Goal: Task Accomplishment & Management: Complete application form

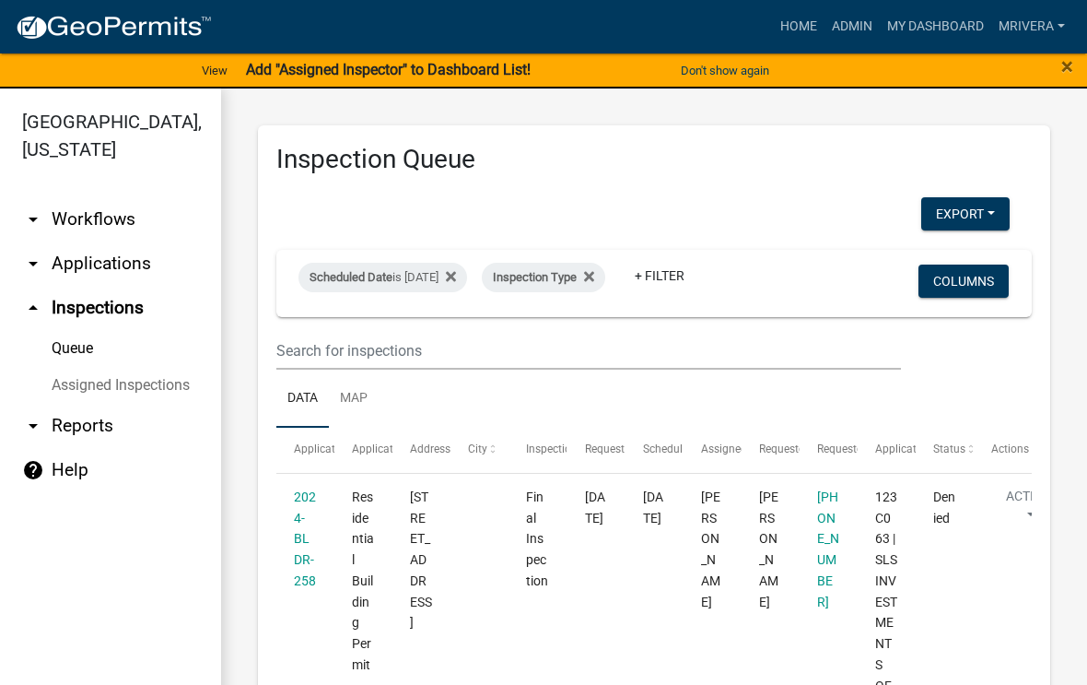
select select "1: 25"
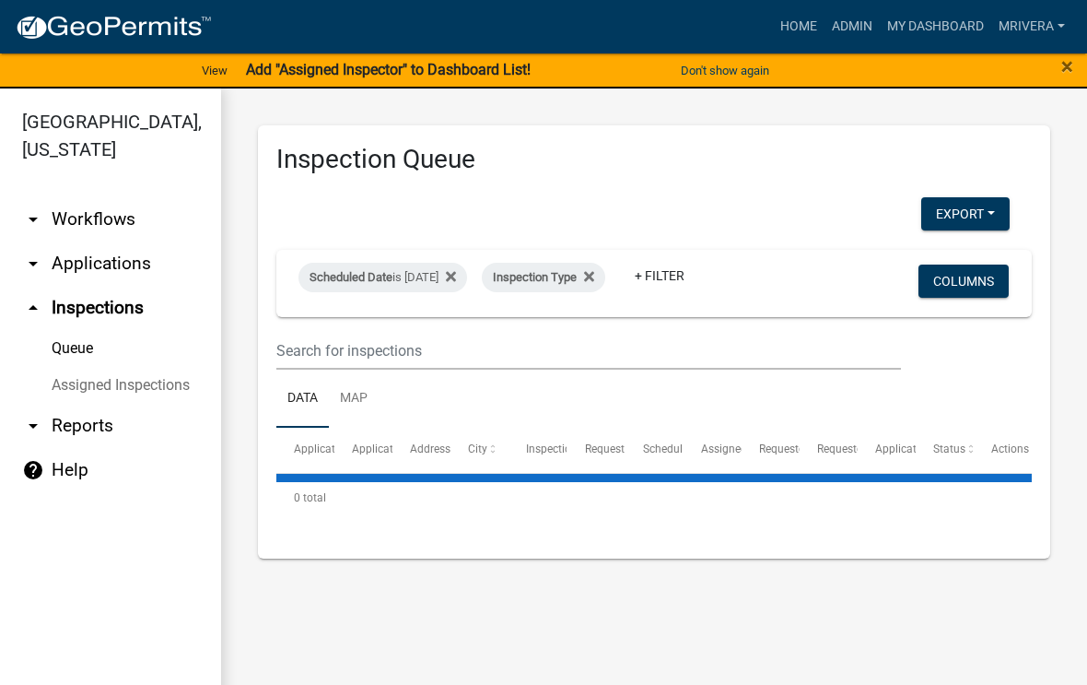
select select "1: 25"
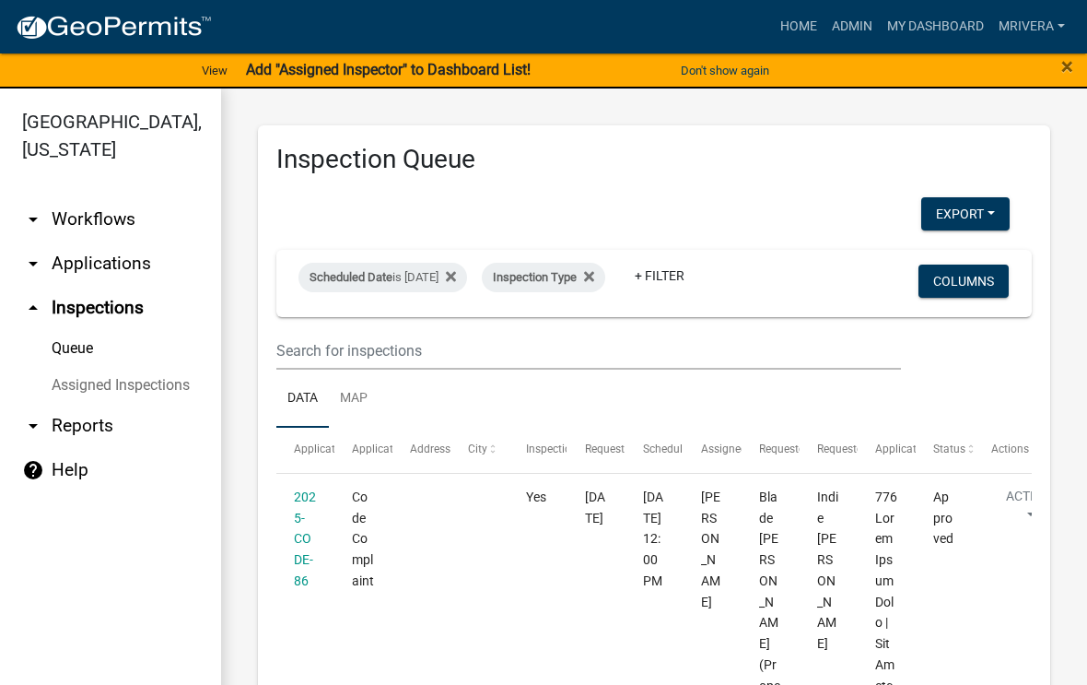
click at [446, 270] on div "Scheduled Date is [DATE]" at bounding box center [382, 277] width 169 height 29
click at [423, 332] on input "[DATE]" at bounding box center [414, 346] width 129 height 38
type input "[DATE]"
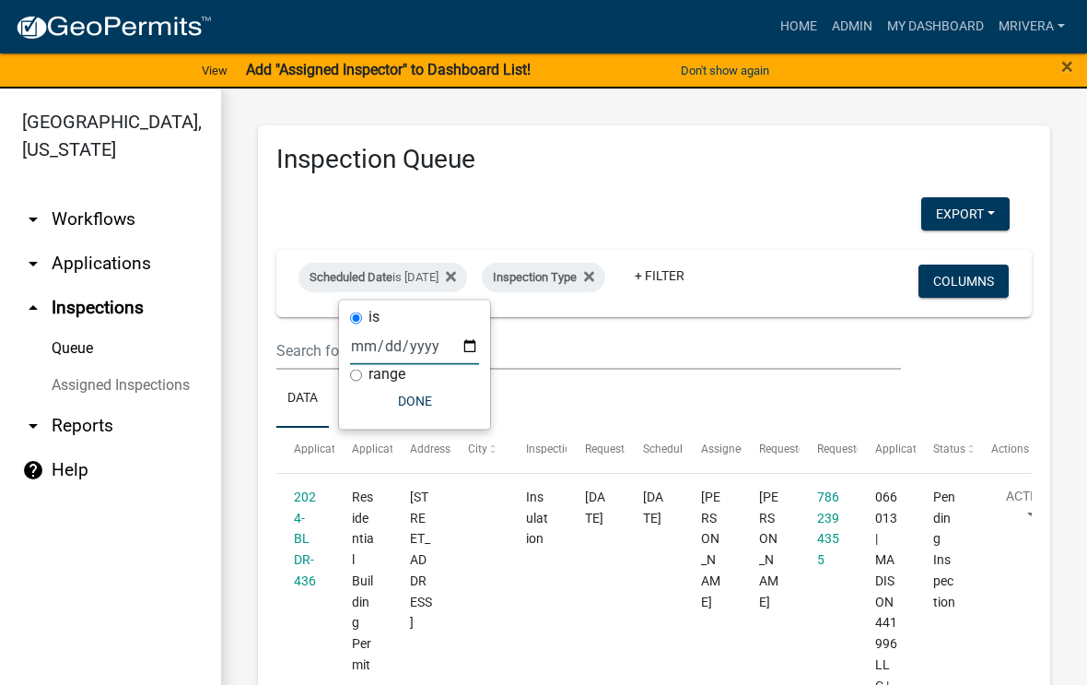
click at [670, 387] on ul "Data Map" at bounding box center [653, 398] width 755 height 58
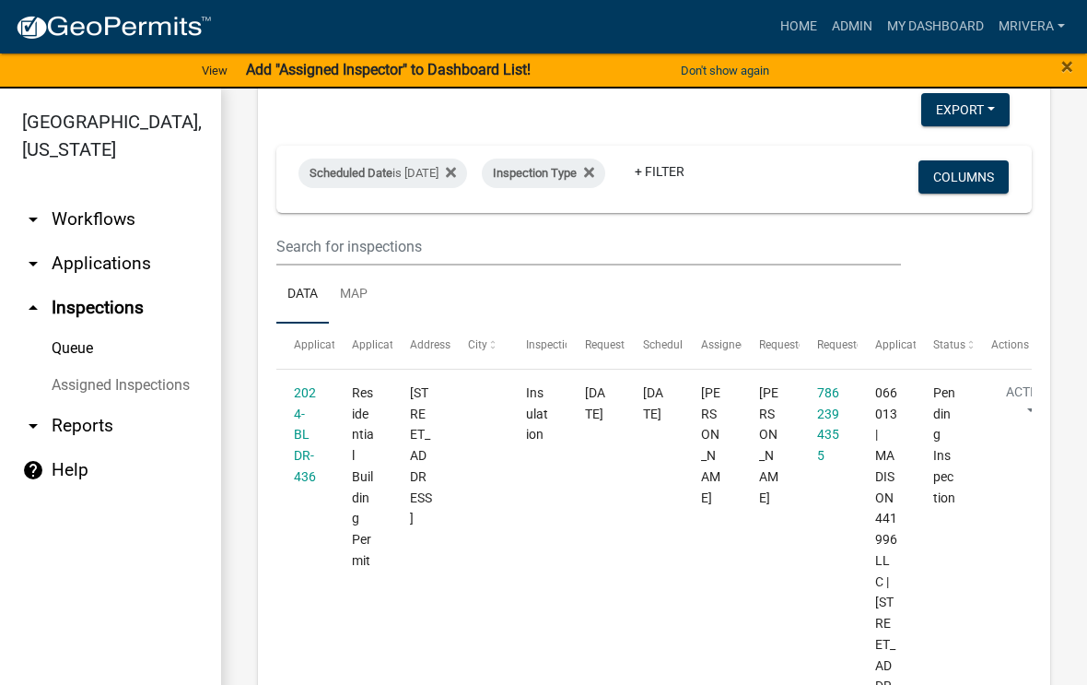
scroll to position [110, 0]
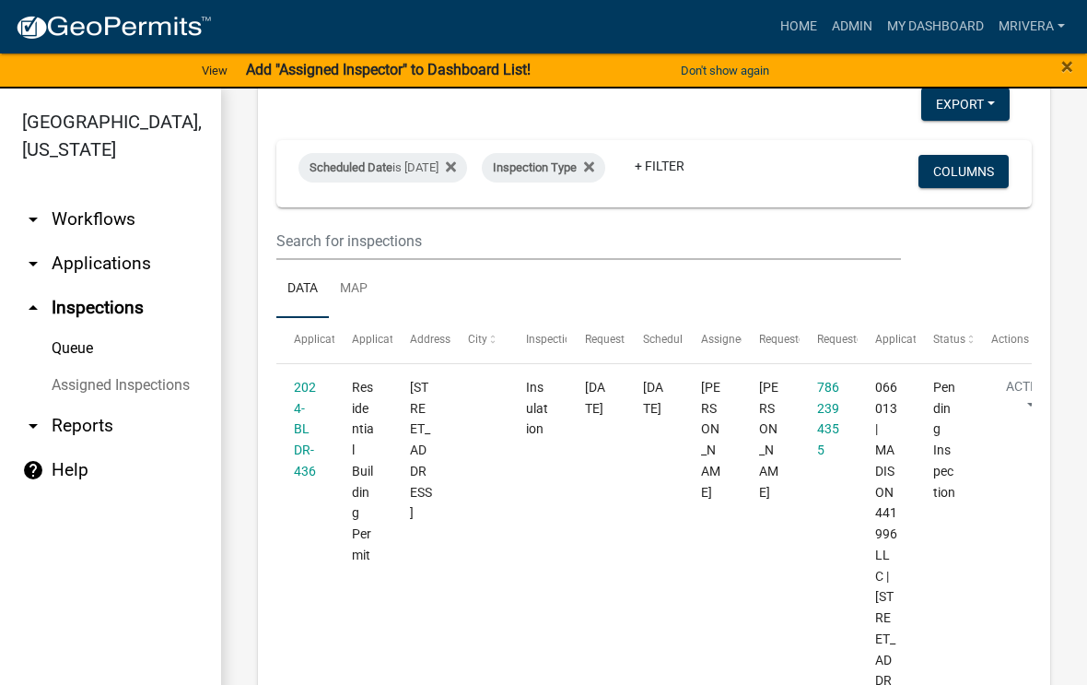
click at [296, 433] on link "2024-BLDR-436" at bounding box center [305, 429] width 22 height 99
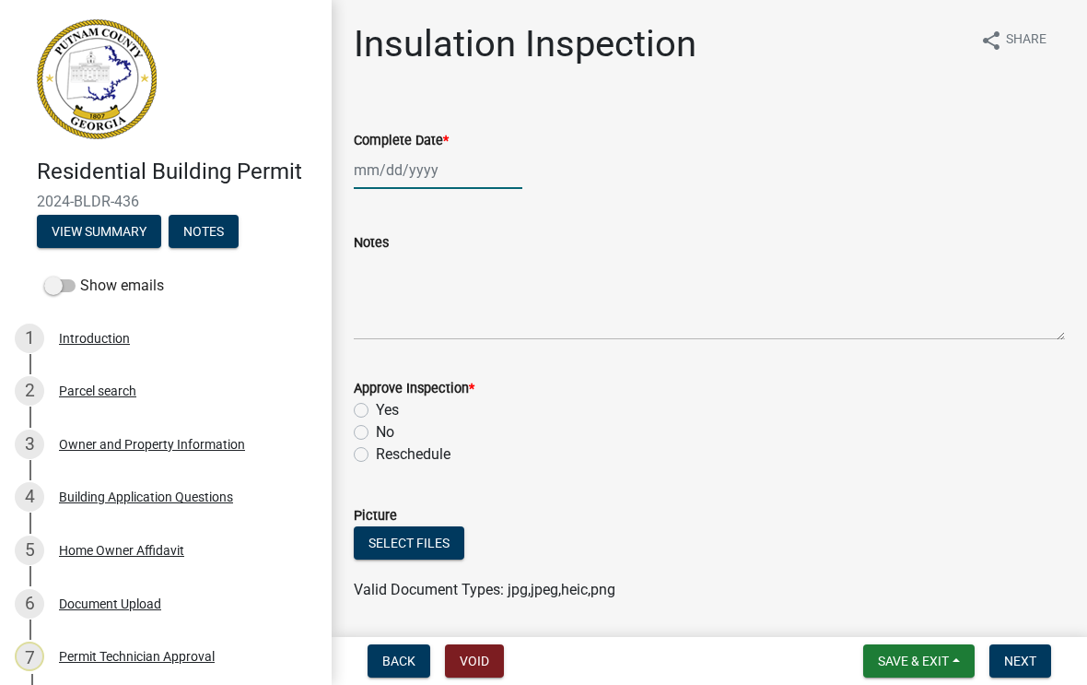
click at [411, 173] on div at bounding box center [438, 170] width 169 height 38
select select "8"
select select "2025"
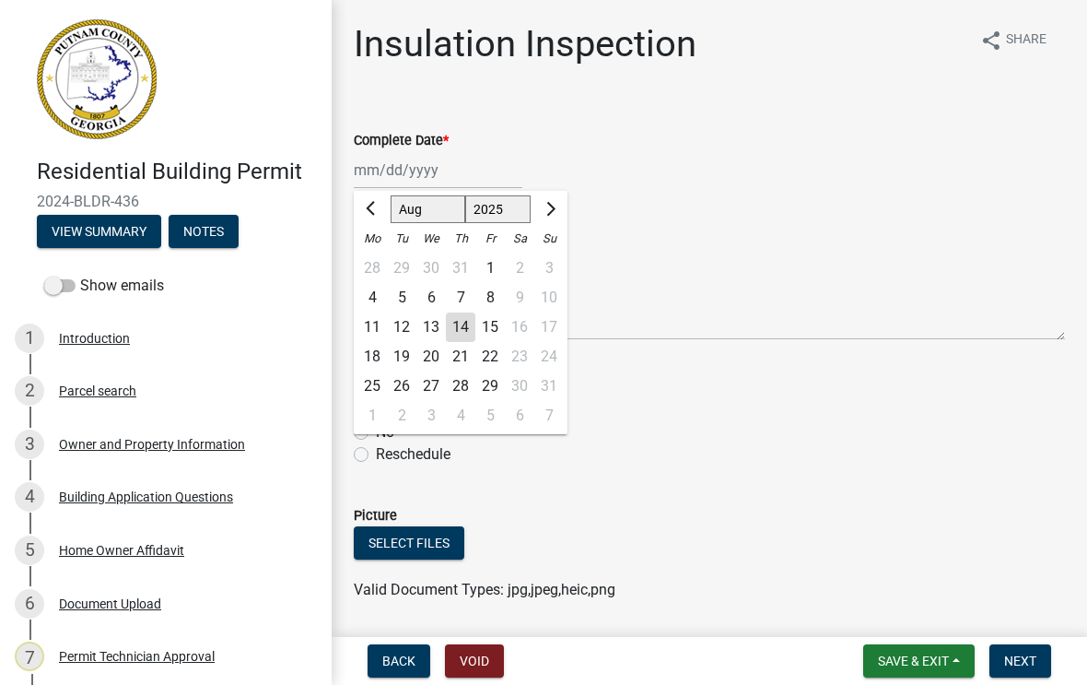
click at [463, 314] on div "14" at bounding box center [460, 326] width 29 height 29
type input "[DATE]"
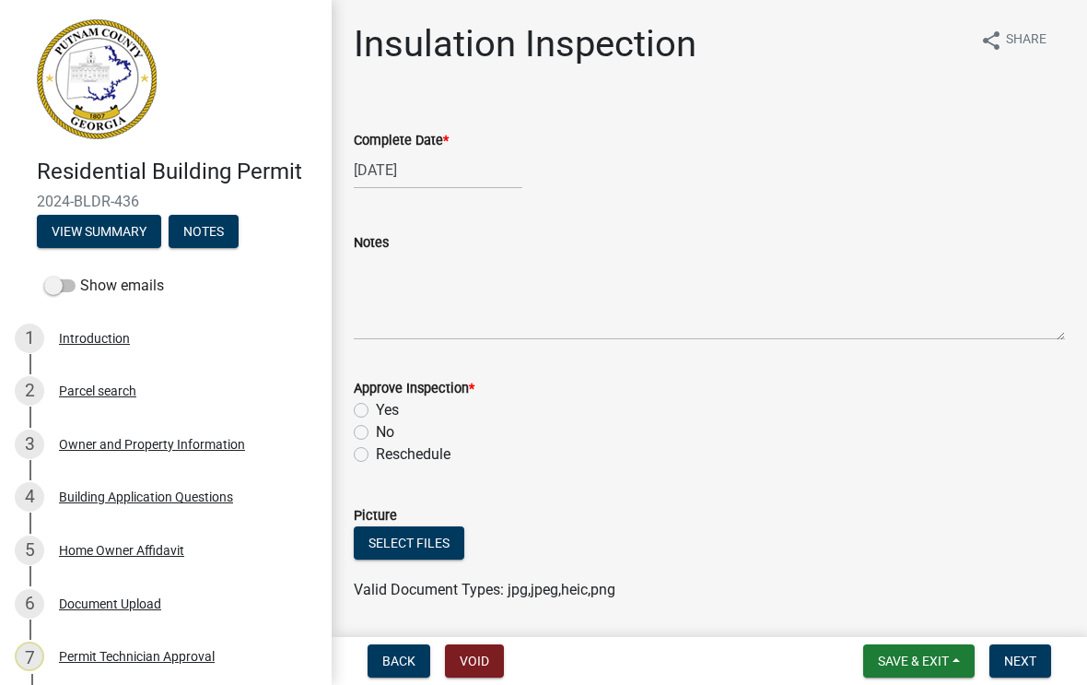
click at [376, 415] on label "Yes" at bounding box center [387, 410] width 23 height 22
click at [376, 411] on input "Yes" at bounding box center [382, 405] width 12 height 12
radio input "true"
click at [1018, 661] on span "Next" at bounding box center [1020, 660] width 32 height 15
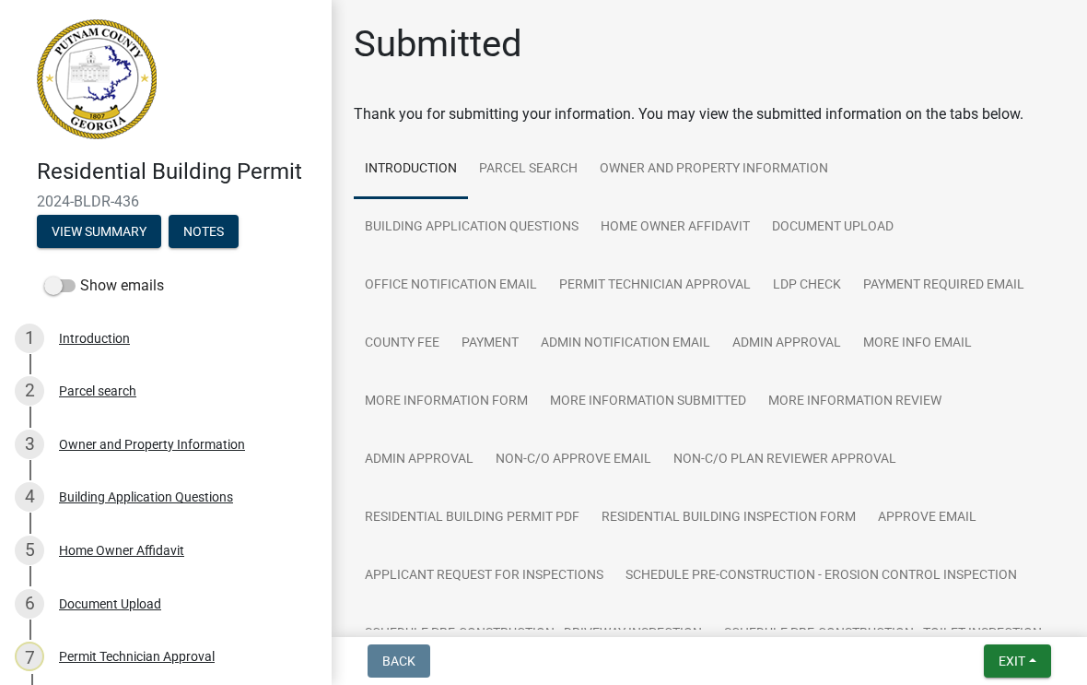
click at [1021, 657] on span "Exit" at bounding box center [1012, 660] width 27 height 15
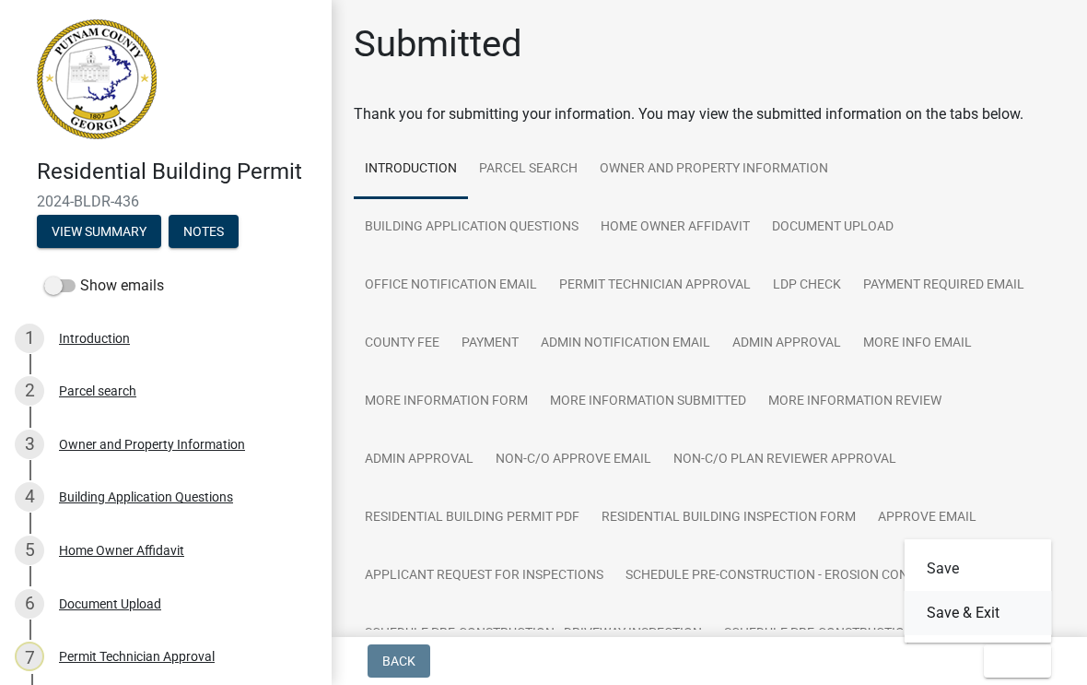
click at [968, 609] on button "Save & Exit" at bounding box center [978, 613] width 147 height 44
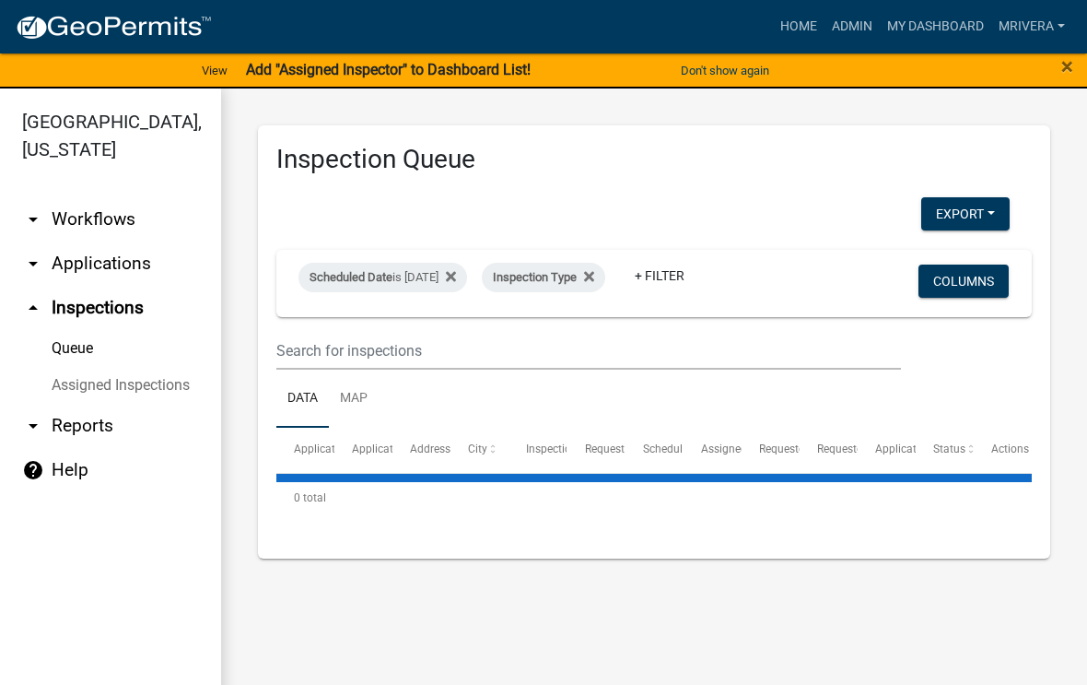
select select "1: 25"
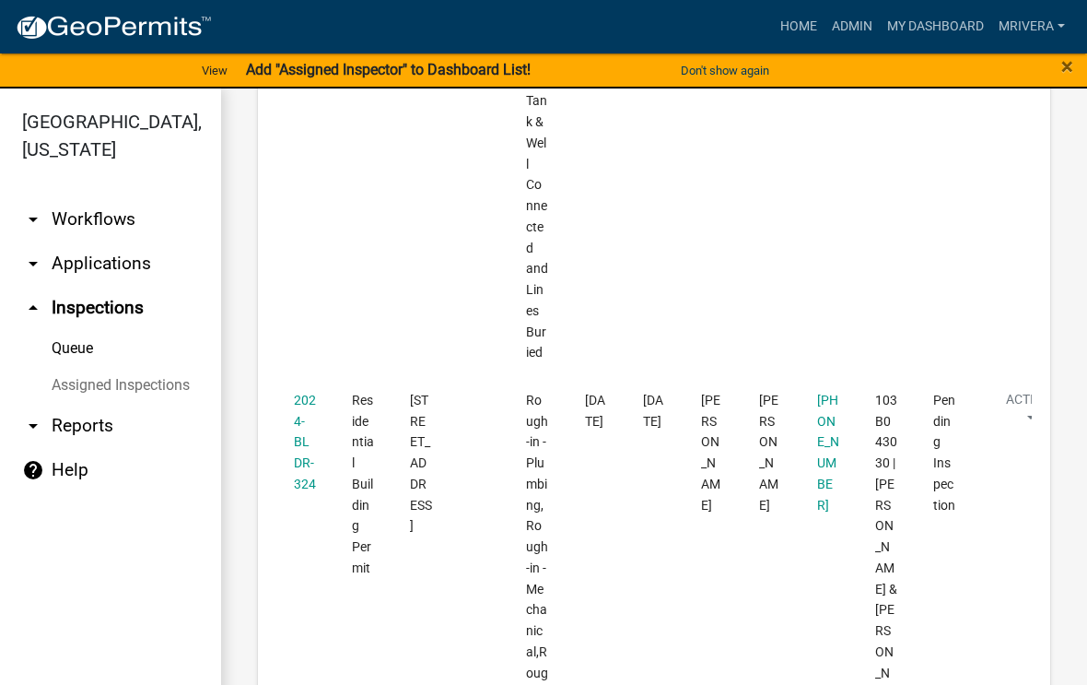
scroll to position [2237, 0]
click at [301, 392] on link "2024-BLDR-324" at bounding box center [305, 441] width 22 height 99
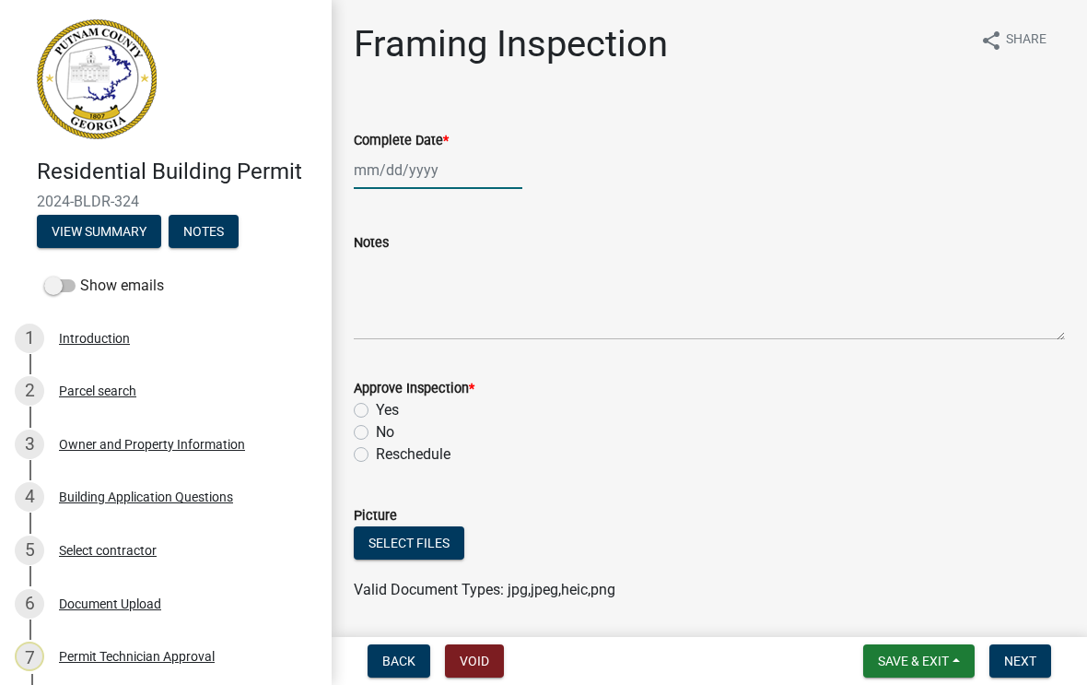
click at [403, 174] on div at bounding box center [438, 170] width 169 height 38
select select "8"
select select "2025"
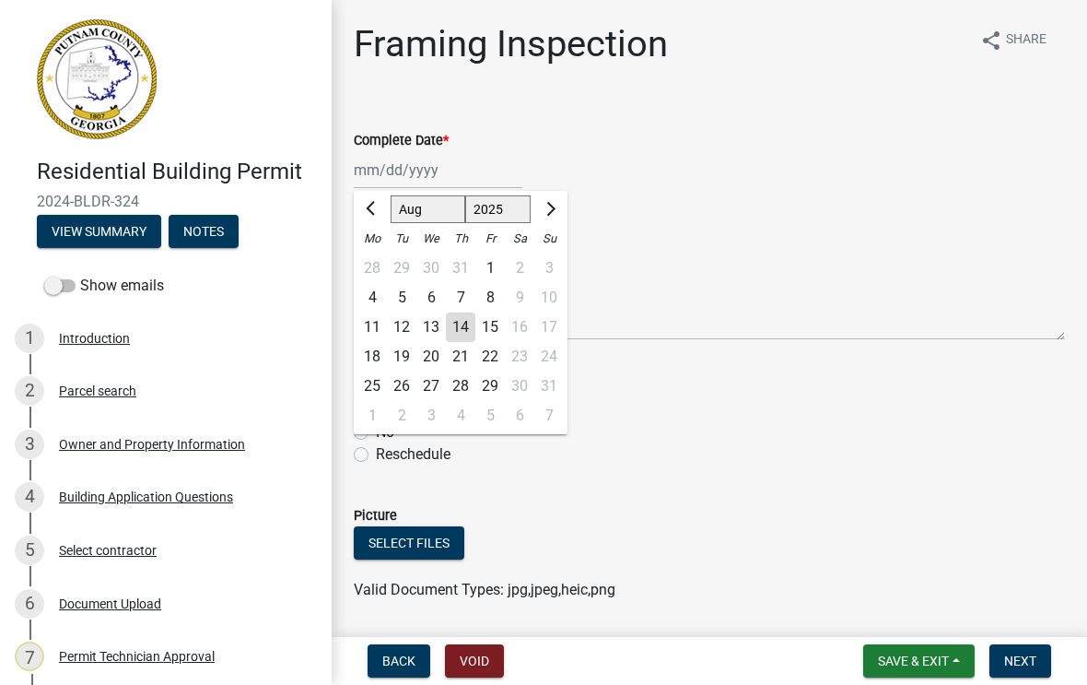
click at [458, 335] on div "14" at bounding box center [460, 326] width 29 height 29
type input "[DATE]"
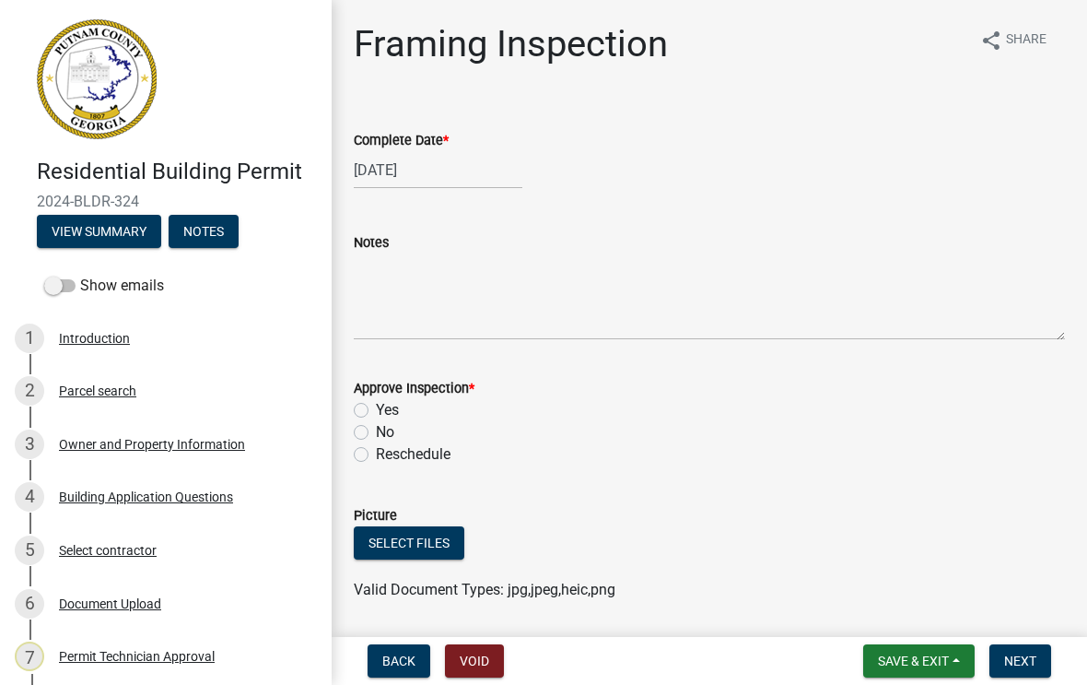
click at [376, 414] on label "Yes" at bounding box center [387, 410] width 23 height 22
click at [376, 411] on input "Yes" at bounding box center [382, 405] width 12 height 12
radio input "true"
click at [1007, 657] on span "Next" at bounding box center [1020, 660] width 32 height 15
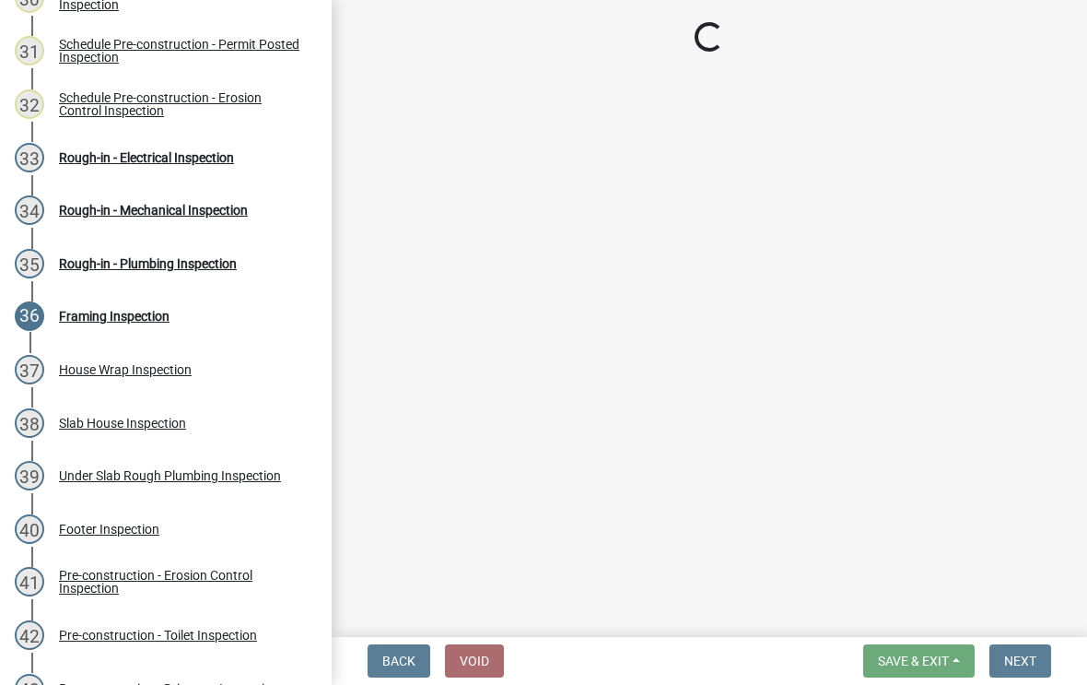
scroll to position [1885, 0]
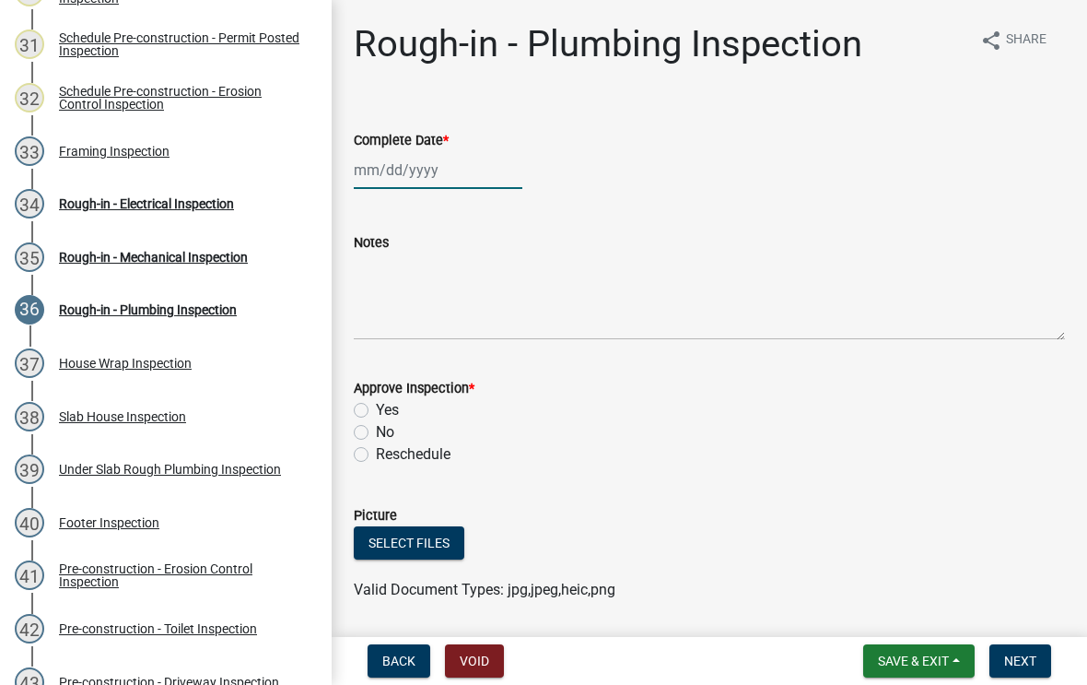
click at [401, 168] on div at bounding box center [438, 170] width 169 height 38
select select "8"
select select "2025"
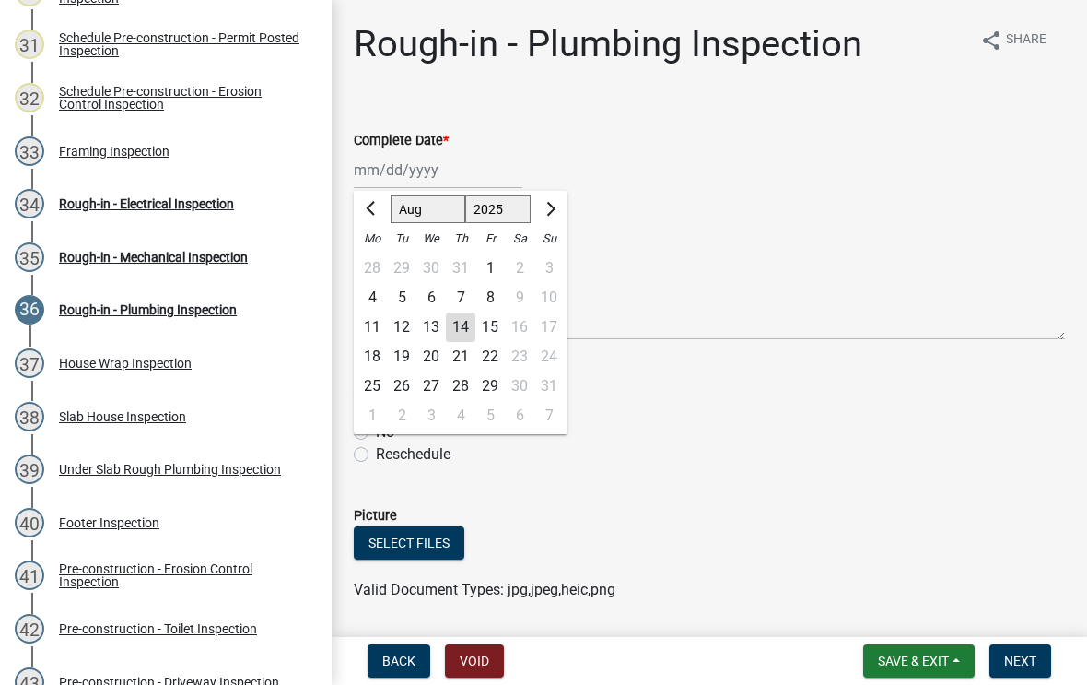
click at [466, 328] on div "14" at bounding box center [460, 326] width 29 height 29
type input "[DATE]"
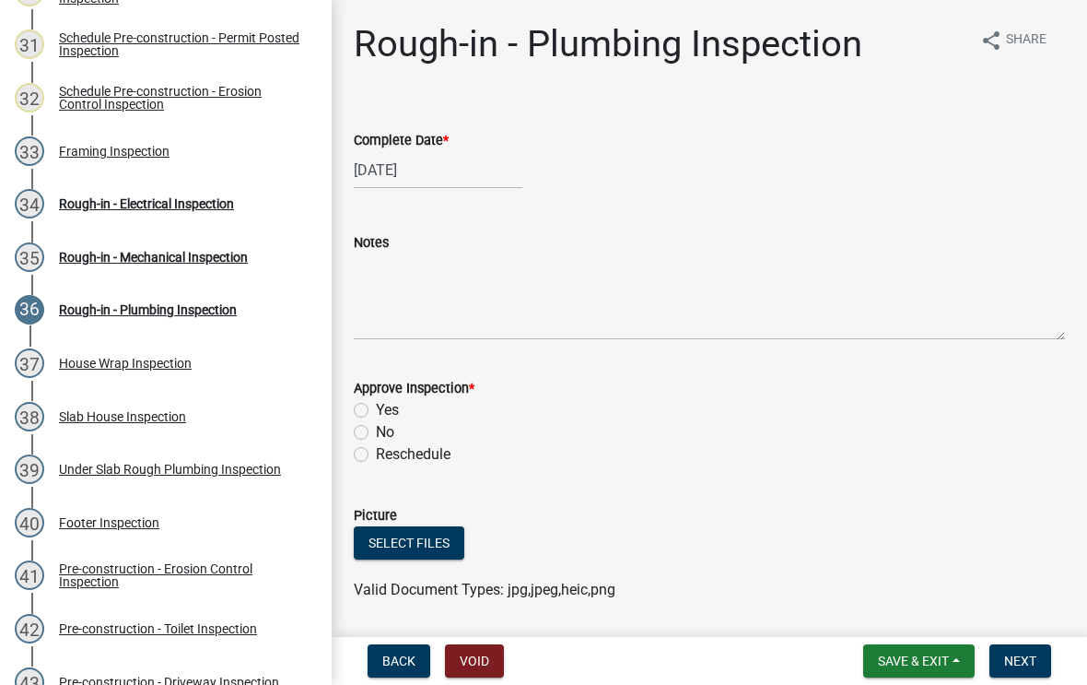
click at [376, 431] on label "No" at bounding box center [385, 432] width 18 height 22
click at [376, 431] on input "No" at bounding box center [382, 427] width 12 height 12
radio input "true"
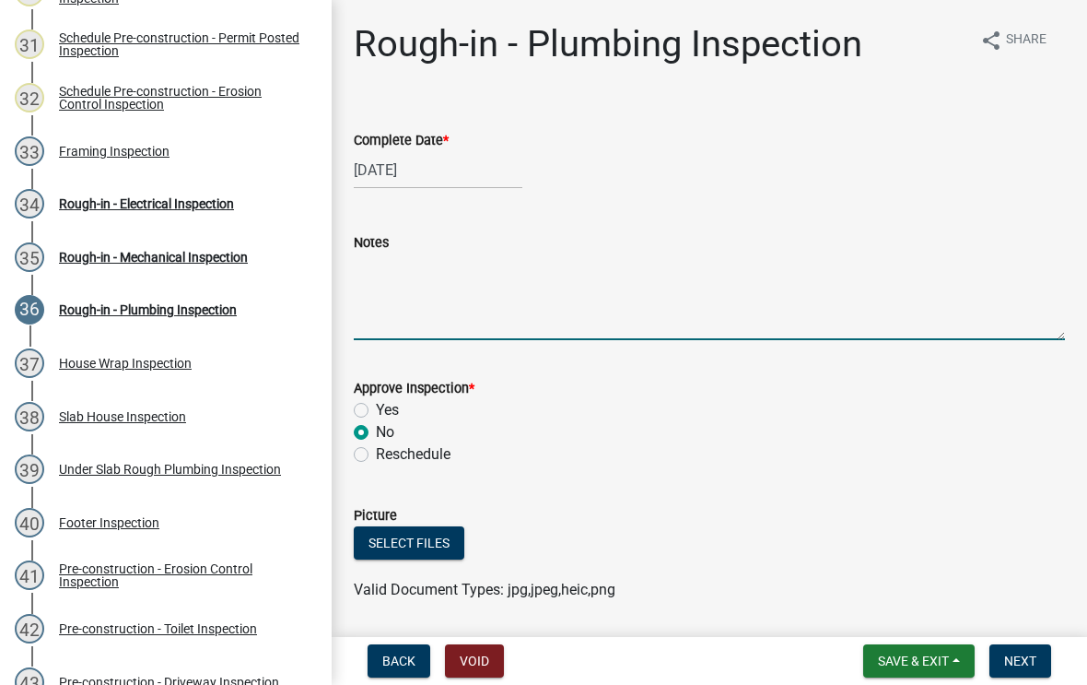
click at [402, 271] on textarea "Notes" at bounding box center [709, 296] width 711 height 87
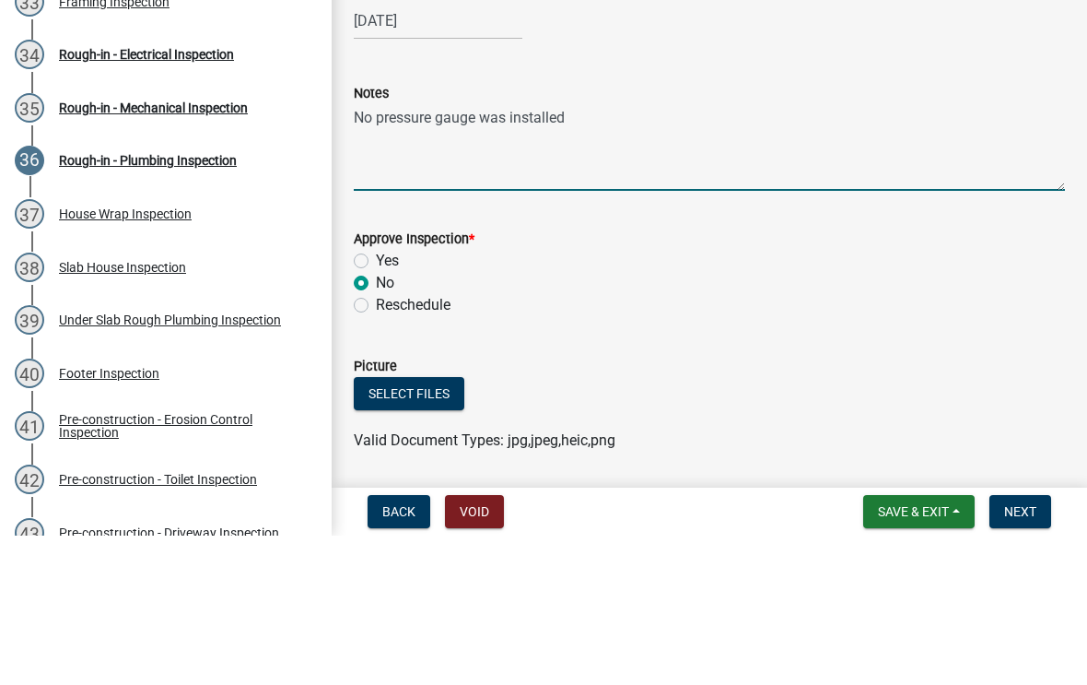
type textarea "No pressure gauge was installed"
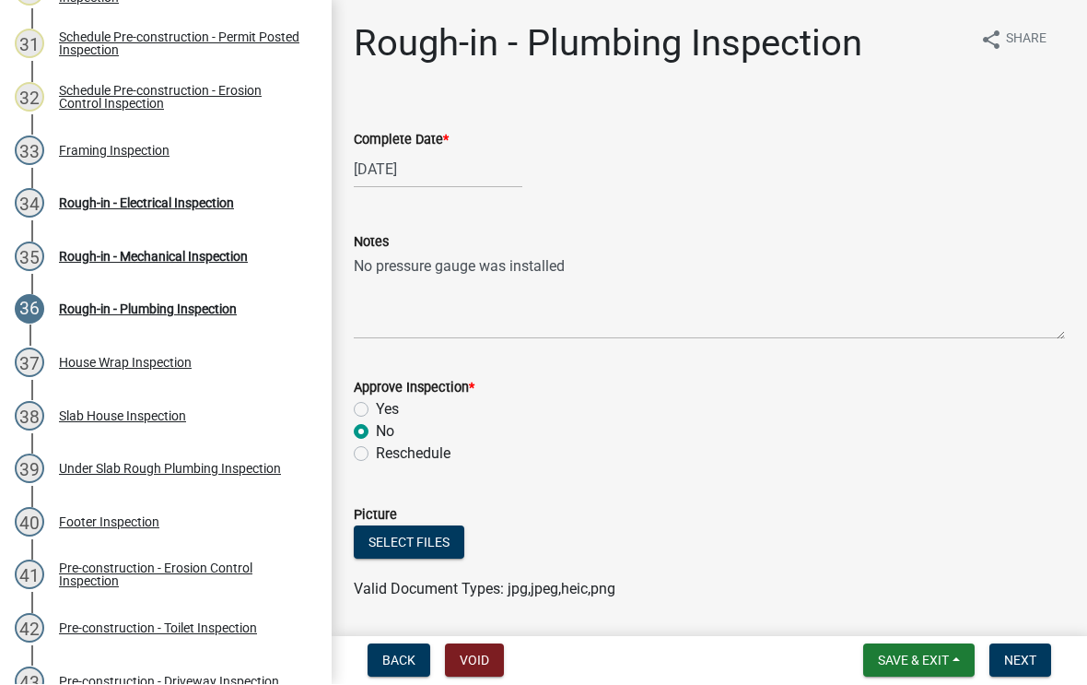
click at [1007, 666] on span "Next" at bounding box center [1020, 660] width 32 height 15
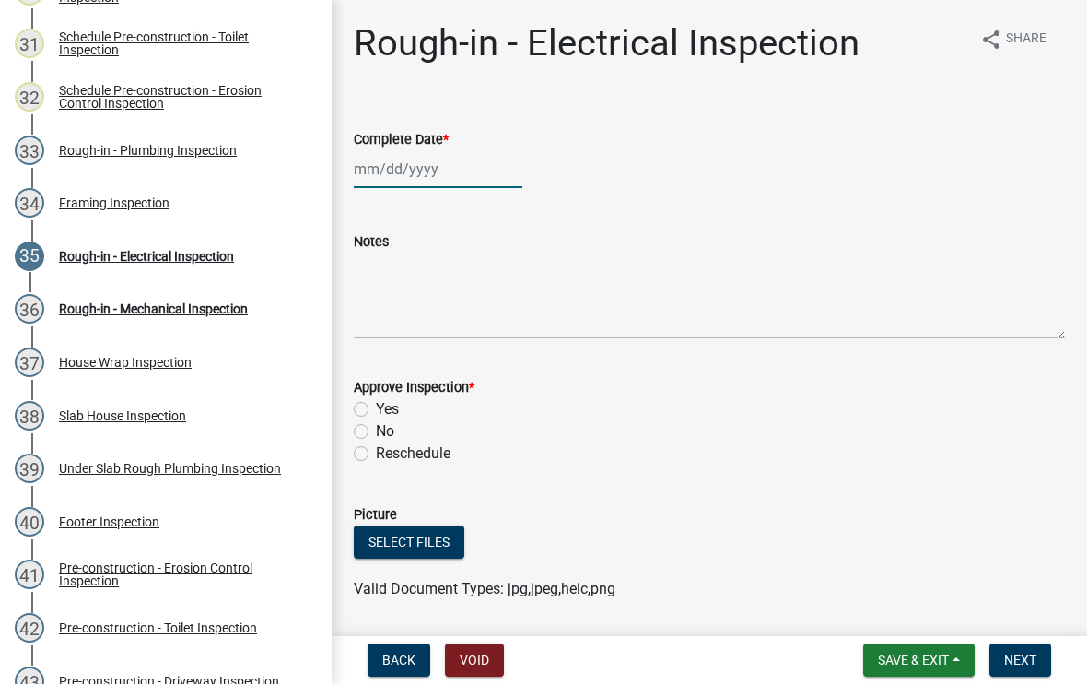
click at [415, 171] on div at bounding box center [438, 170] width 169 height 38
select select "8"
select select "2025"
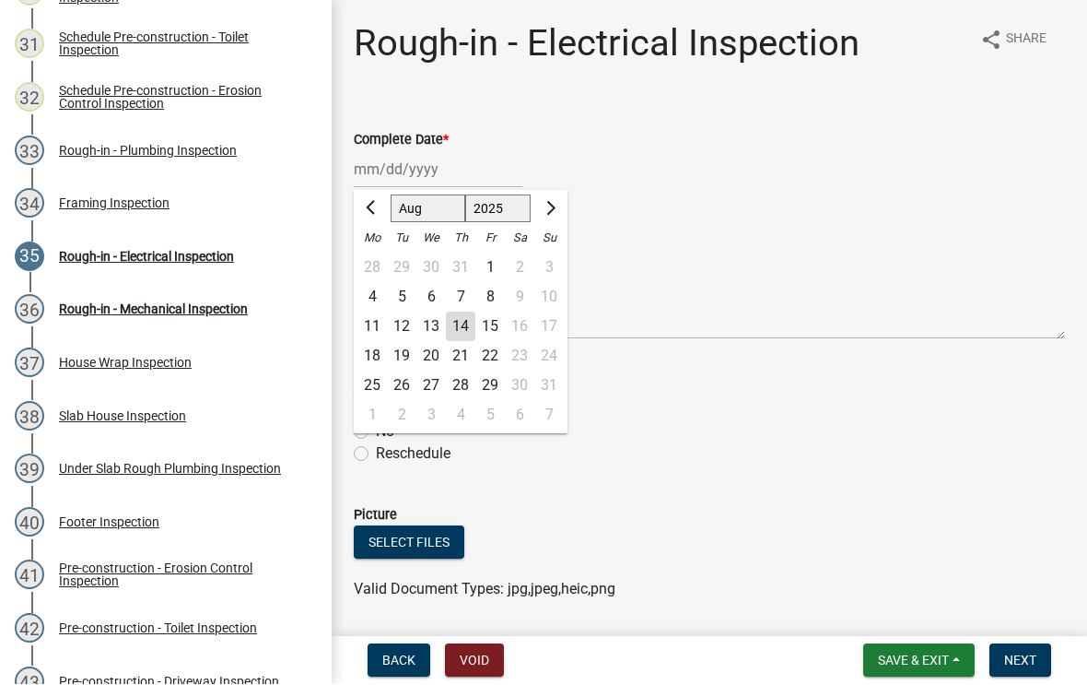
click at [462, 327] on div "14" at bounding box center [460, 326] width 29 height 29
type input "[DATE]"
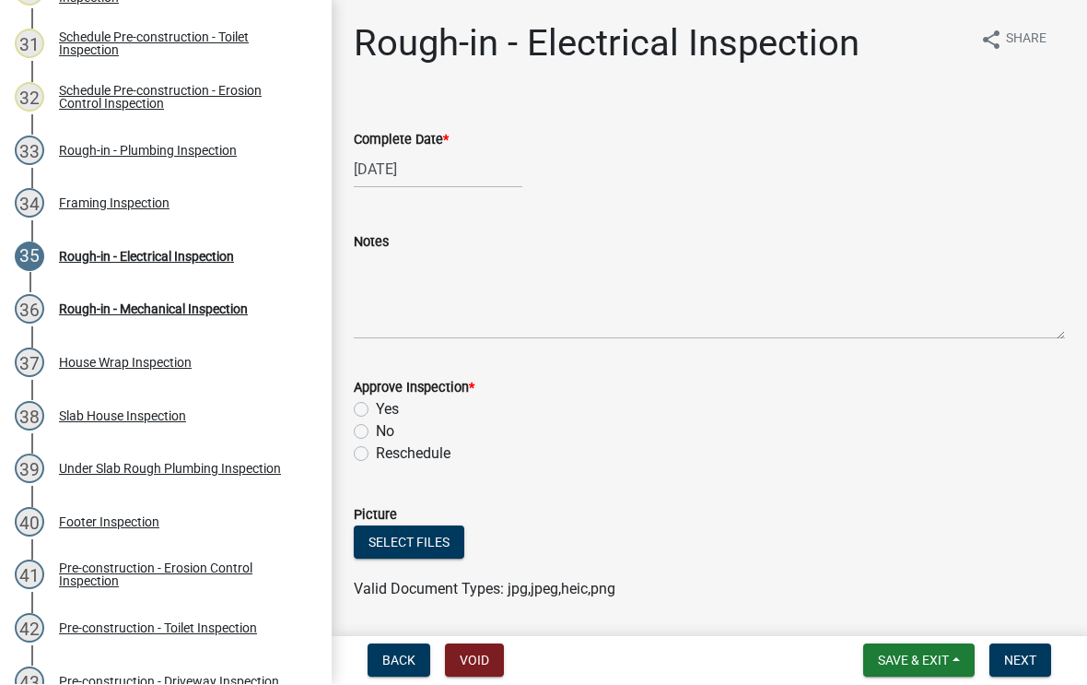
click at [376, 404] on label "Yes" at bounding box center [387, 410] width 23 height 22
click at [376, 404] on input "Yes" at bounding box center [382, 405] width 12 height 12
radio input "true"
click at [1017, 665] on span "Next" at bounding box center [1020, 660] width 32 height 15
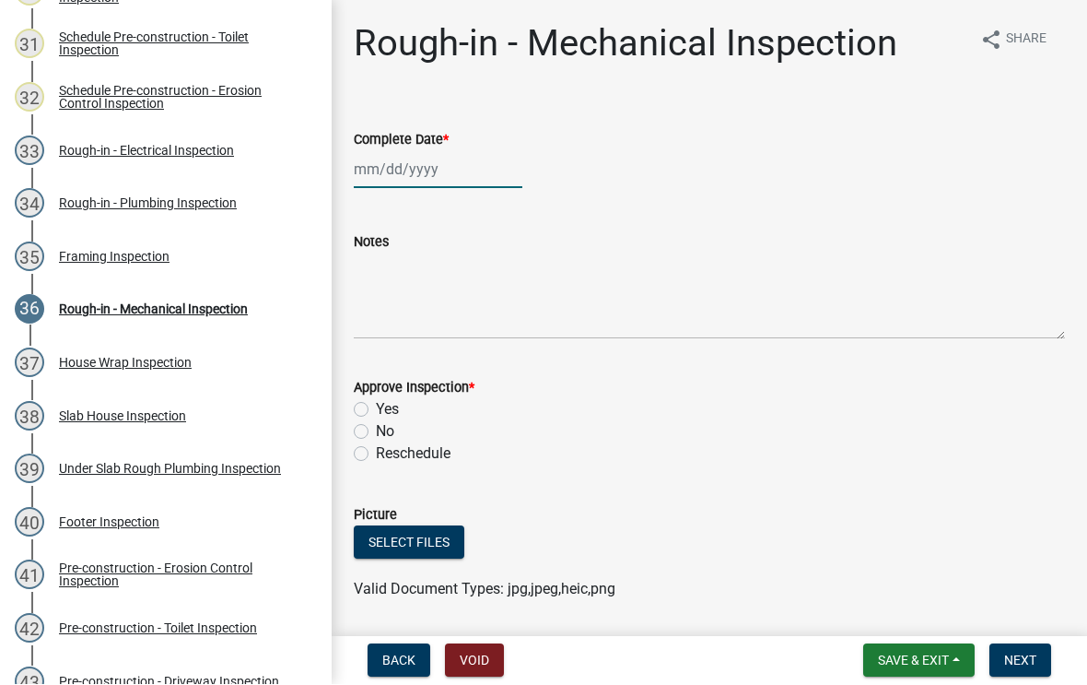
click at [411, 178] on div at bounding box center [438, 170] width 169 height 38
select select "8"
select select "2025"
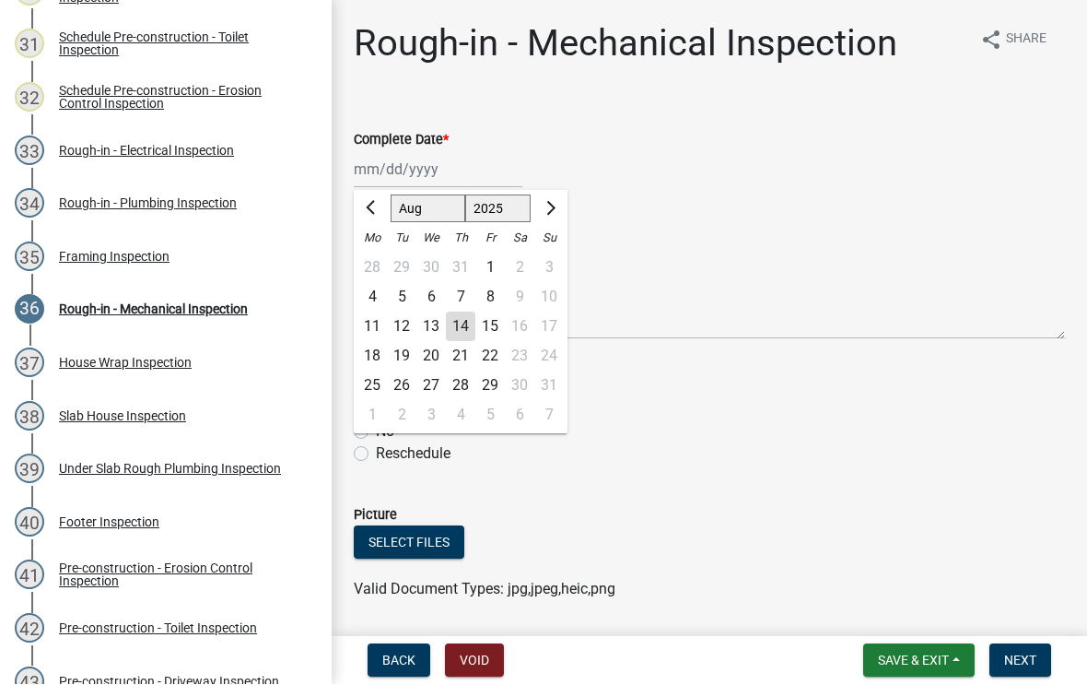
click at [466, 329] on div "14" at bounding box center [460, 326] width 29 height 29
type input "[DATE]"
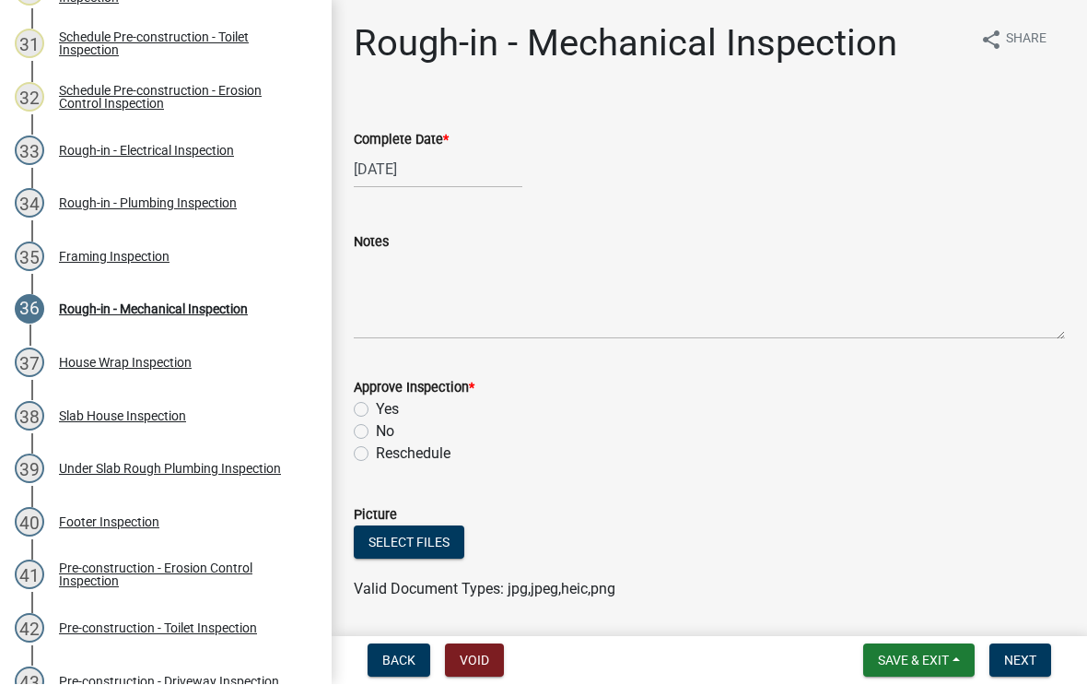
click at [376, 414] on label "Yes" at bounding box center [387, 410] width 23 height 22
click at [376, 411] on input "Yes" at bounding box center [382, 405] width 12 height 12
radio input "true"
click at [1021, 656] on span "Next" at bounding box center [1020, 660] width 32 height 15
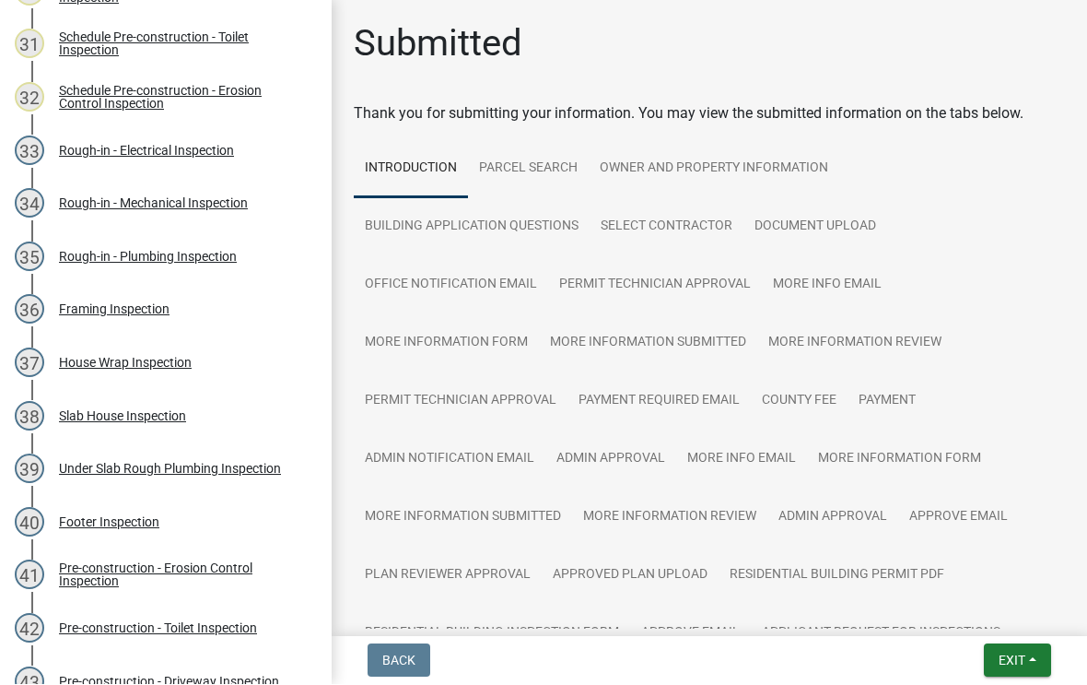
click at [1001, 665] on span "Exit" at bounding box center [1012, 660] width 27 height 15
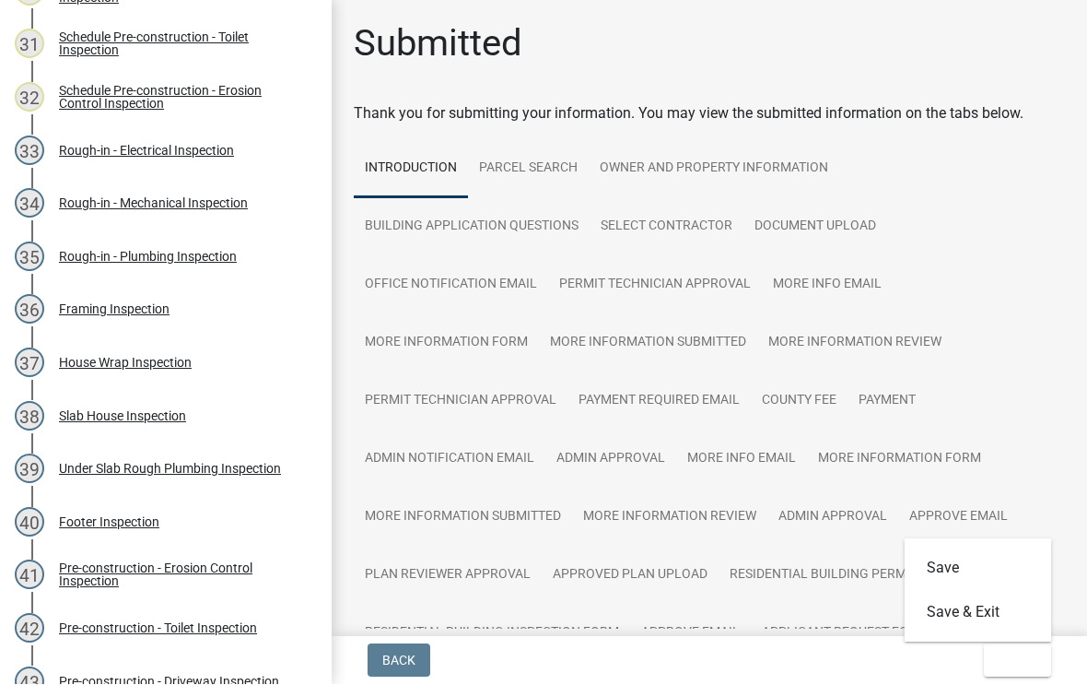
click at [985, 602] on button "Save & Exit" at bounding box center [978, 613] width 147 height 44
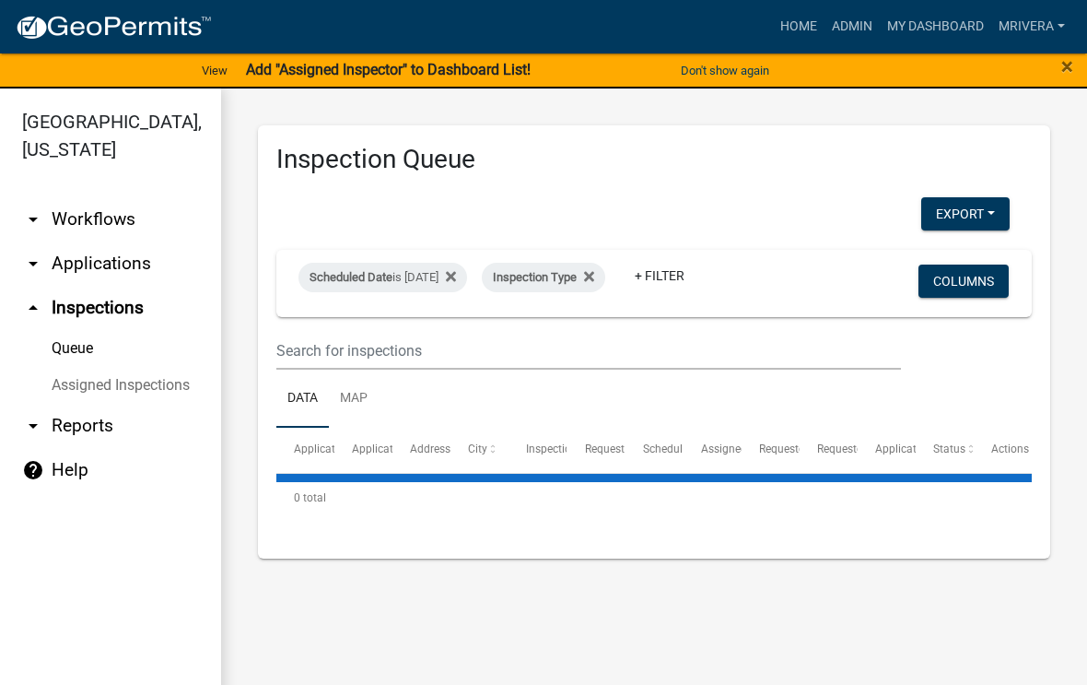
select select "1: 25"
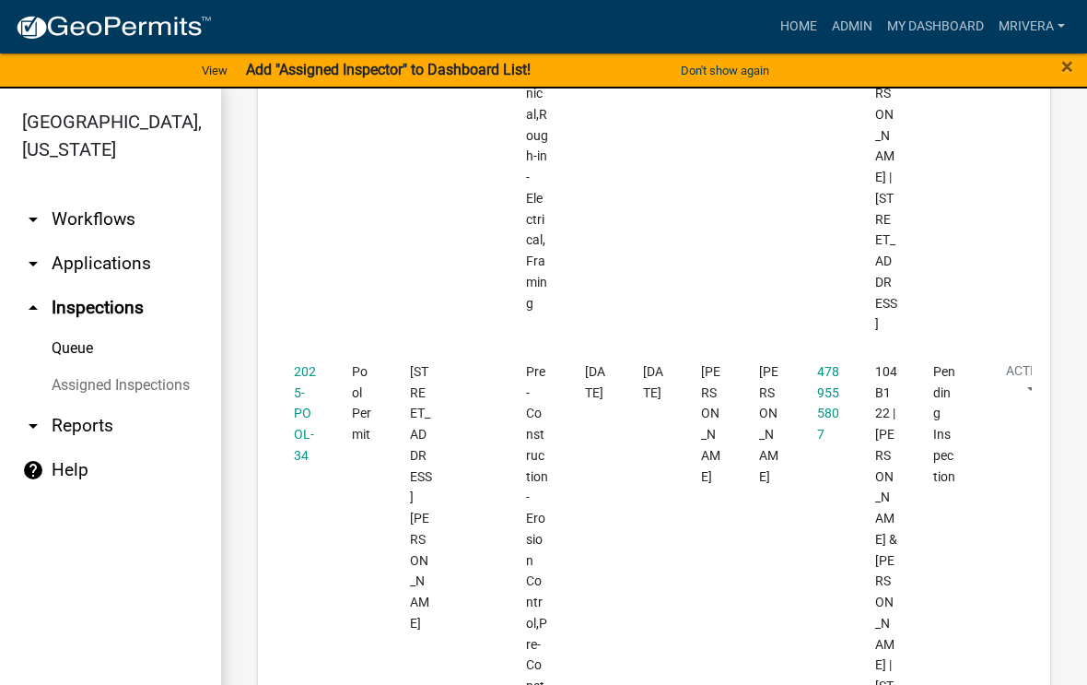
scroll to position [2774, 0]
click at [305, 363] on link "2025-POOL-34" at bounding box center [305, 412] width 22 height 99
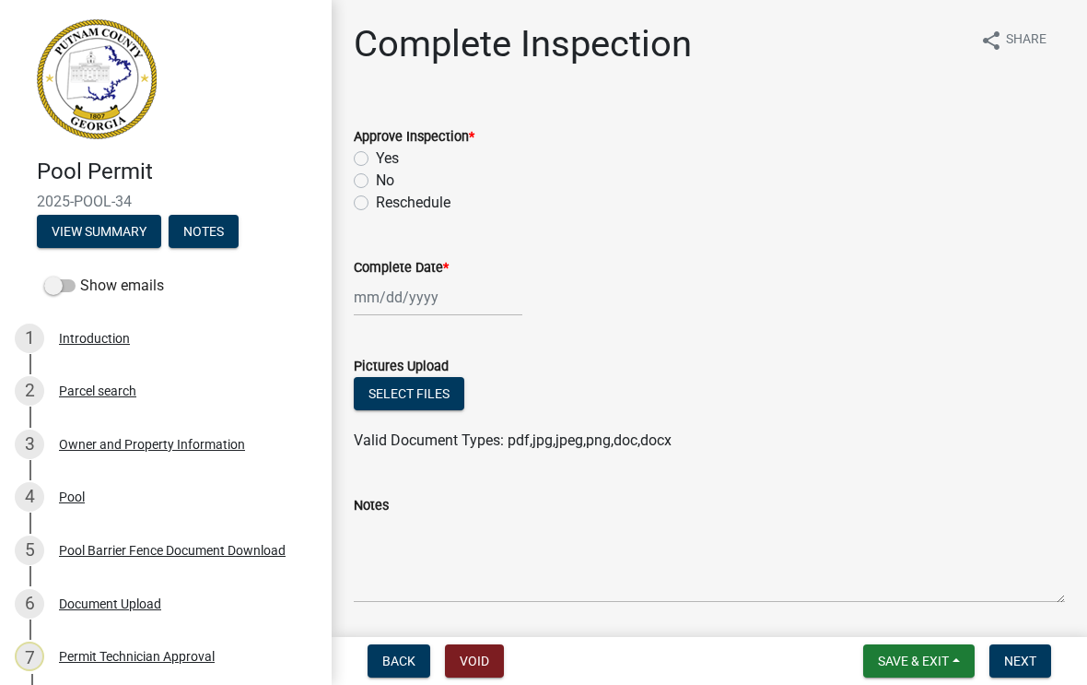
click at [376, 154] on label "Yes" at bounding box center [387, 158] width 23 height 22
click at [376, 154] on input "Yes" at bounding box center [382, 153] width 12 height 12
radio input "true"
click at [413, 299] on div at bounding box center [438, 297] width 169 height 38
select select "8"
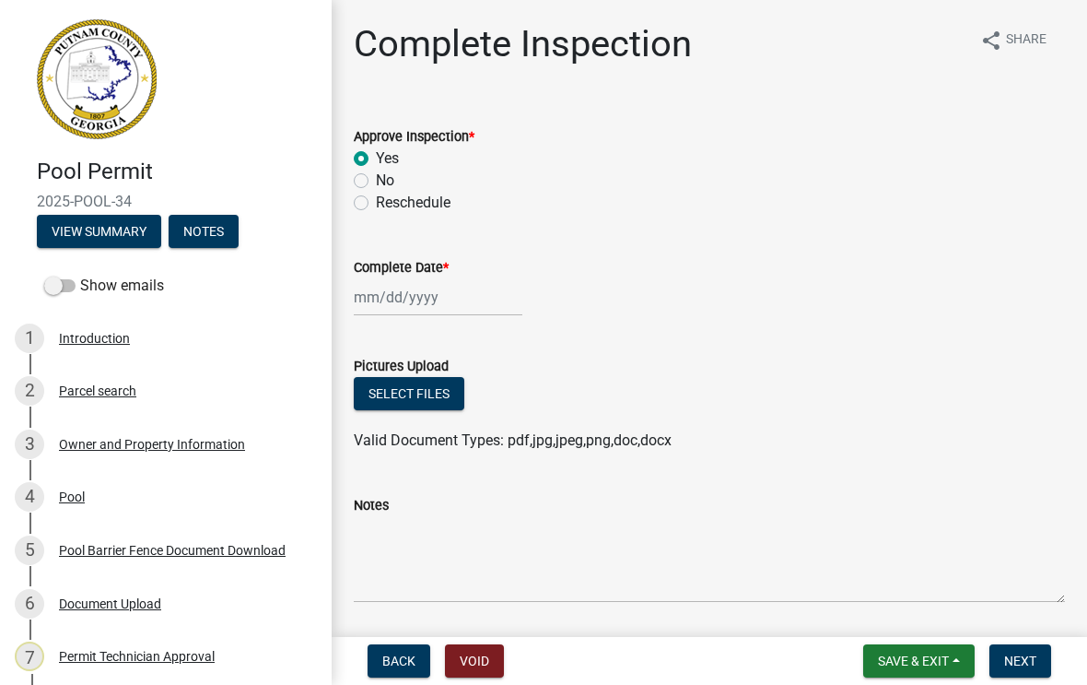
select select "2025"
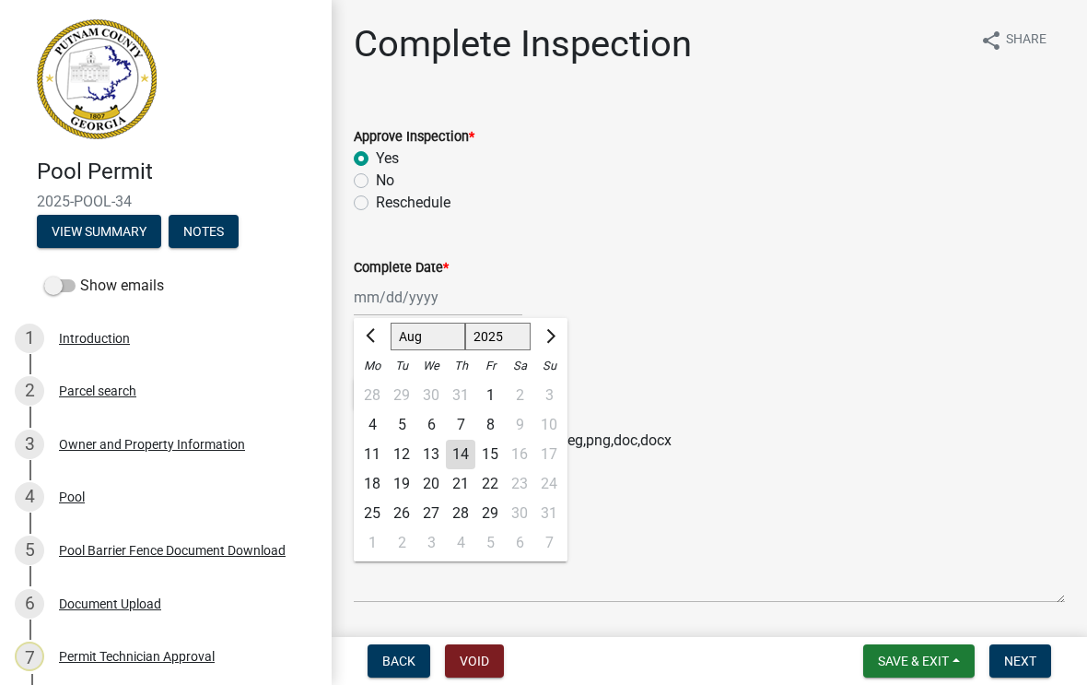
click at [453, 469] on div "21" at bounding box center [460, 483] width 29 height 29
type input "[DATE]"
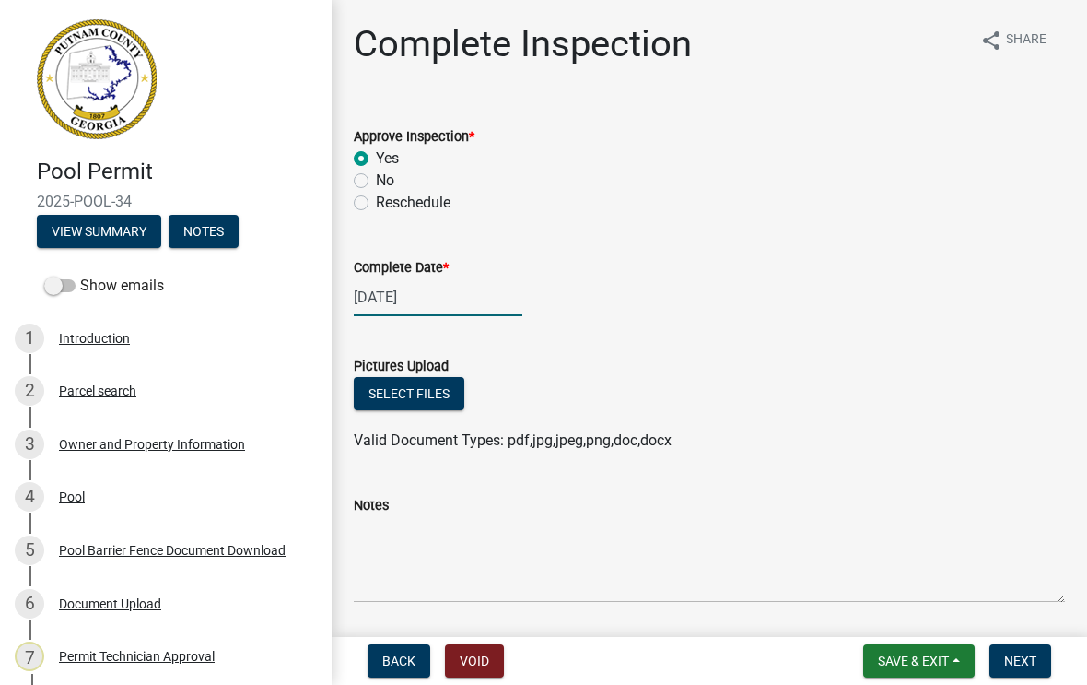
click at [413, 298] on div "[DATE]" at bounding box center [438, 297] width 169 height 38
select select "8"
select select "2025"
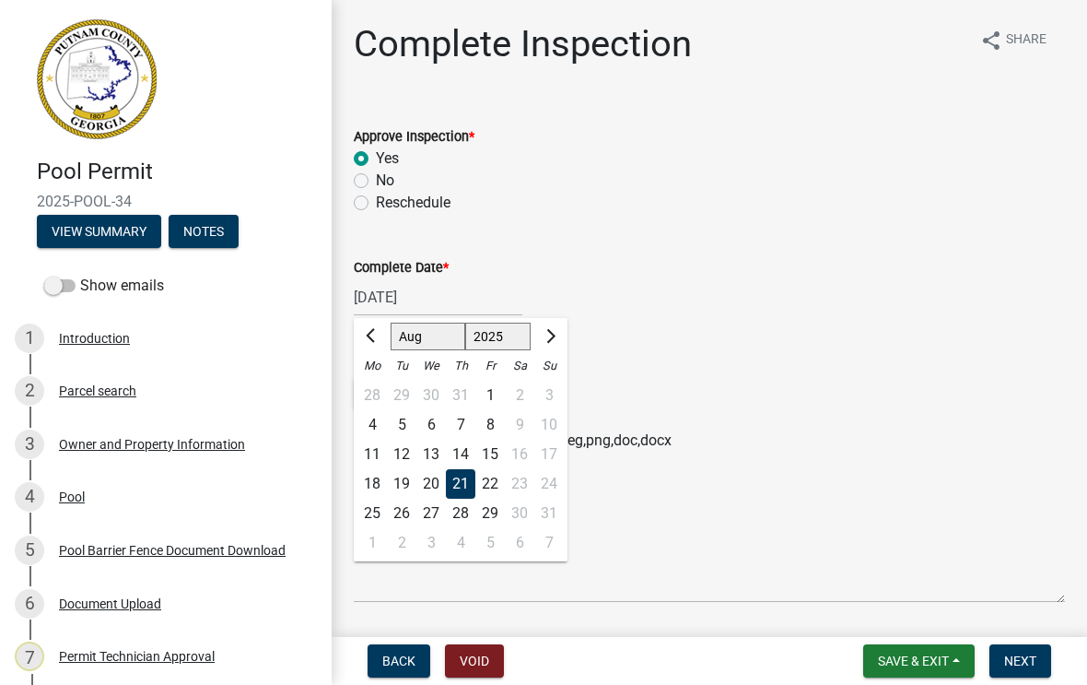
click at [462, 458] on div "14" at bounding box center [460, 453] width 29 height 29
type input "[DATE]"
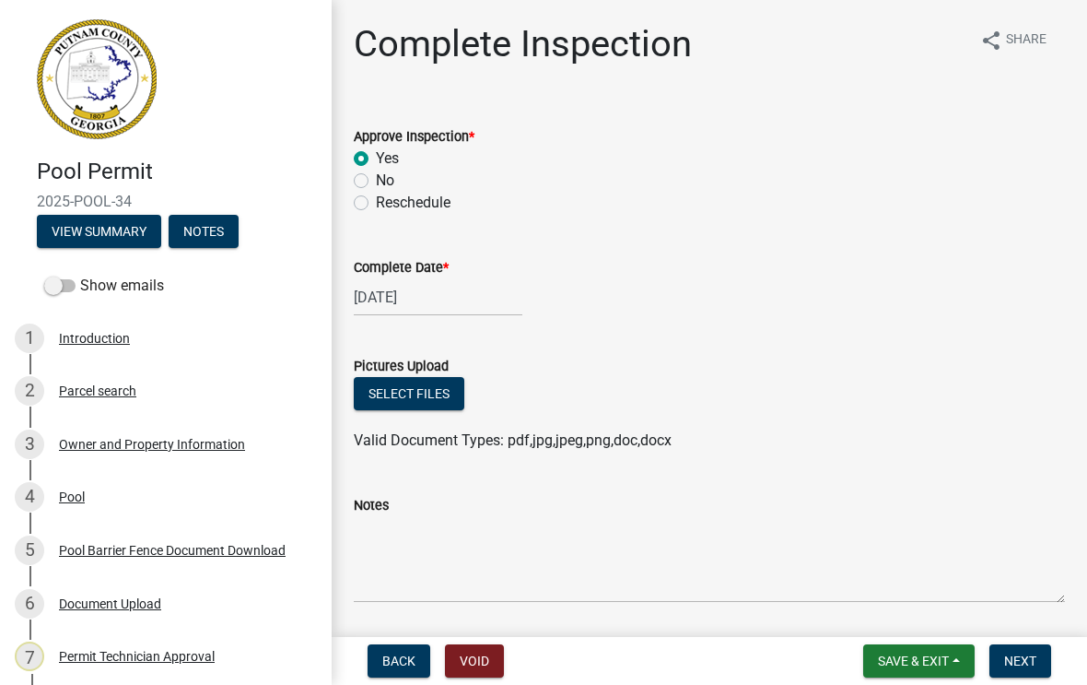
click at [1029, 651] on button "Next" at bounding box center [1020, 660] width 62 height 33
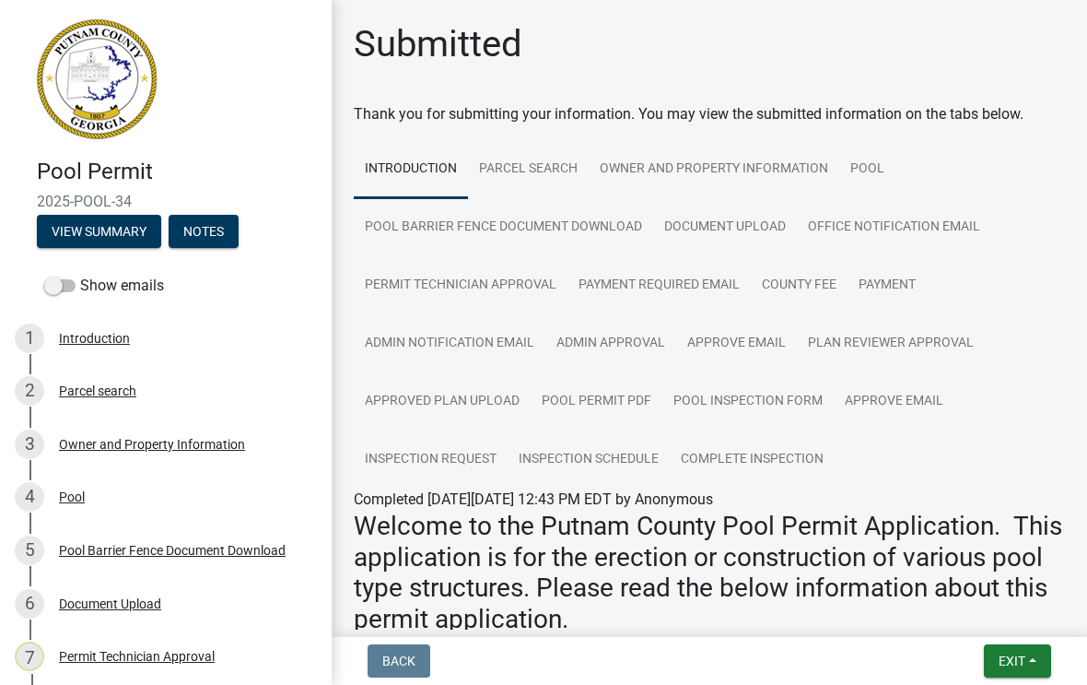
click at [1017, 653] on span "Exit" at bounding box center [1012, 660] width 27 height 15
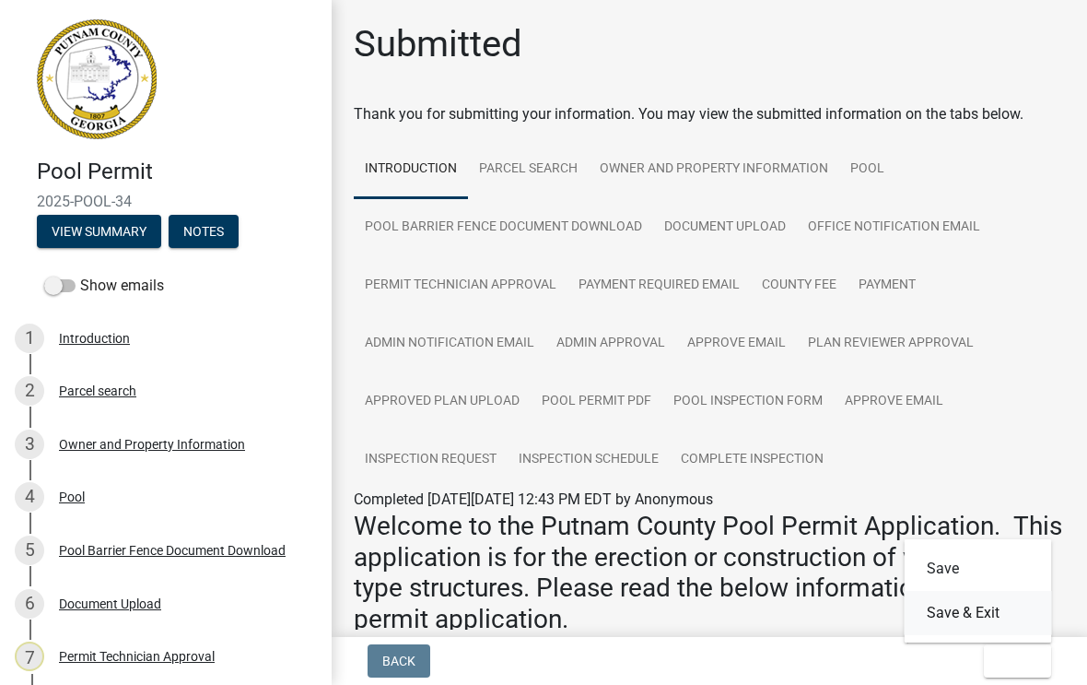
click at [974, 610] on button "Save & Exit" at bounding box center [978, 613] width 147 height 44
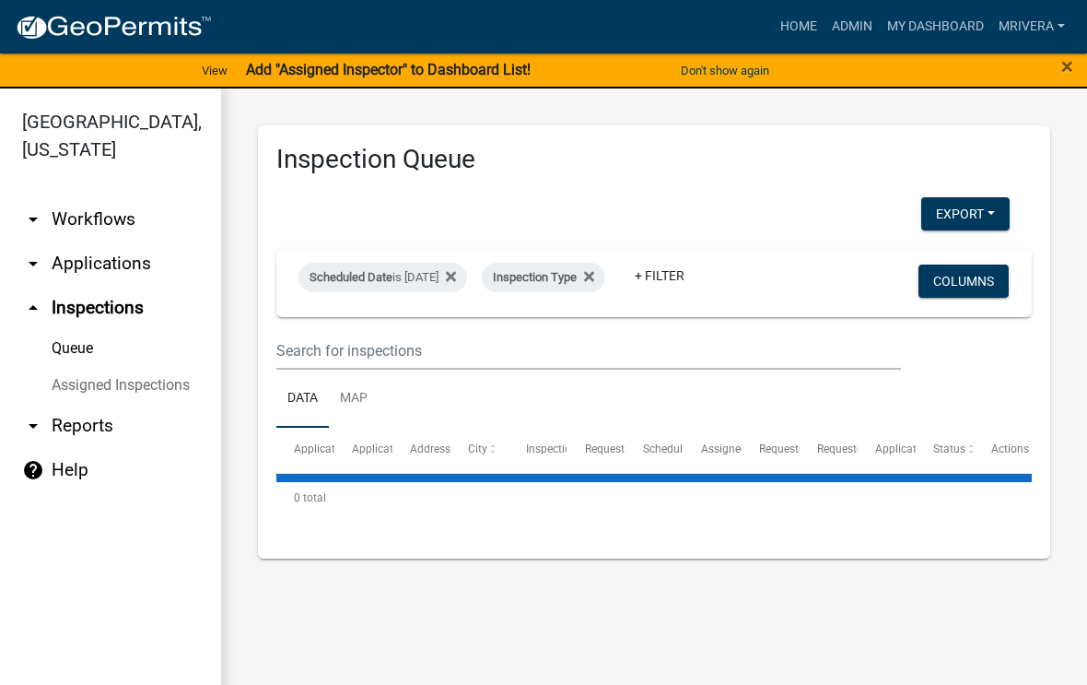
select select "1: 25"
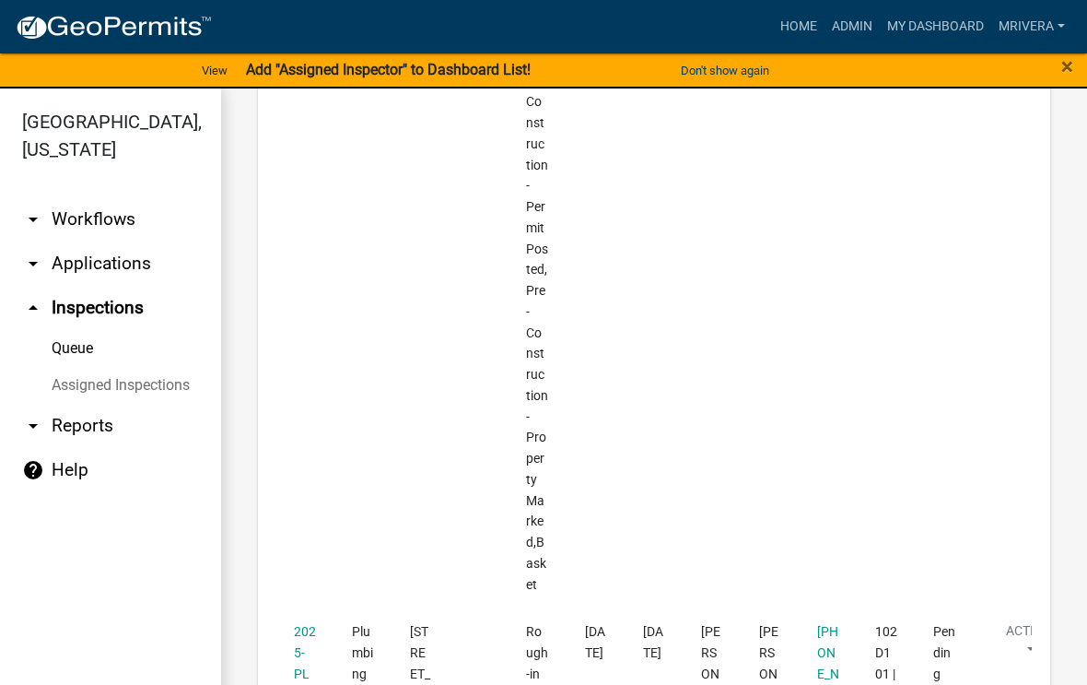
scroll to position [4020, 0]
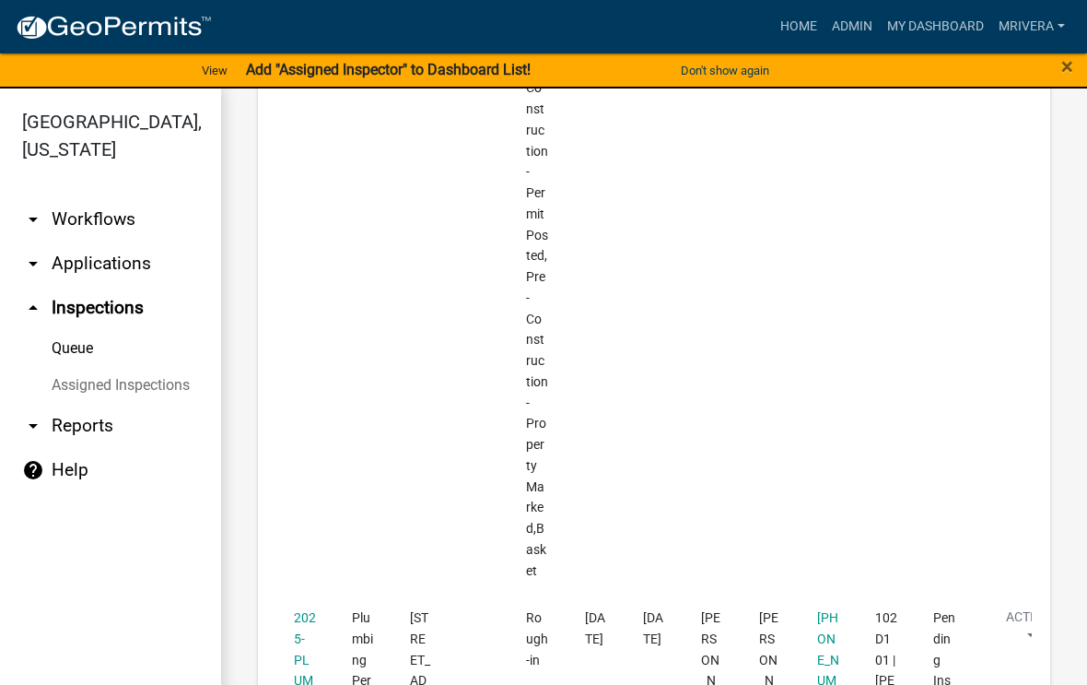
click at [296, 610] on link "2025-PLUM-159" at bounding box center [305, 670] width 22 height 120
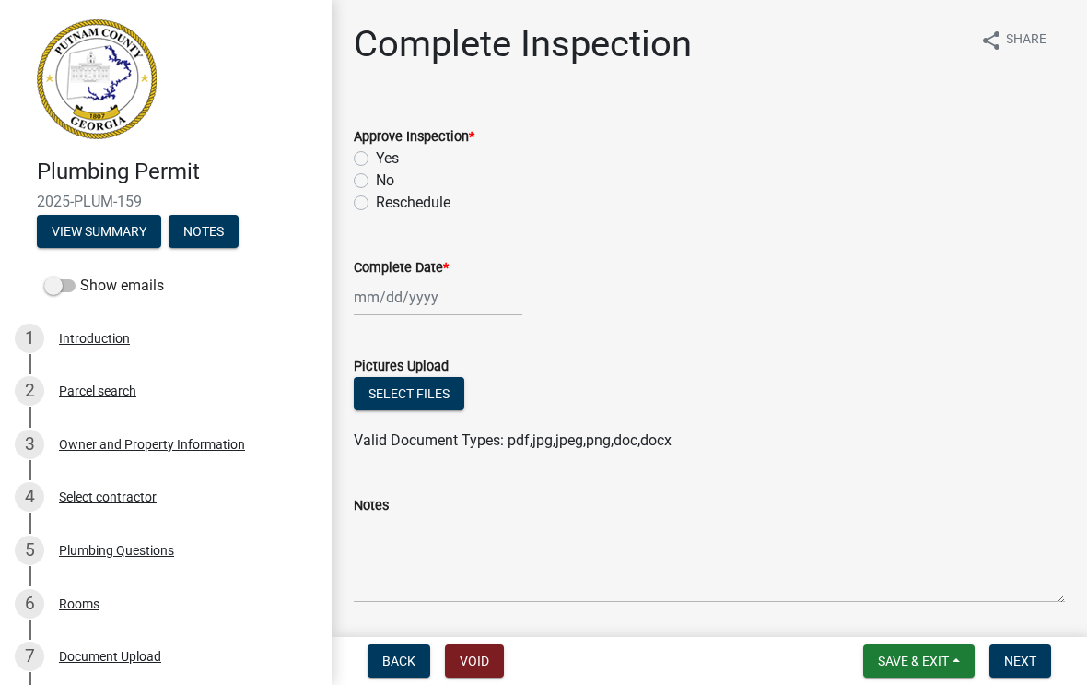
click at [376, 163] on label "Yes" at bounding box center [387, 158] width 23 height 22
click at [376, 159] on input "Yes" at bounding box center [382, 153] width 12 height 12
radio input "true"
click at [418, 293] on div at bounding box center [438, 297] width 169 height 38
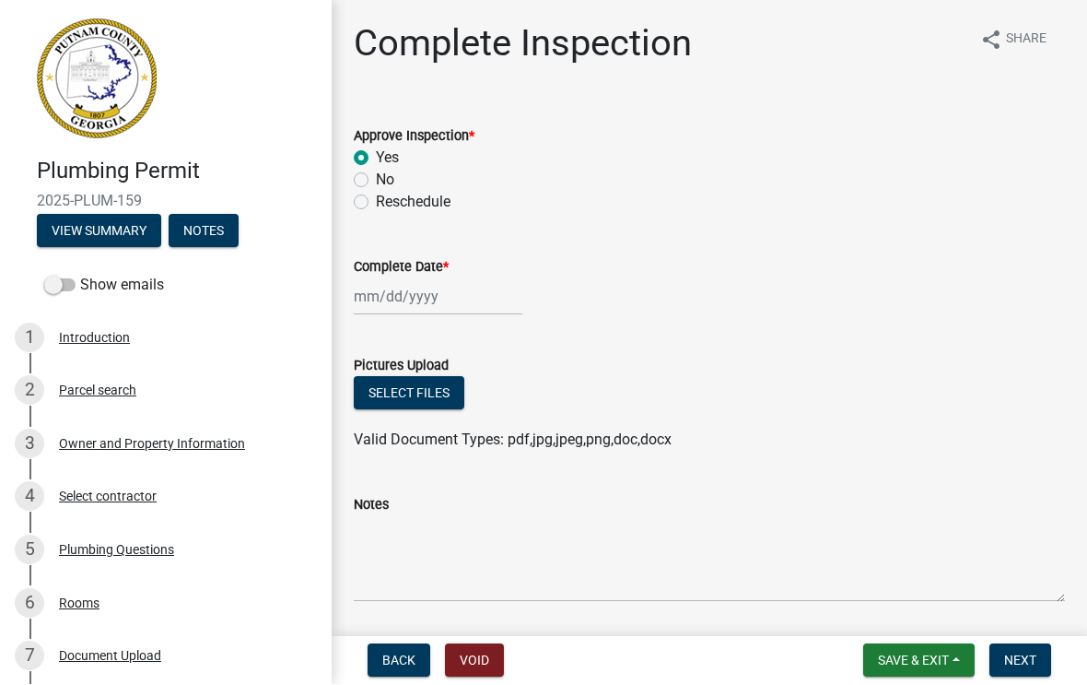
select select "8"
select select "2025"
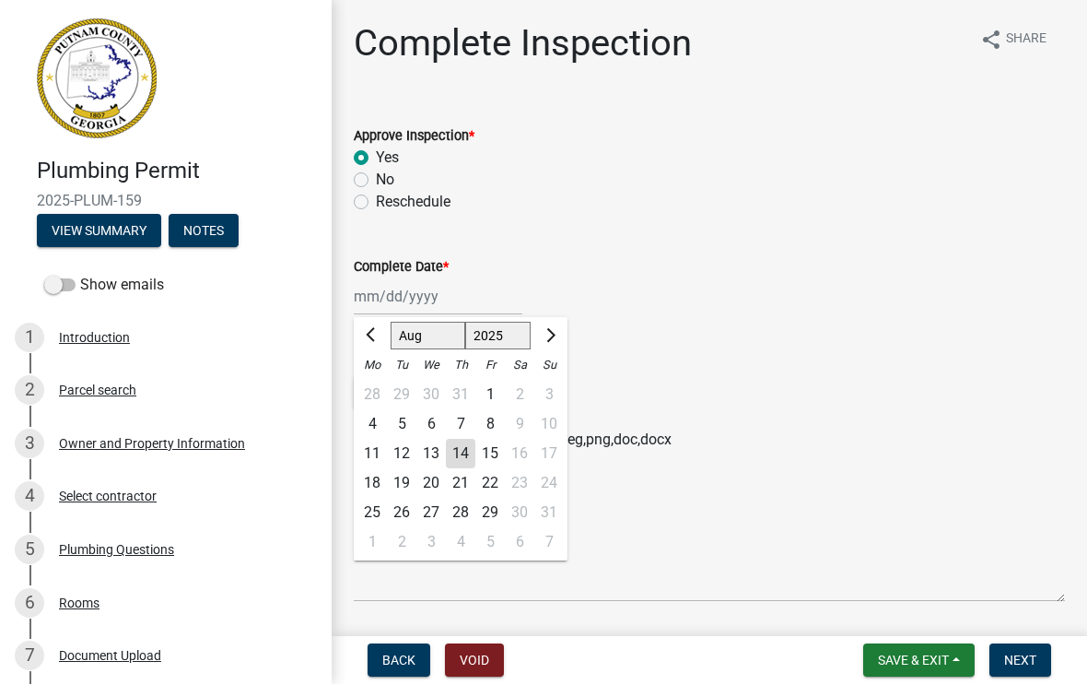
click at [468, 452] on div "14" at bounding box center [460, 453] width 29 height 29
type input "[DATE]"
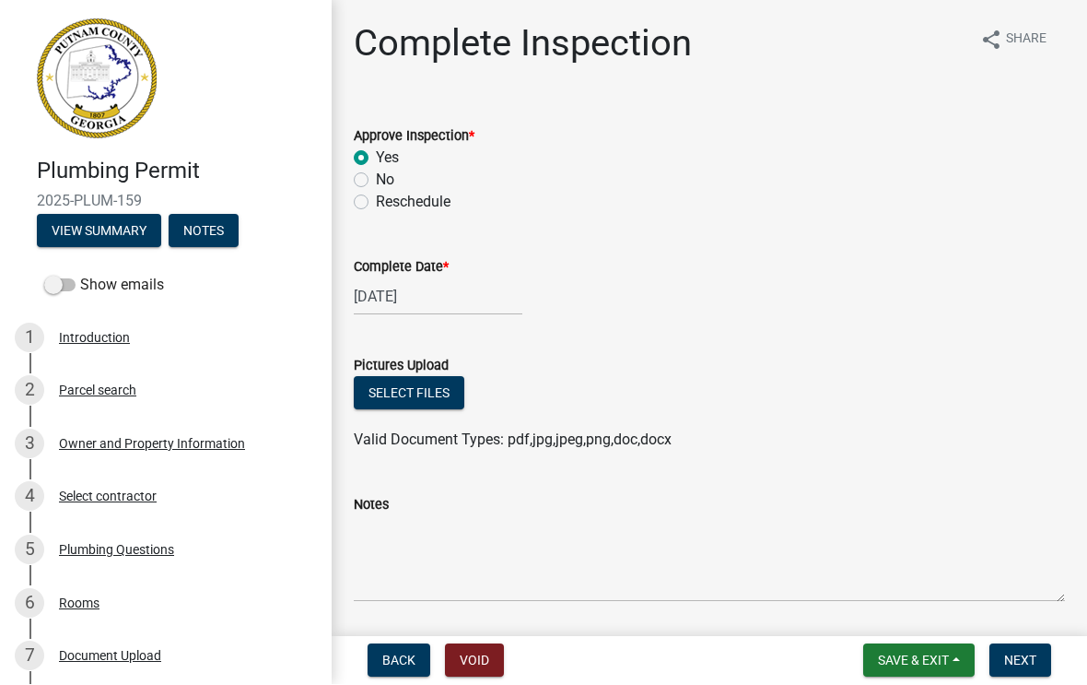
click at [1019, 653] on span "Next" at bounding box center [1020, 660] width 32 height 15
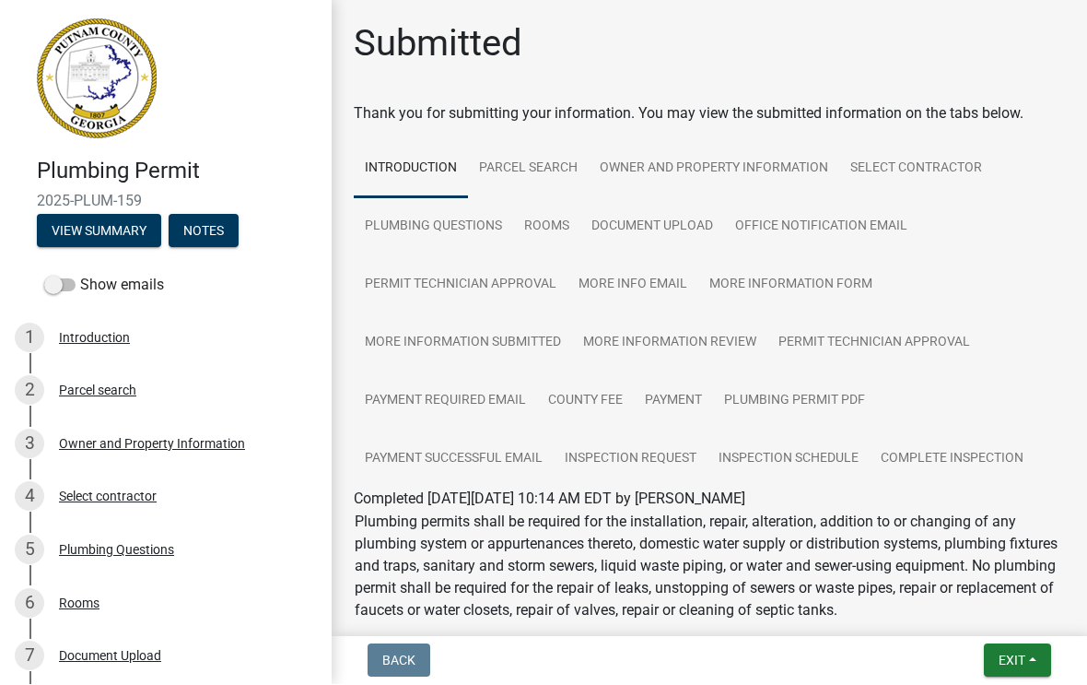
click at [1012, 658] on span "Exit" at bounding box center [1012, 660] width 27 height 15
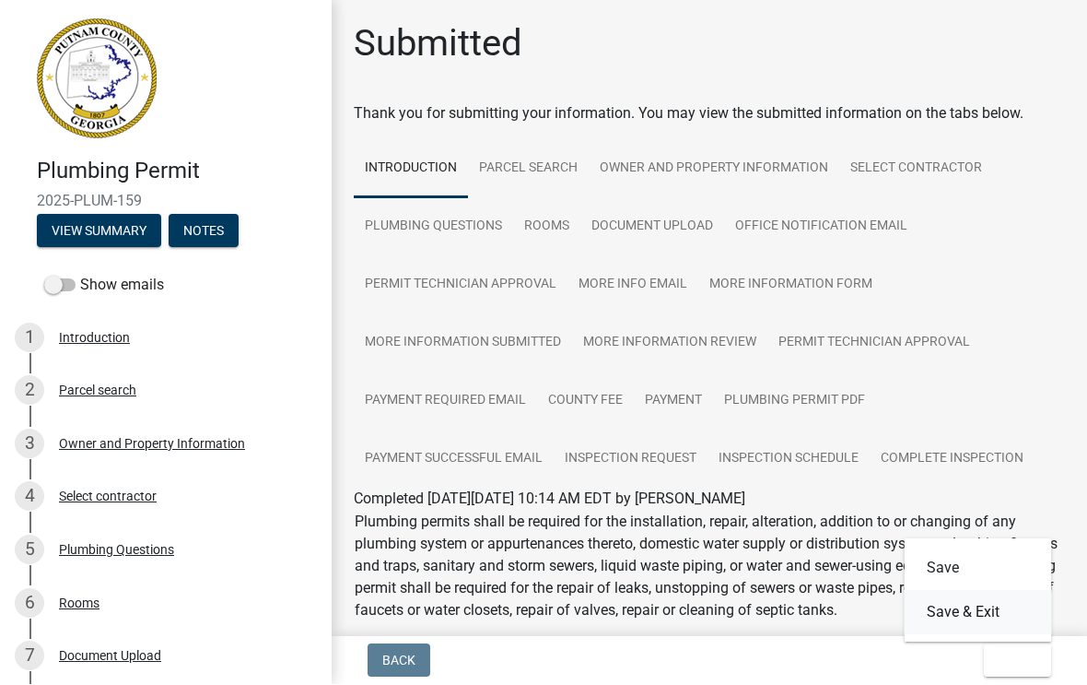
click at [977, 617] on button "Save & Exit" at bounding box center [978, 613] width 147 height 44
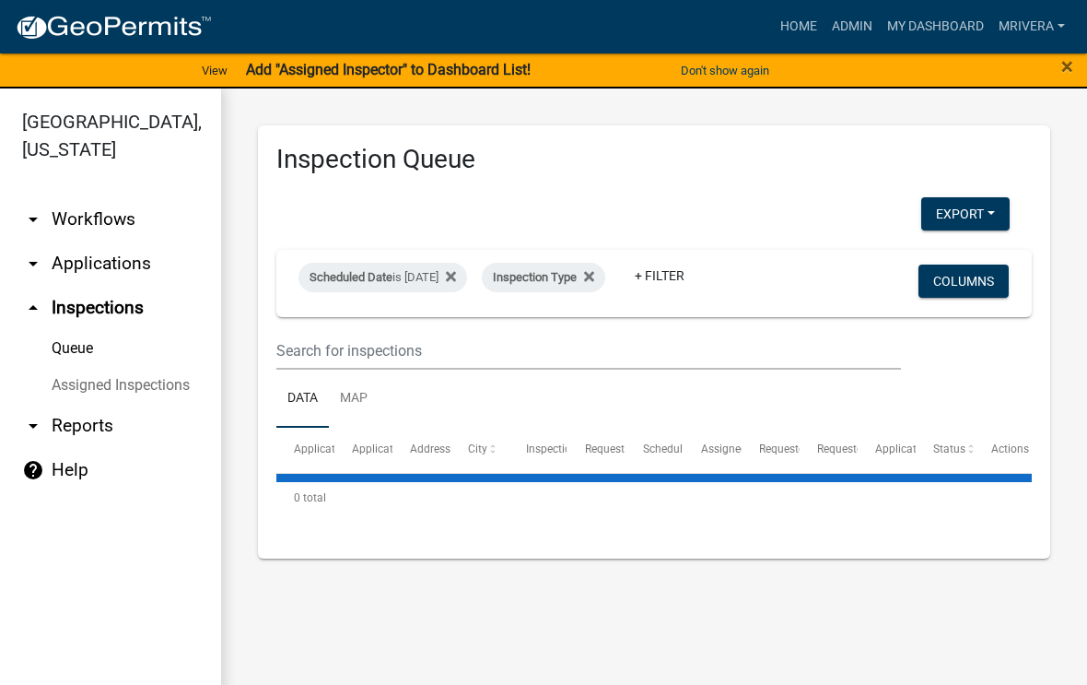
select select "1: 25"
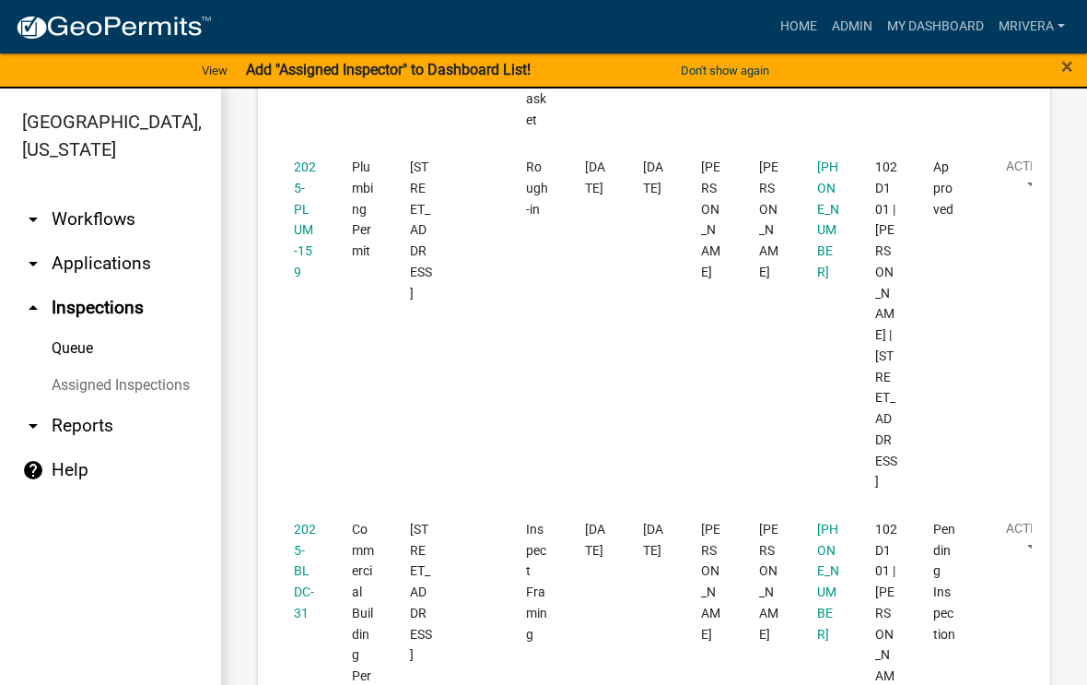
scroll to position [4473, 0]
click at [299, 520] on link "2025-BLDC-31" at bounding box center [305, 569] width 22 height 99
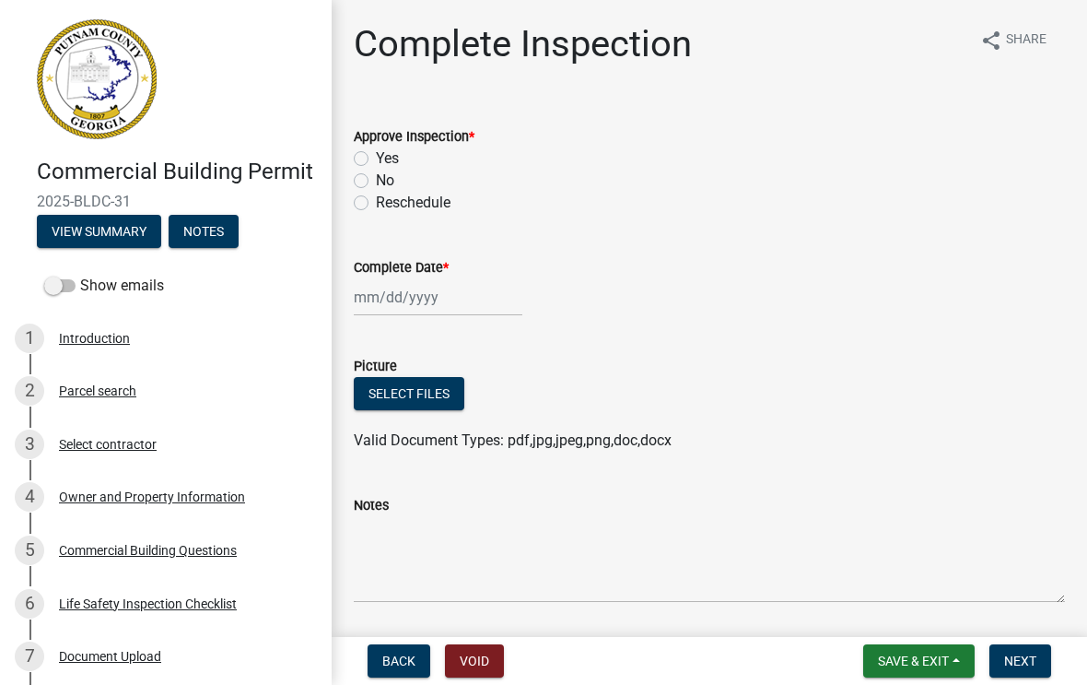
click at [370, 144] on label "Approve Inspection *" at bounding box center [414, 137] width 121 height 13
click at [376, 165] on label "Yes" at bounding box center [387, 158] width 23 height 22
click at [376, 159] on input "Yes" at bounding box center [382, 153] width 12 height 12
radio input "true"
click at [408, 305] on div at bounding box center [438, 297] width 169 height 38
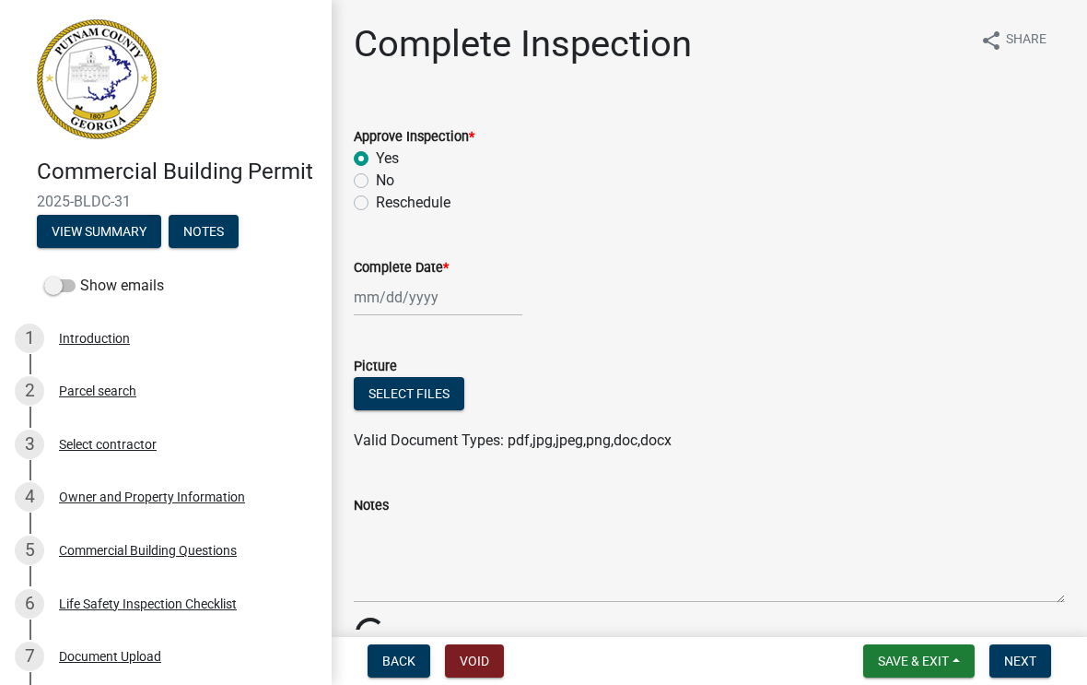
select select "8"
select select "2025"
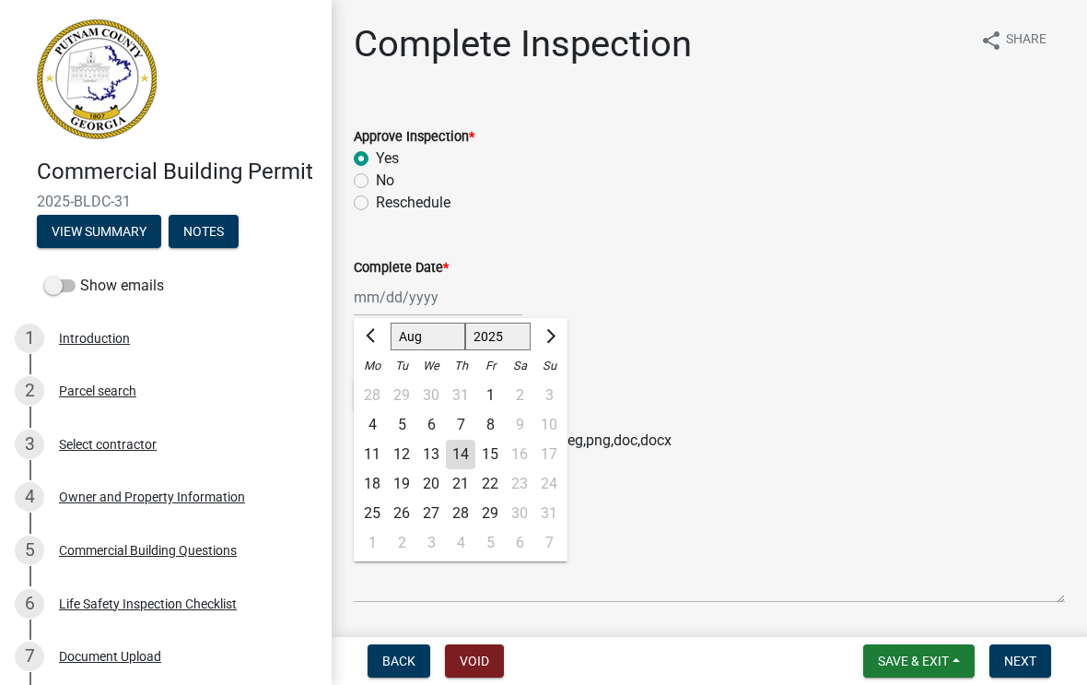
click at [454, 456] on div "14" at bounding box center [460, 453] width 29 height 29
type input "[DATE]"
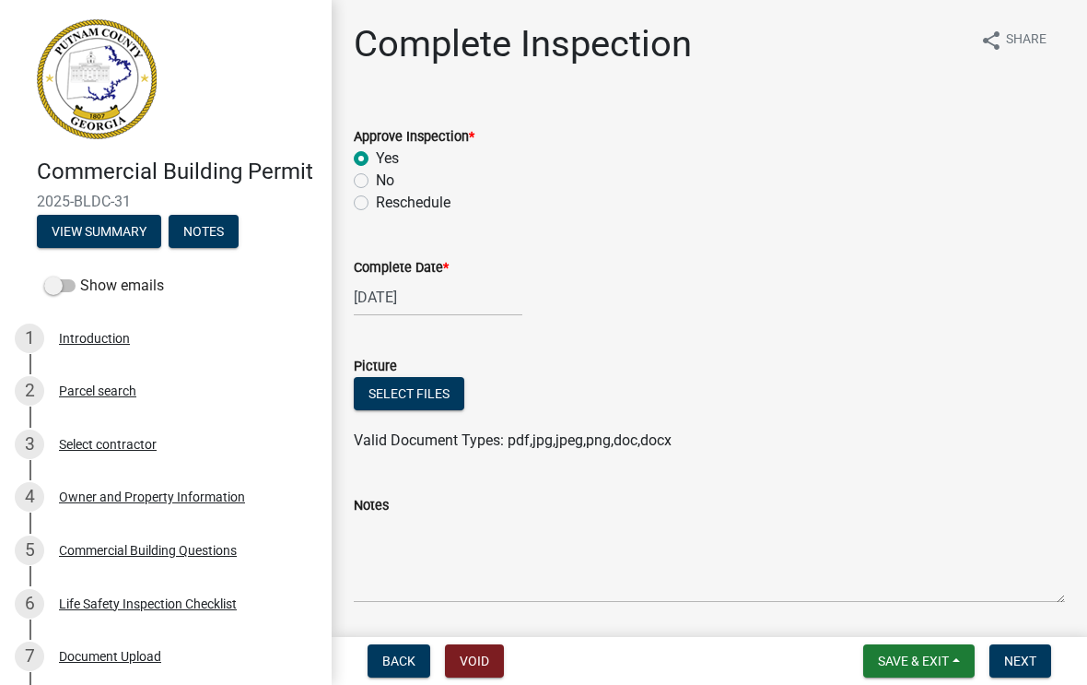
click at [1027, 654] on span "Next" at bounding box center [1020, 660] width 32 height 15
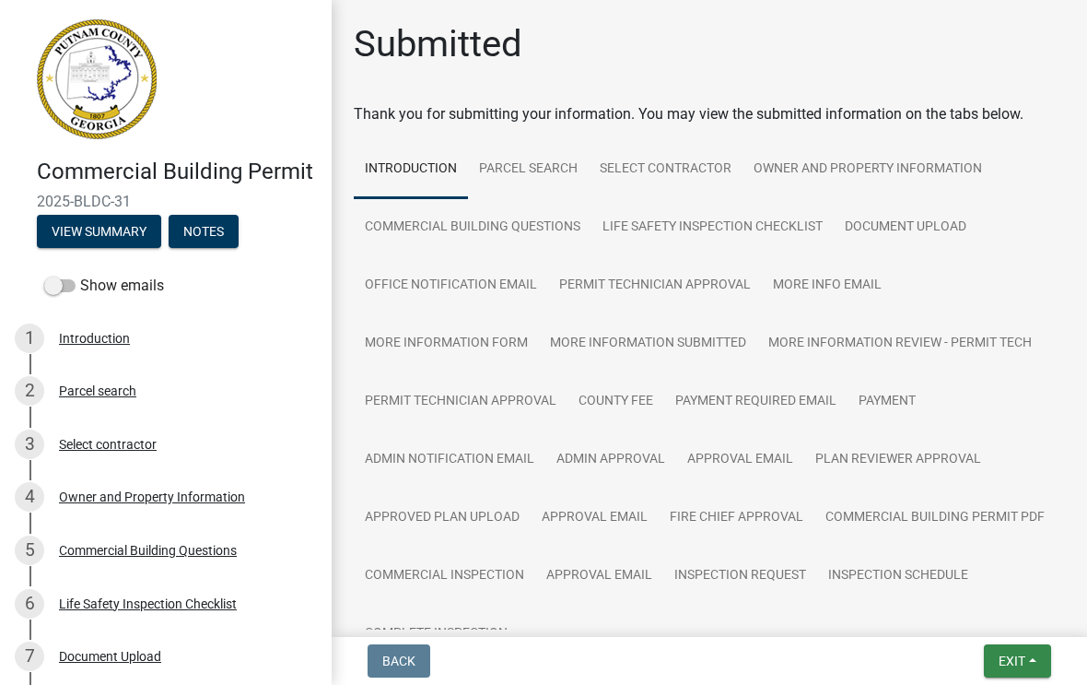
click at [1005, 658] on span "Exit" at bounding box center [1012, 660] width 27 height 15
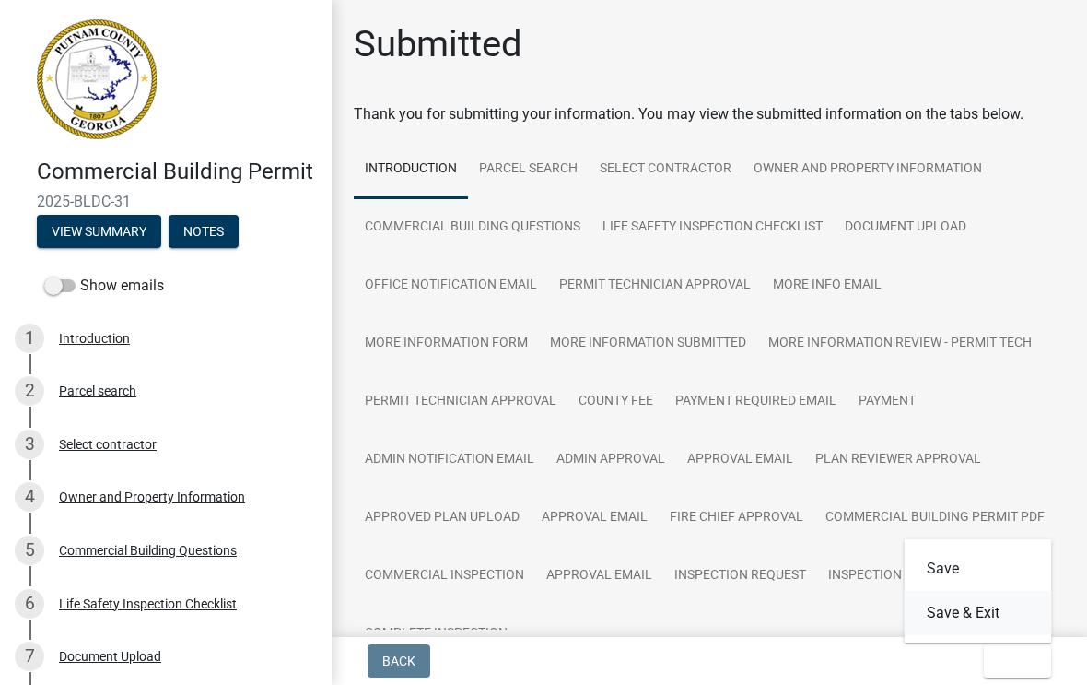
click at [982, 622] on button "Save & Exit" at bounding box center [978, 613] width 147 height 44
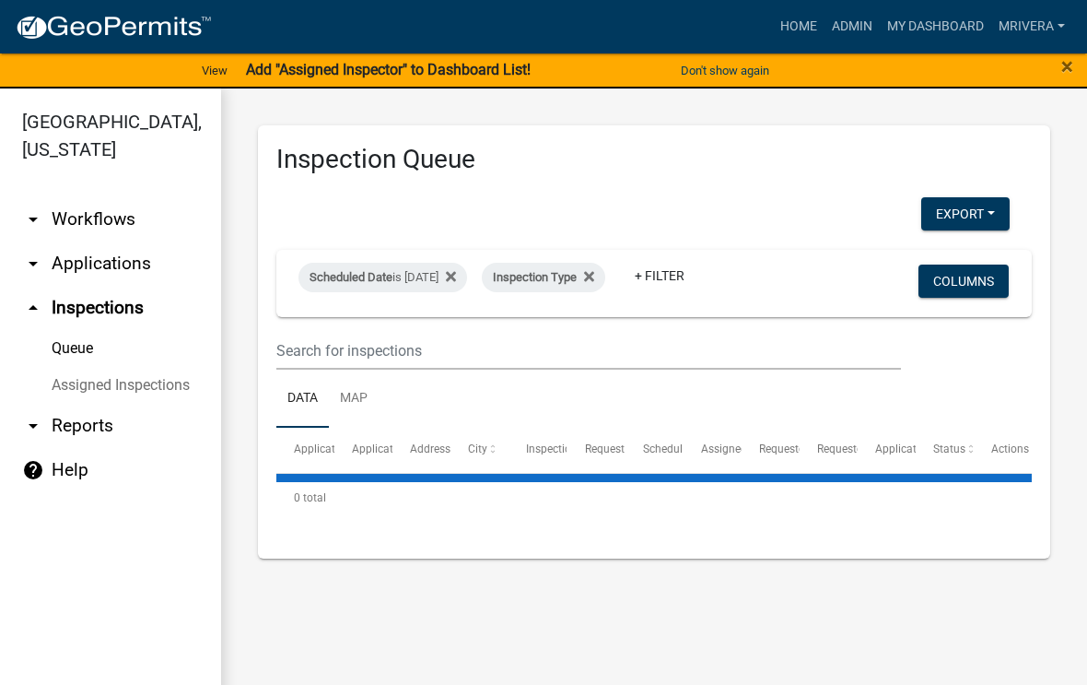
select select "1: 25"
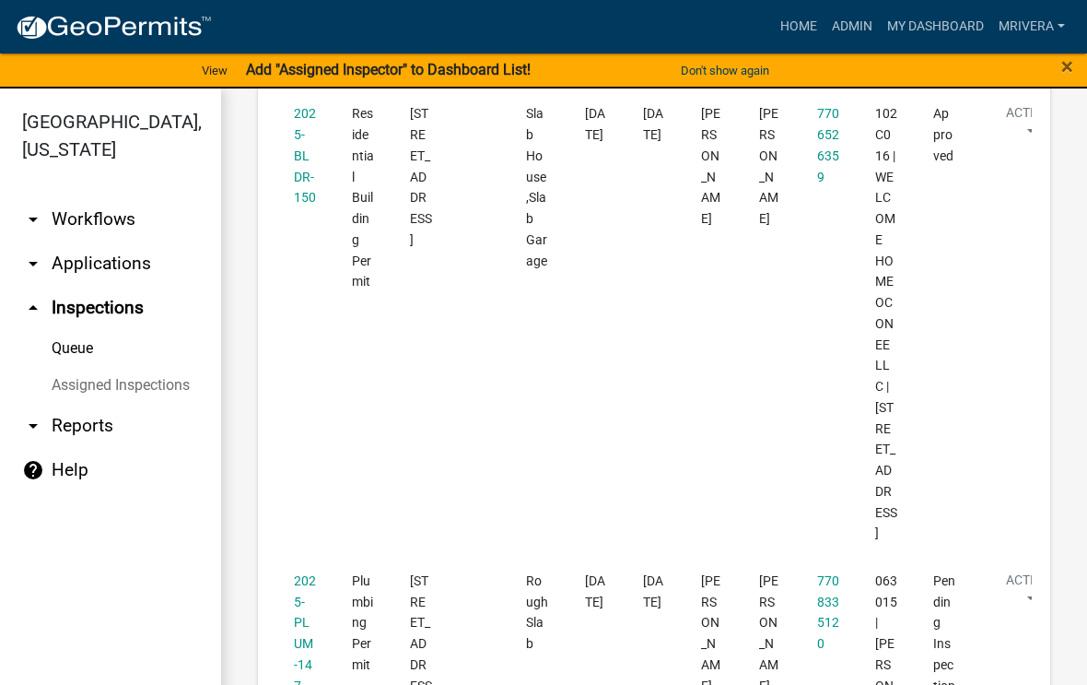
scroll to position [6130, 0]
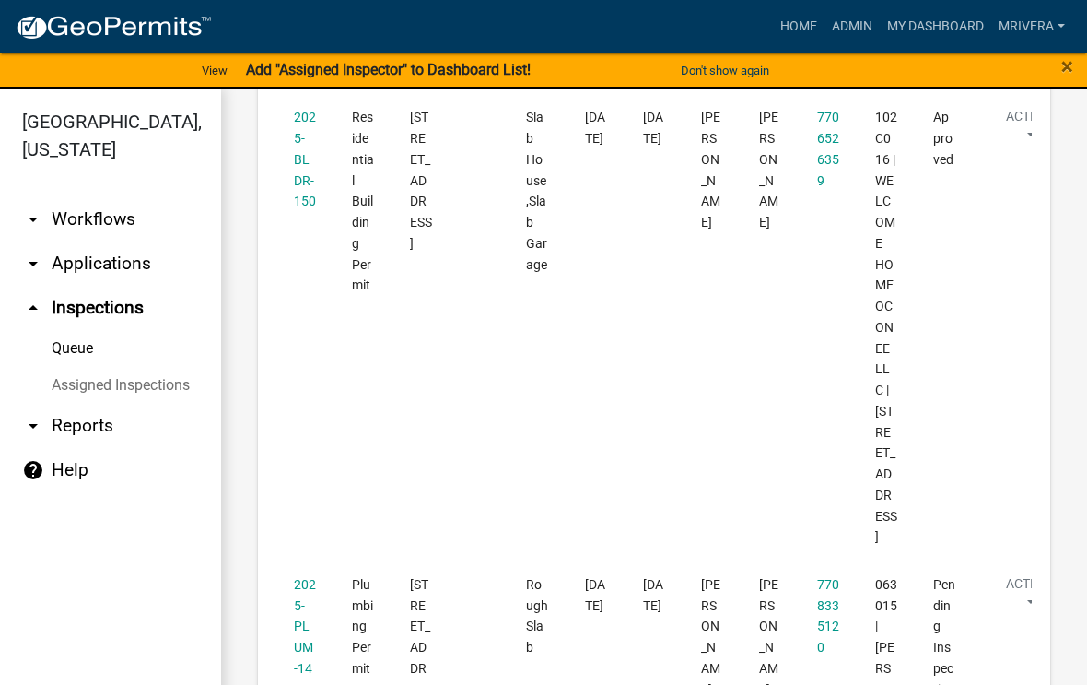
click at [309, 577] on link "2025-PLUM-147" at bounding box center [305, 637] width 22 height 120
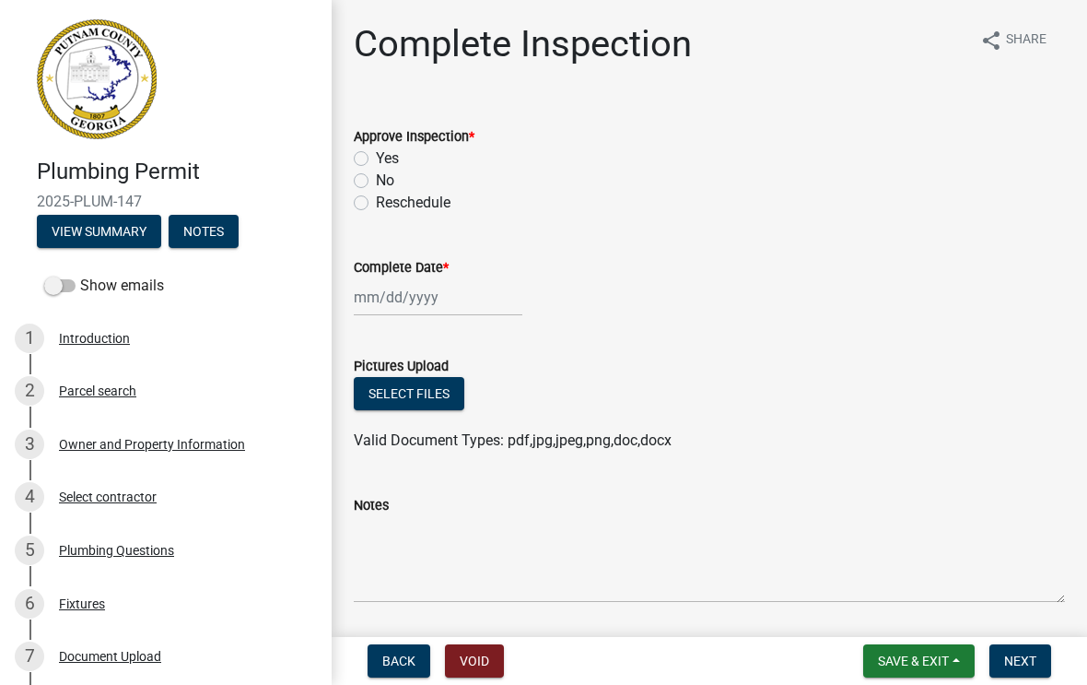
click at [376, 179] on label "No" at bounding box center [385, 181] width 18 height 22
click at [376, 179] on input "No" at bounding box center [382, 176] width 12 height 12
radio input "true"
click at [425, 300] on div at bounding box center [438, 297] width 169 height 38
select select "8"
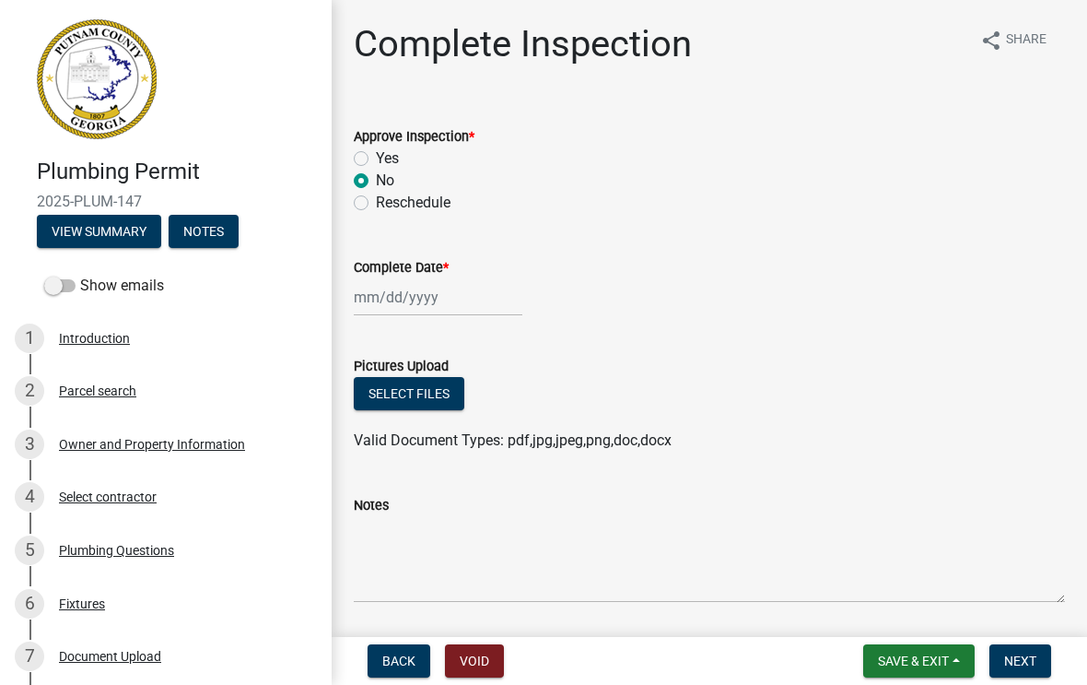
select select "2025"
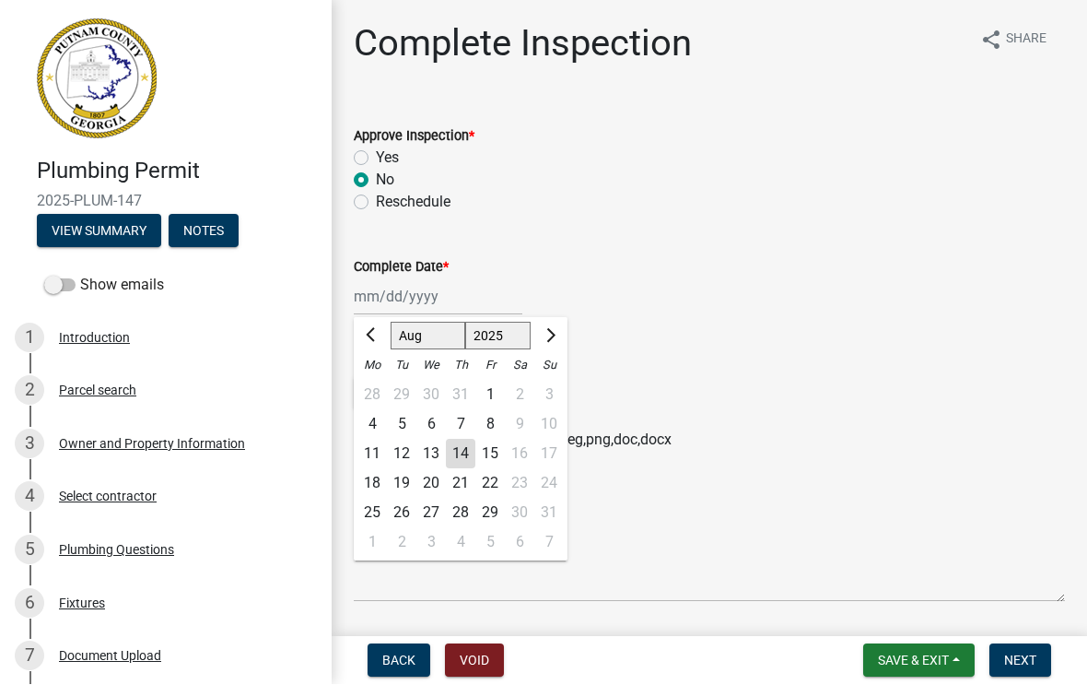
click at [460, 462] on div "14" at bounding box center [460, 453] width 29 height 29
type input "[DATE]"
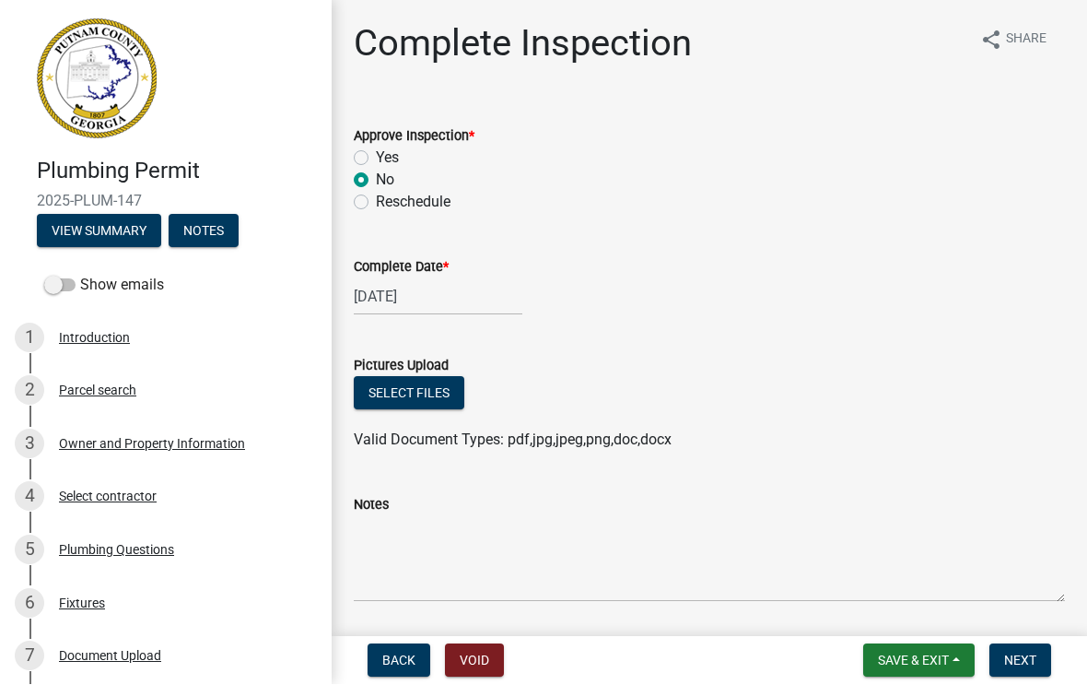
click at [1023, 656] on span "Next" at bounding box center [1020, 660] width 32 height 15
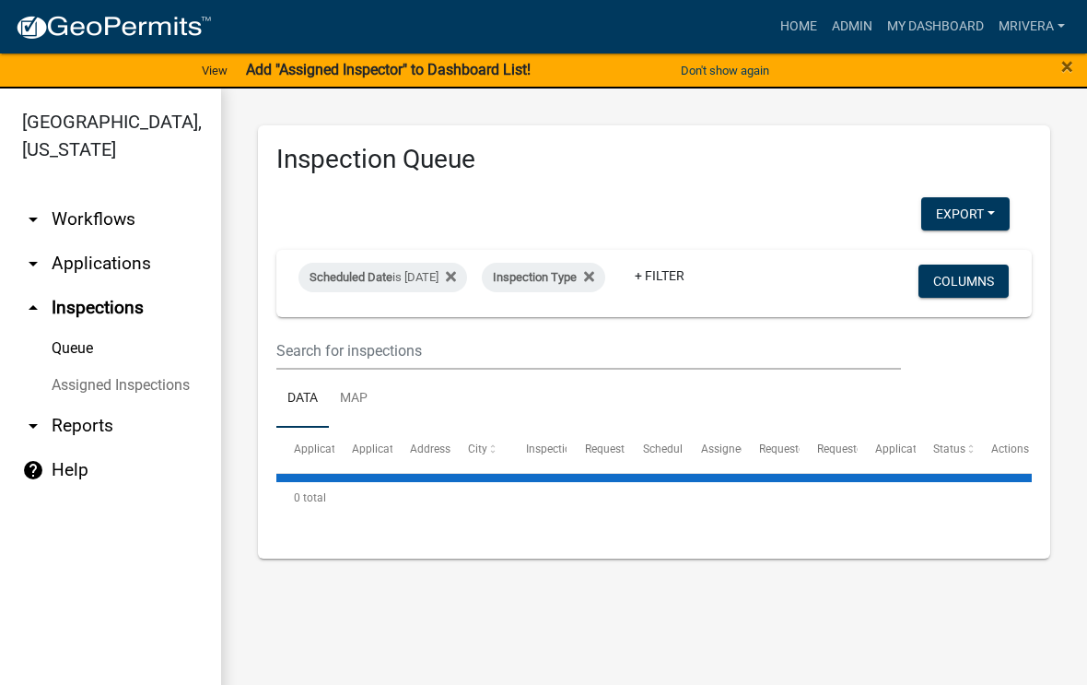
select select "1: 25"
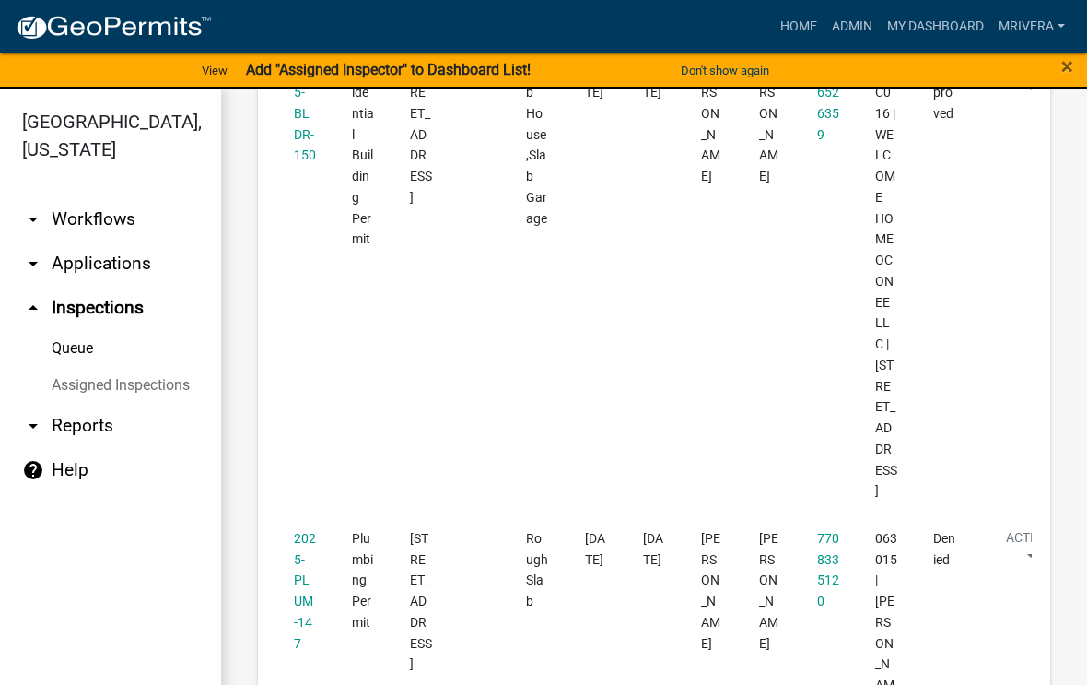
scroll to position [6177, 0]
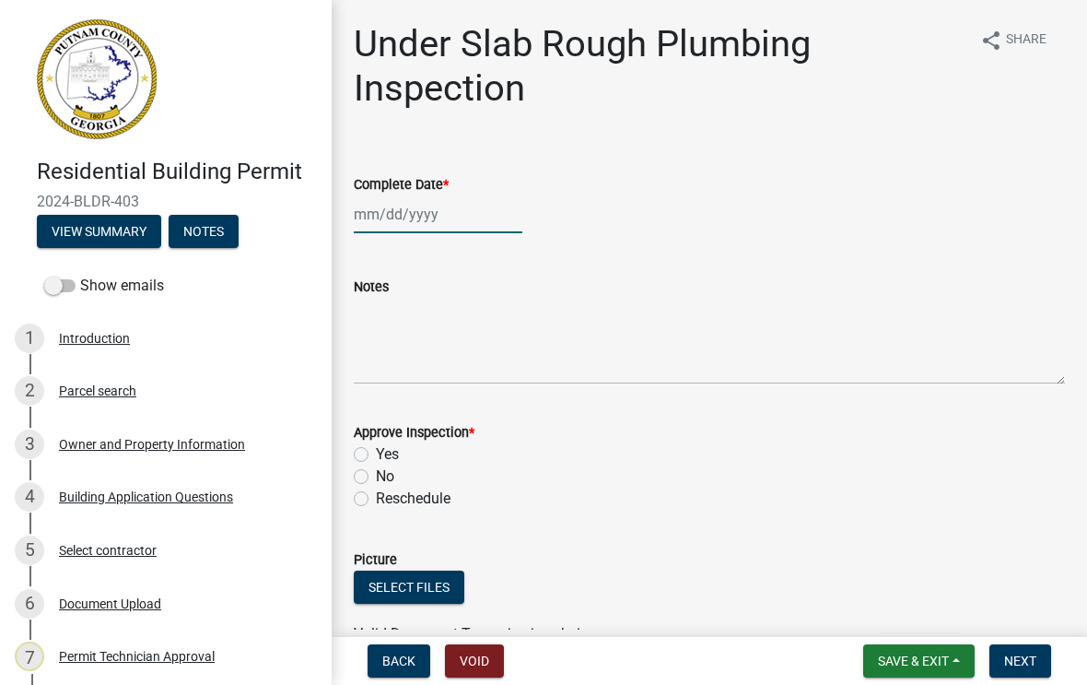
click at [415, 208] on div at bounding box center [438, 214] width 169 height 38
select select "8"
select select "2025"
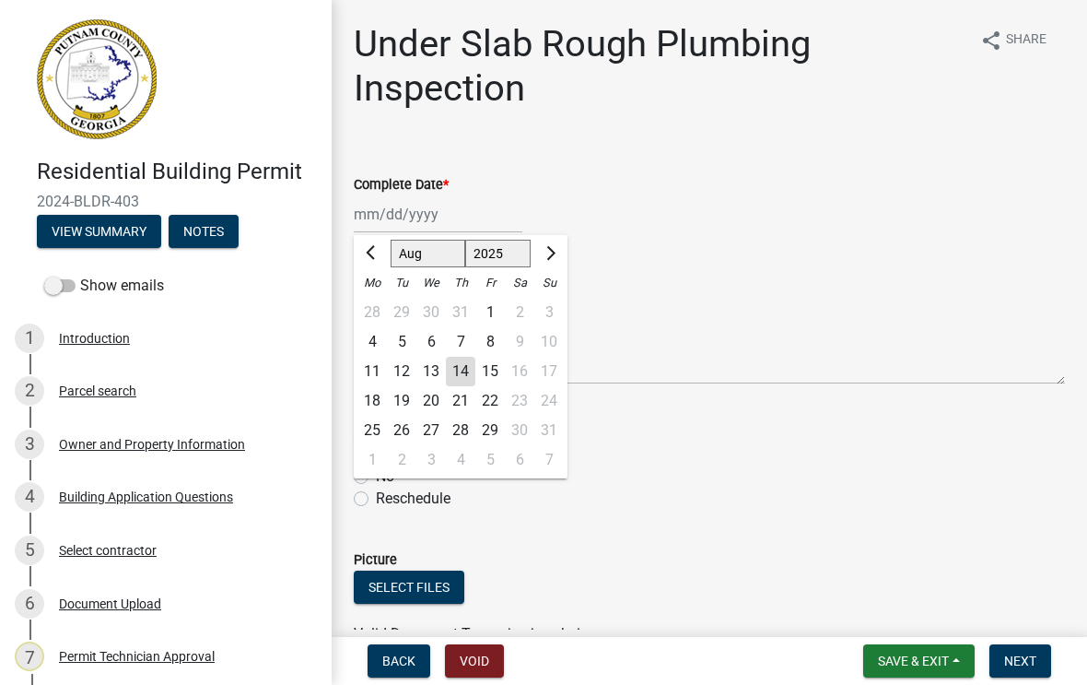
click at [456, 372] on div "14" at bounding box center [460, 371] width 29 height 29
type input "[DATE]"
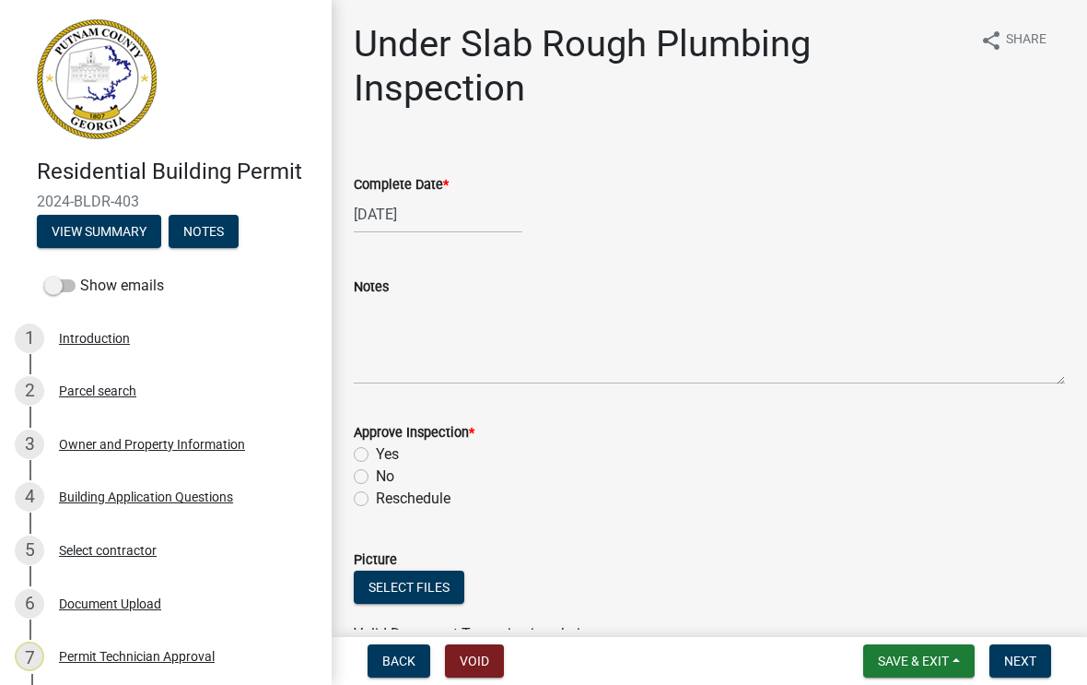
click at [376, 479] on label "No" at bounding box center [385, 476] width 18 height 22
click at [376, 477] on input "No" at bounding box center [382, 471] width 12 height 12
radio input "true"
click at [415, 321] on textarea "Notes" at bounding box center [709, 341] width 711 height 87
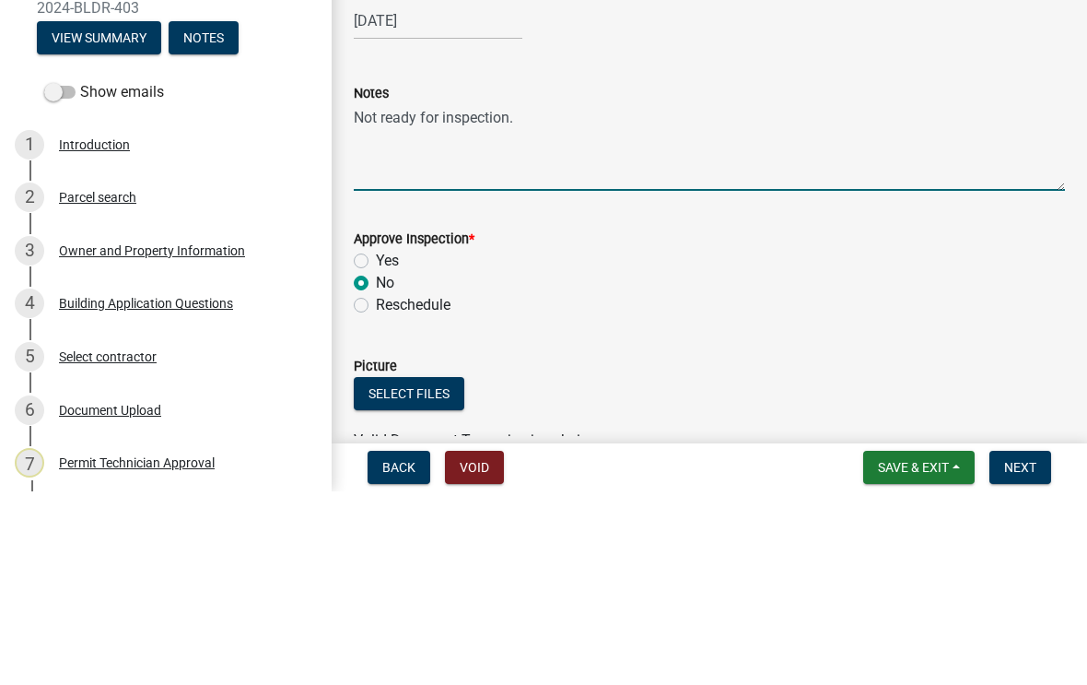
type textarea "Not ready for inspection."
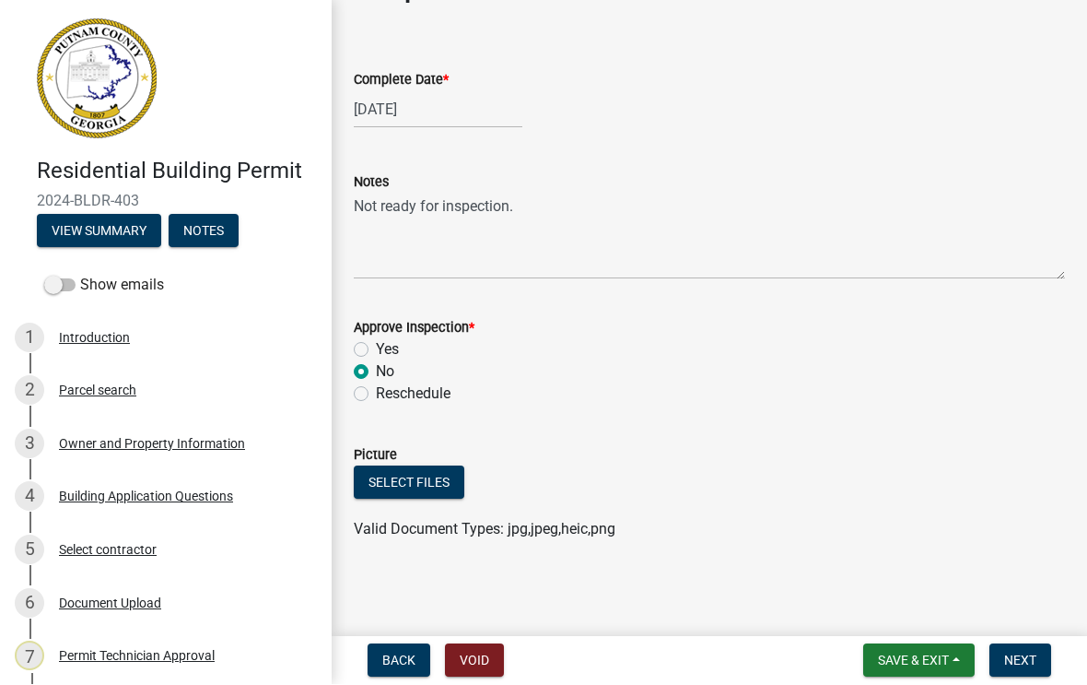
scroll to position [104, 0]
click at [1015, 653] on span "Next" at bounding box center [1020, 660] width 32 height 15
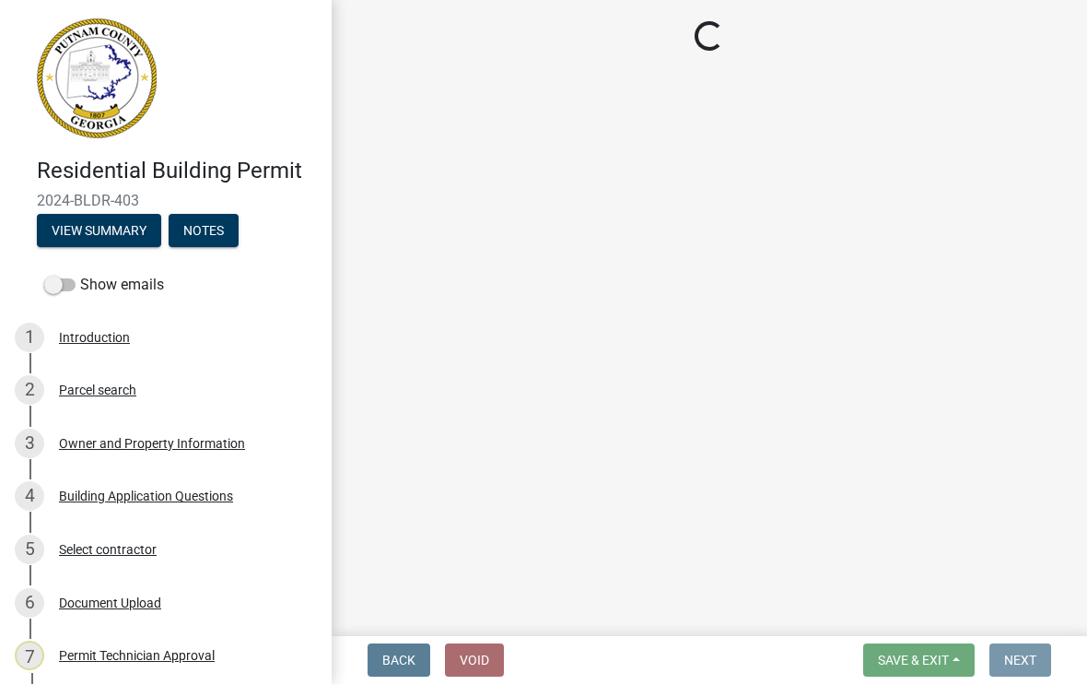
scroll to position [0, 0]
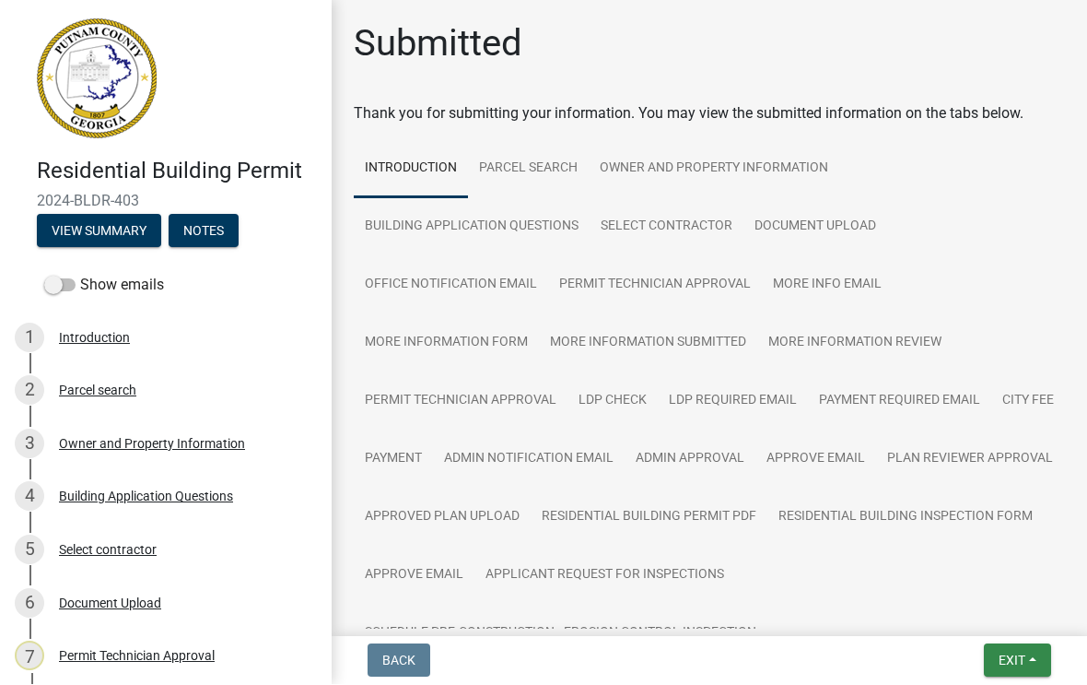
click at [1022, 656] on span "Exit" at bounding box center [1012, 660] width 27 height 15
click at [966, 610] on button "Save & Exit" at bounding box center [978, 613] width 147 height 44
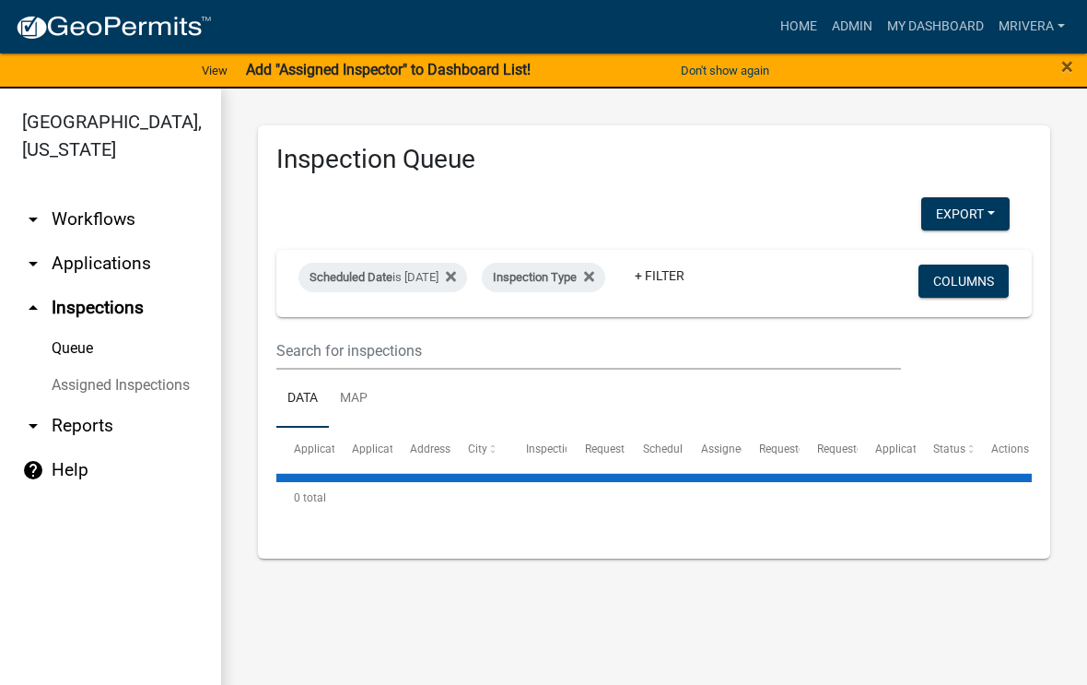
select select "1: 25"
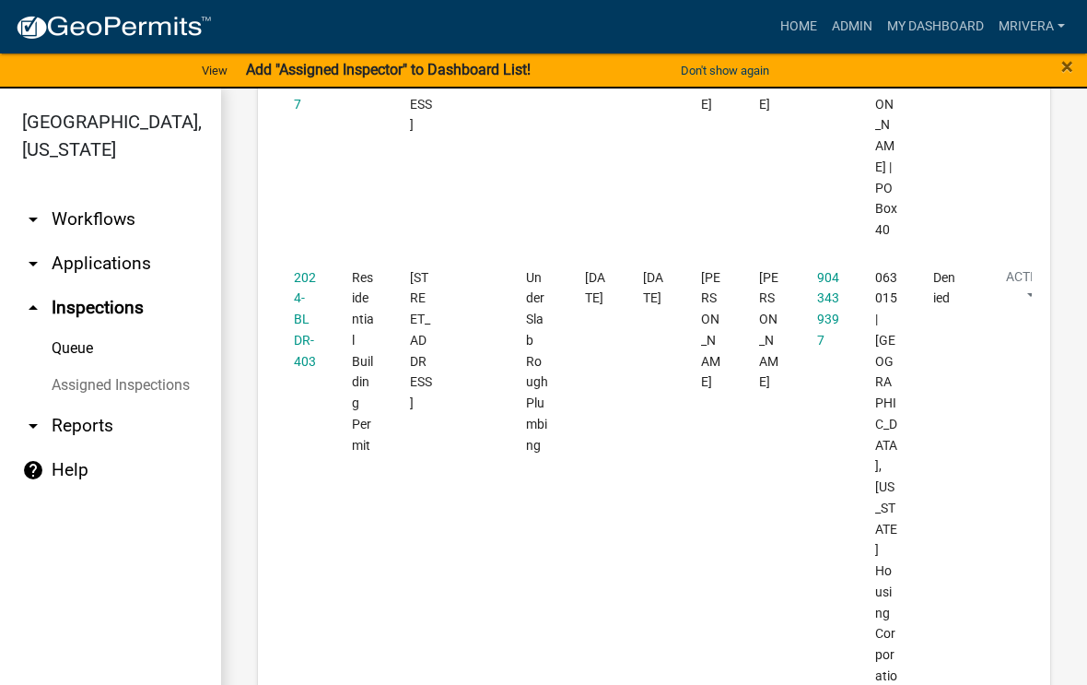
scroll to position [6650, 0]
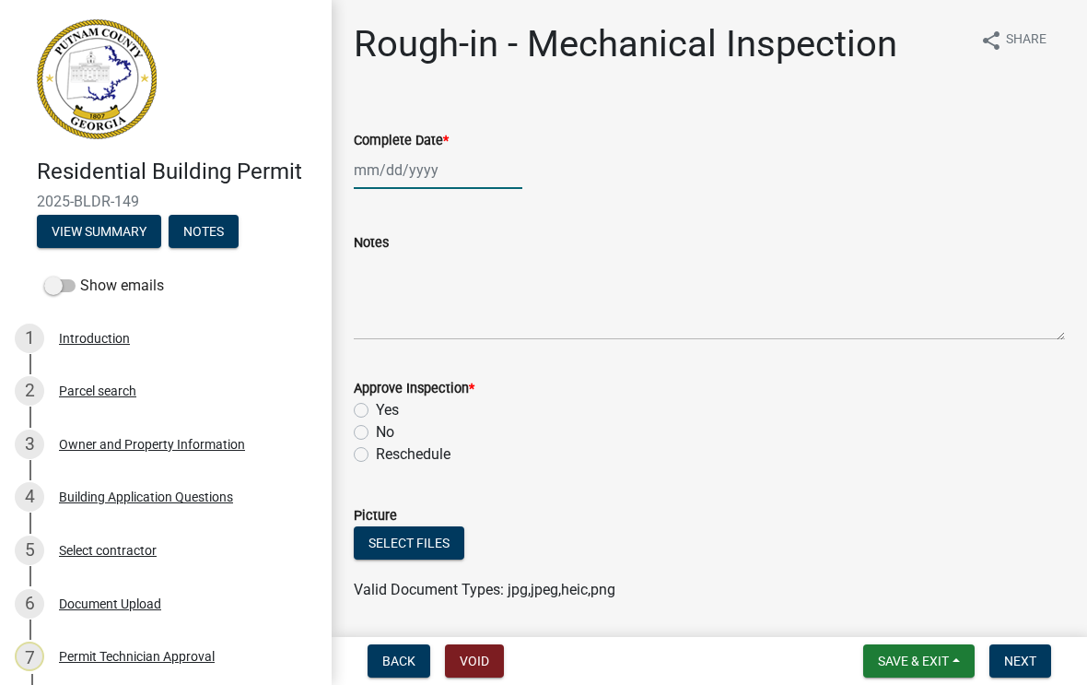
click at [414, 183] on div at bounding box center [438, 170] width 169 height 38
select select "8"
select select "2025"
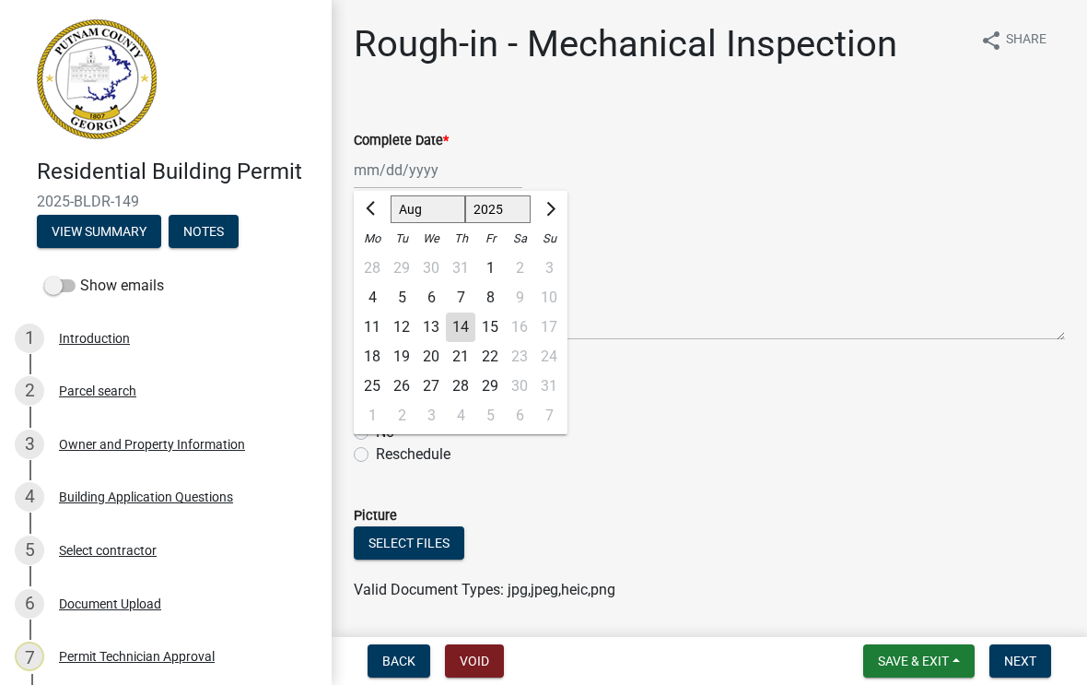
click at [459, 338] on div "14" at bounding box center [460, 326] width 29 height 29
type input "[DATE]"
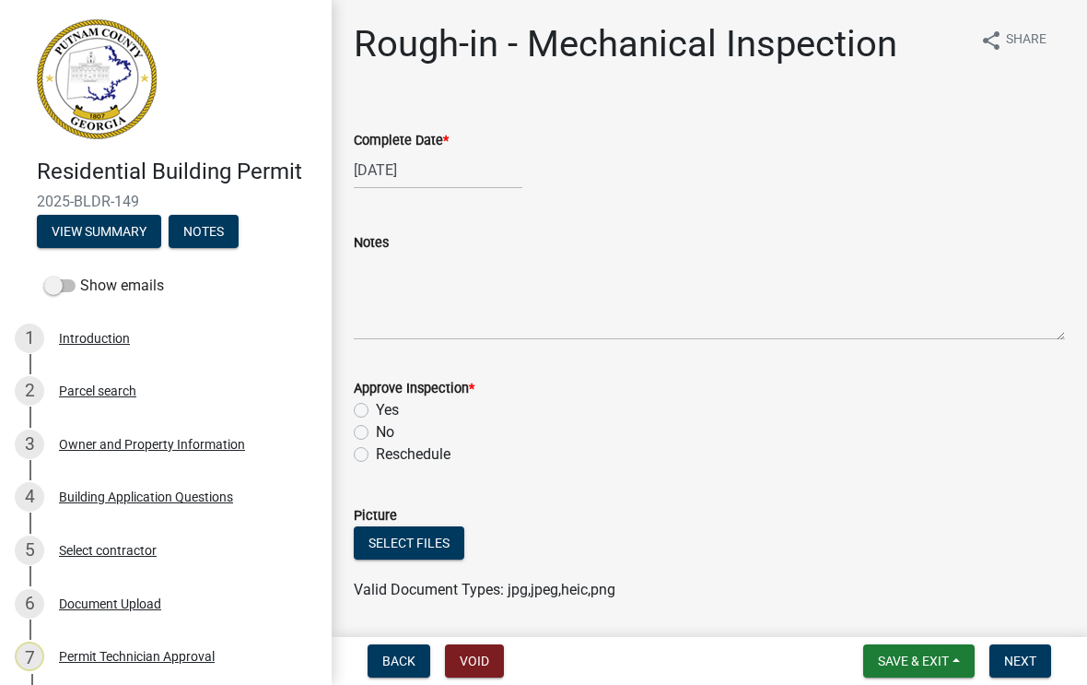
click at [376, 415] on label "Yes" at bounding box center [387, 410] width 23 height 22
click at [376, 411] on input "Yes" at bounding box center [382, 405] width 12 height 12
radio input "true"
click at [1015, 649] on button "Next" at bounding box center [1020, 660] width 62 height 33
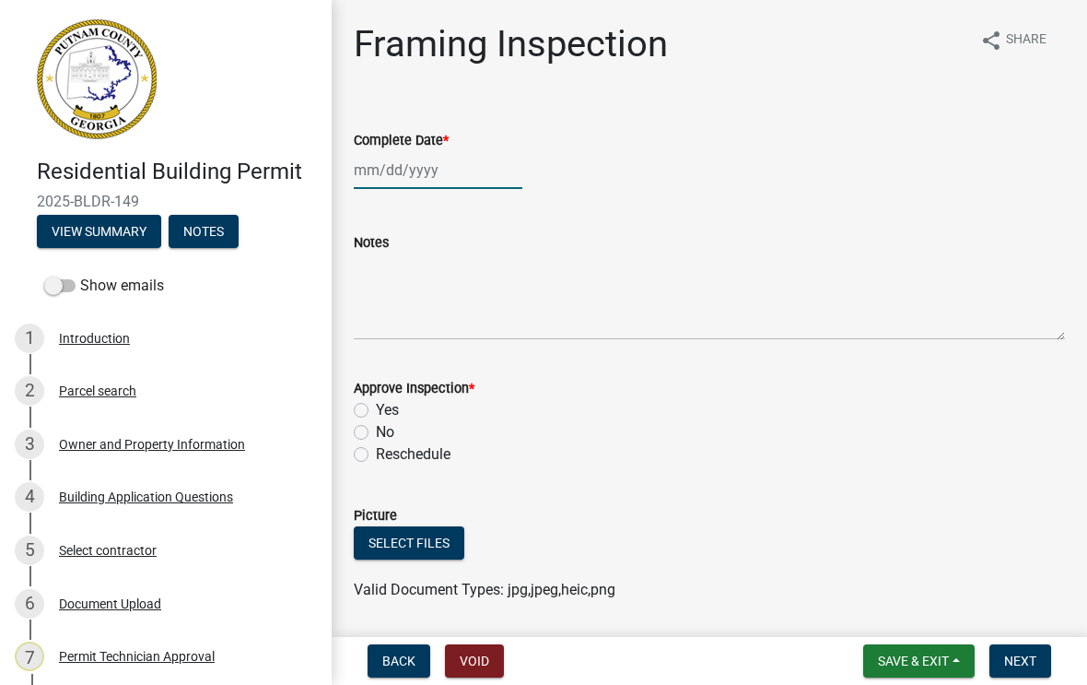
click at [417, 177] on div at bounding box center [438, 170] width 169 height 38
select select "8"
select select "2025"
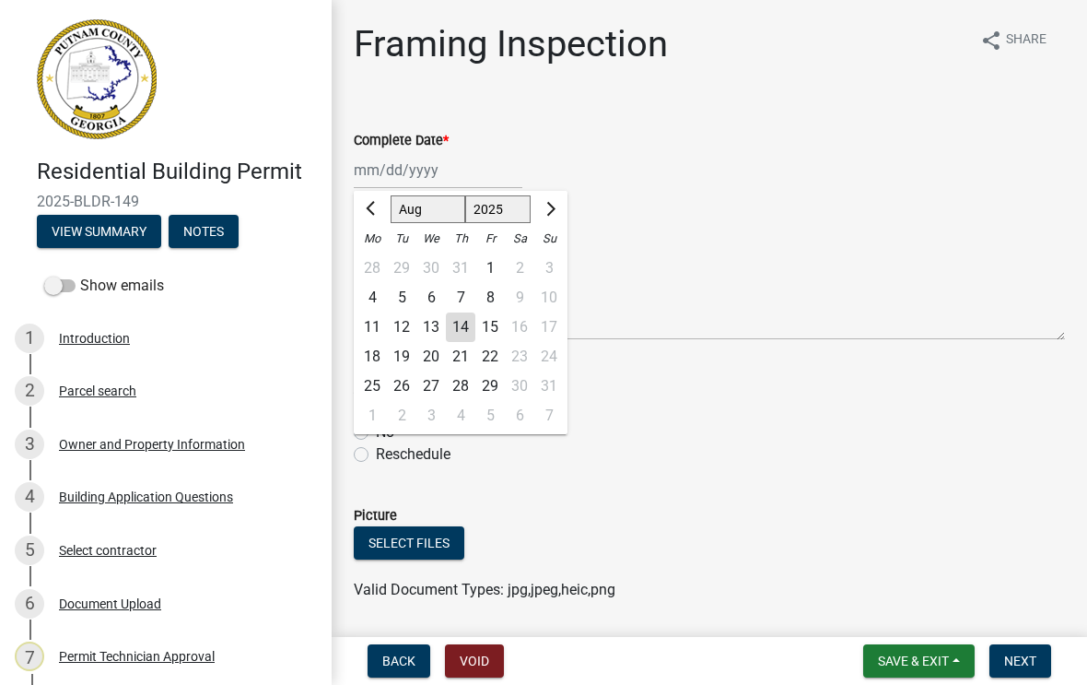
click at [462, 332] on div "14" at bounding box center [460, 326] width 29 height 29
type input "[DATE]"
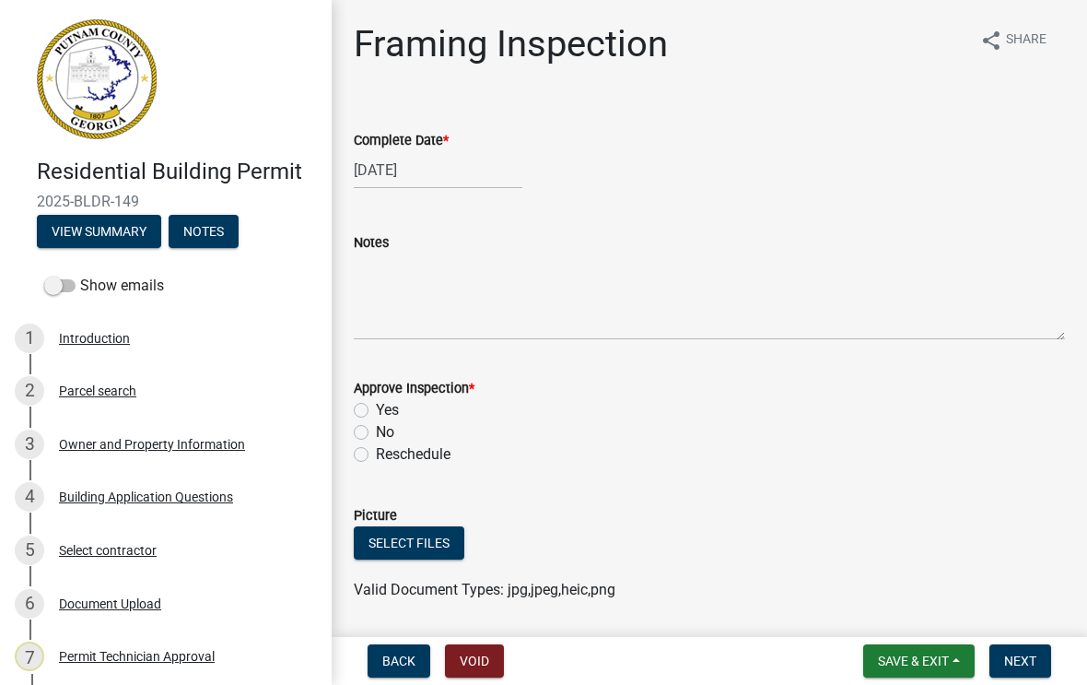
click at [376, 409] on label "Yes" at bounding box center [387, 410] width 23 height 22
click at [376, 409] on input "Yes" at bounding box center [382, 405] width 12 height 12
radio input "true"
click at [1028, 656] on span "Next" at bounding box center [1020, 660] width 32 height 15
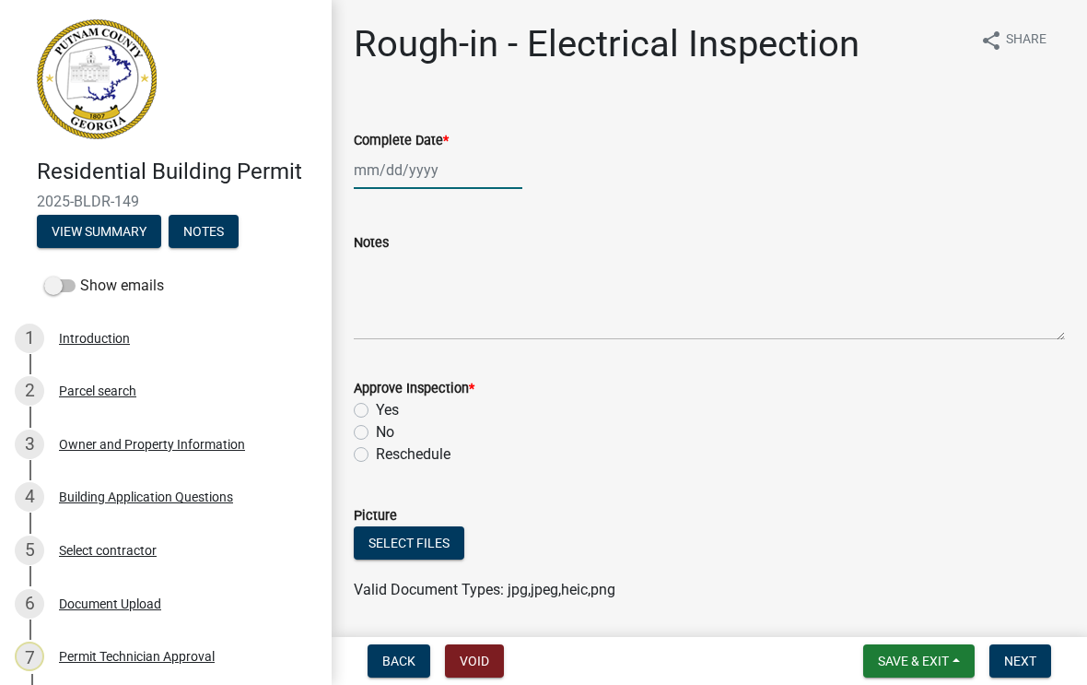
click at [409, 174] on div at bounding box center [438, 170] width 169 height 38
select select "8"
select select "2025"
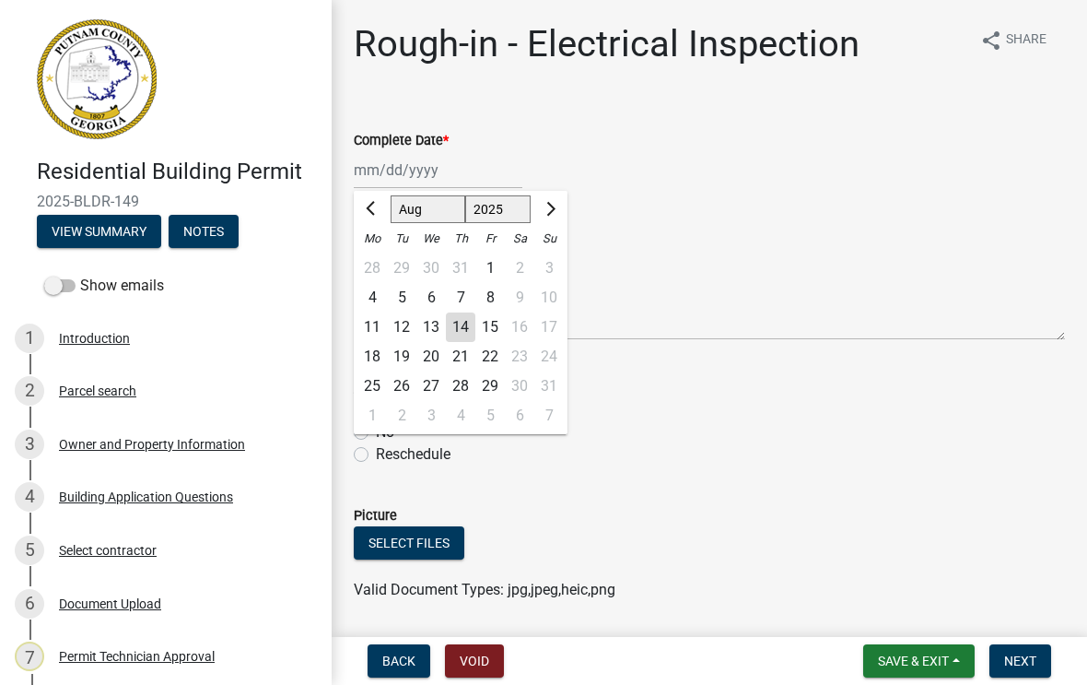
click at [467, 324] on div "14" at bounding box center [460, 326] width 29 height 29
type input "[DATE]"
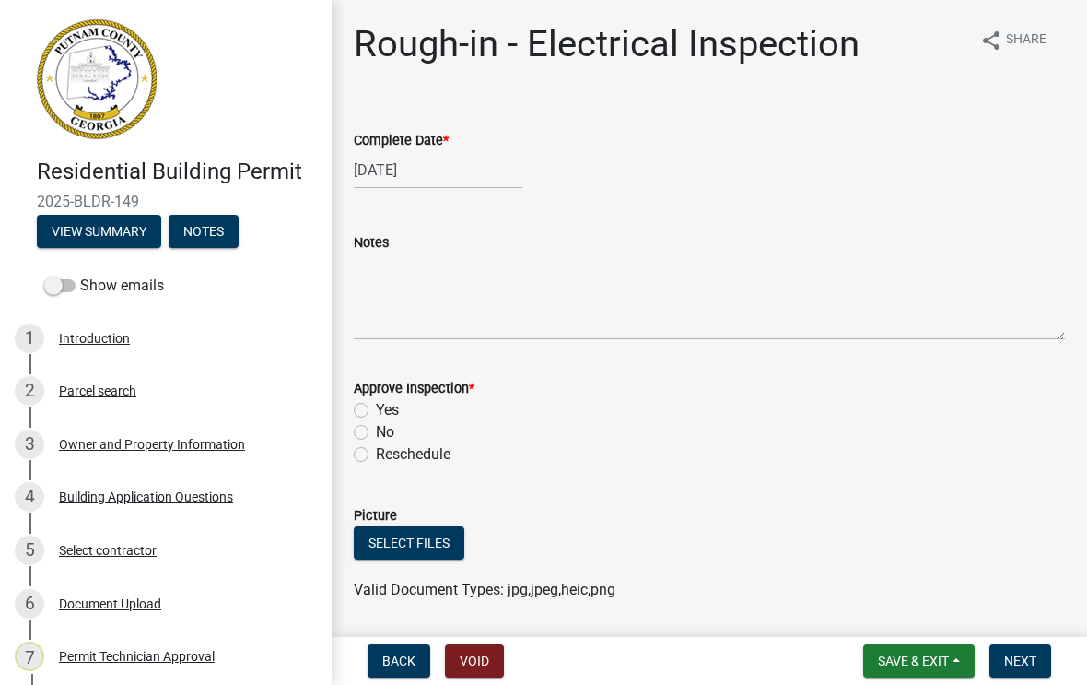
click at [376, 407] on label "Yes" at bounding box center [387, 410] width 23 height 22
click at [376, 407] on input "Yes" at bounding box center [382, 405] width 12 height 12
radio input "true"
click at [1026, 656] on span "Next" at bounding box center [1020, 660] width 32 height 15
click at [414, 167] on div at bounding box center [438, 170] width 169 height 38
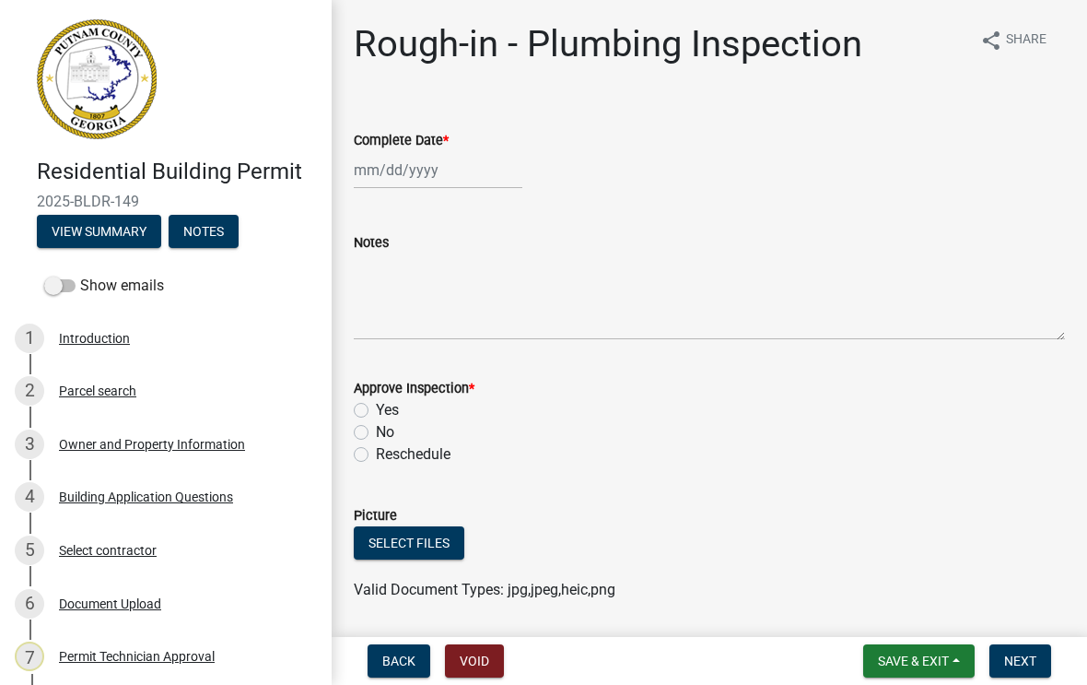
select select "8"
select select "2025"
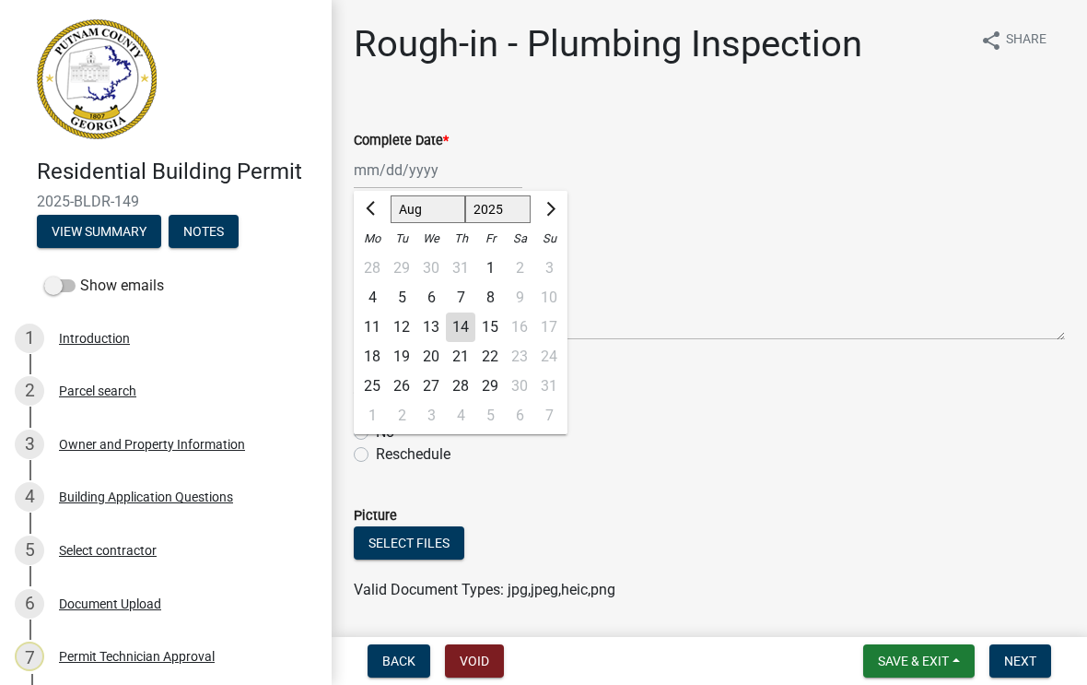
click at [470, 322] on div "14" at bounding box center [460, 326] width 29 height 29
type input "[DATE]"
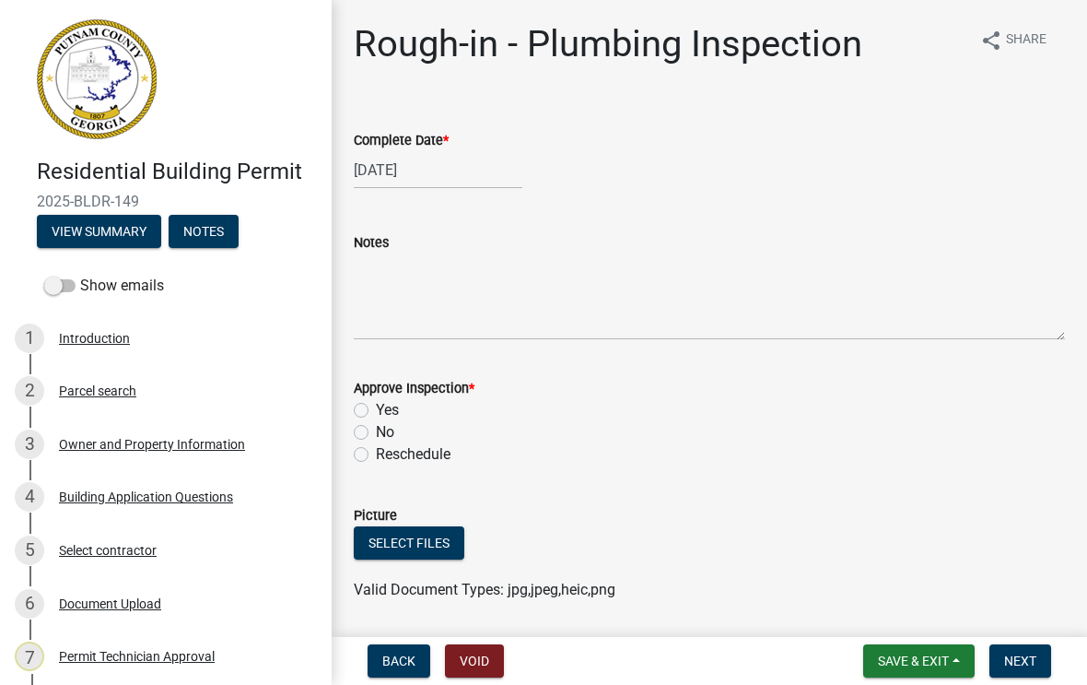
click at [376, 410] on label "Yes" at bounding box center [387, 410] width 23 height 22
click at [376, 410] on input "Yes" at bounding box center [382, 405] width 12 height 12
radio input "true"
click at [1023, 649] on button "Next" at bounding box center [1020, 660] width 62 height 33
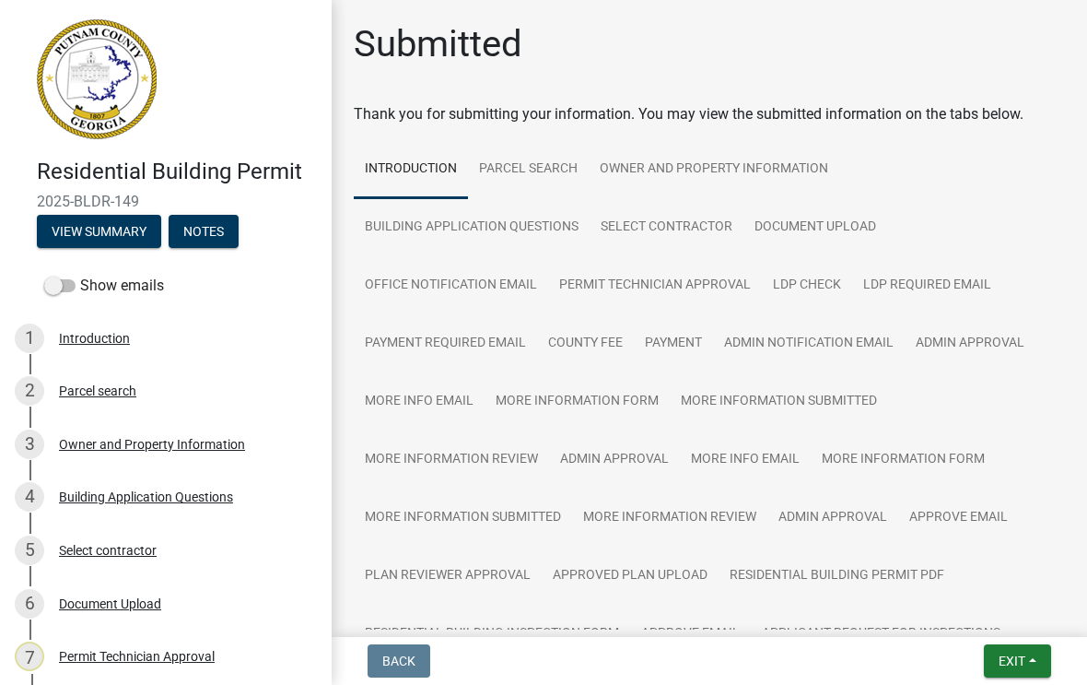
click at [1031, 653] on button "Exit" at bounding box center [1017, 660] width 67 height 33
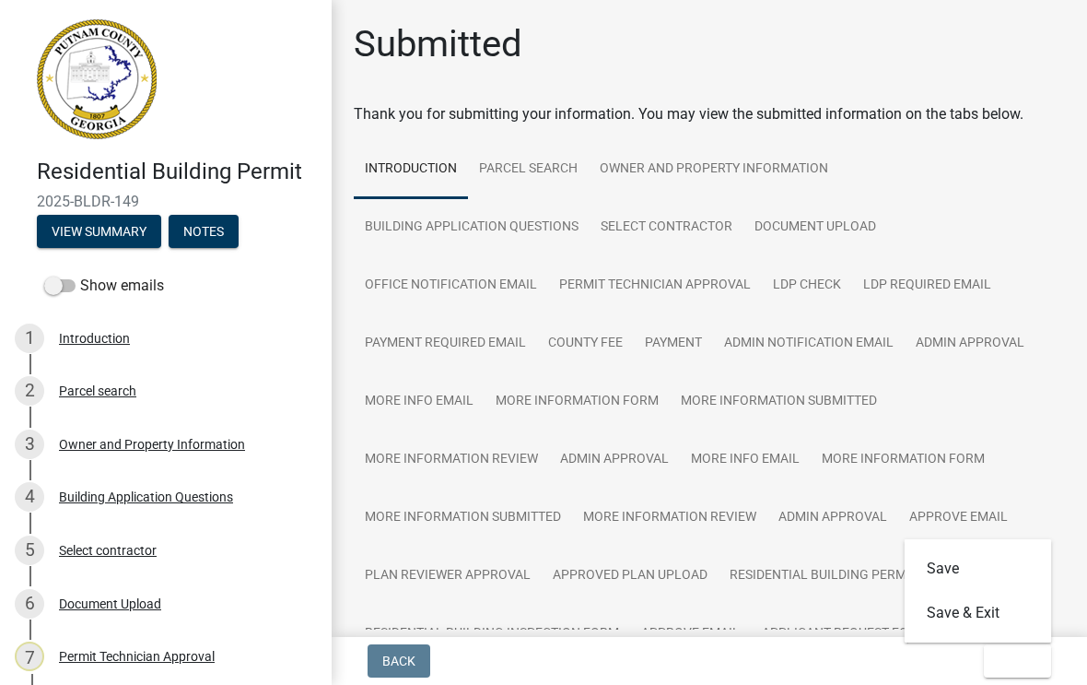
click at [974, 617] on button "Save & Exit" at bounding box center [978, 613] width 147 height 44
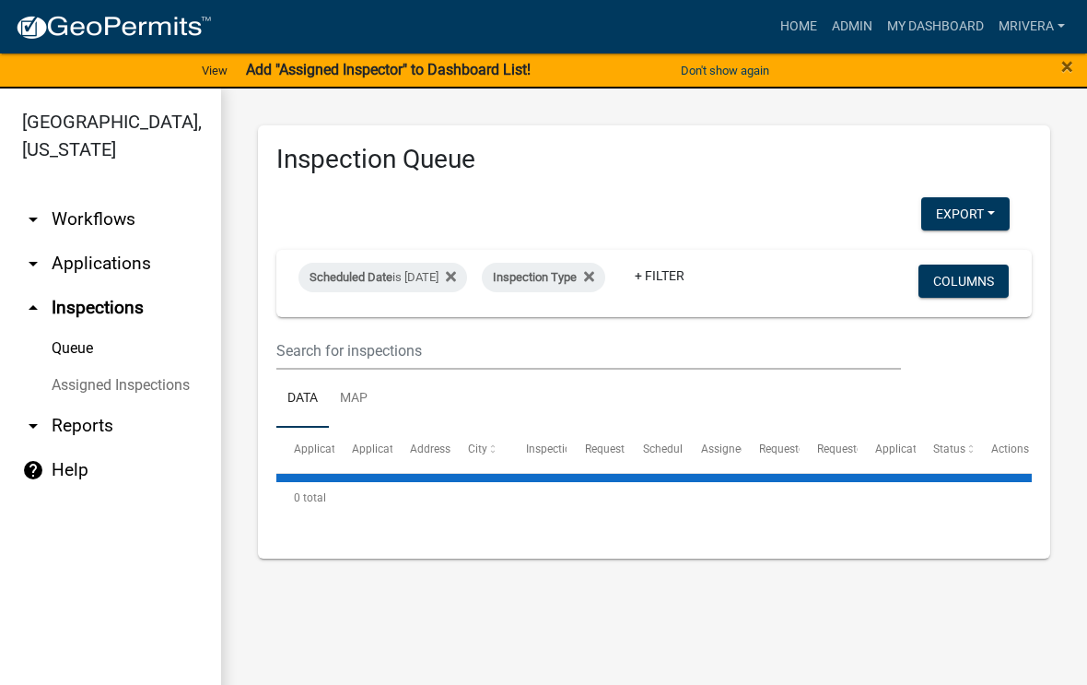
select select "1: 25"
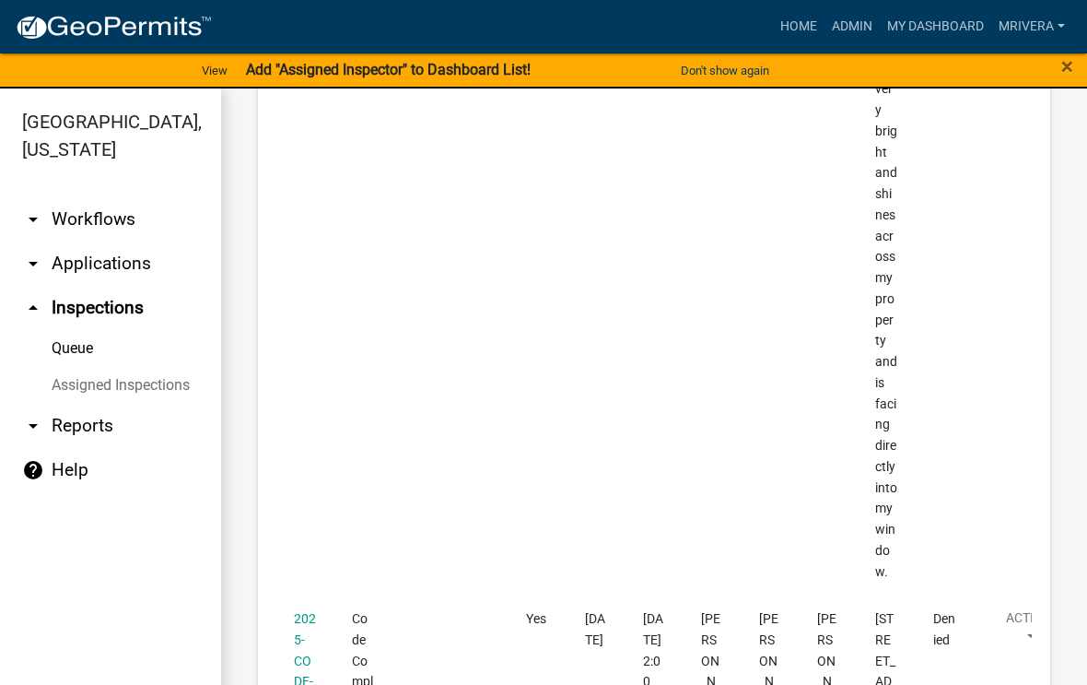
scroll to position [10163, 0]
click at [1061, 70] on span "×" at bounding box center [1067, 66] width 12 height 26
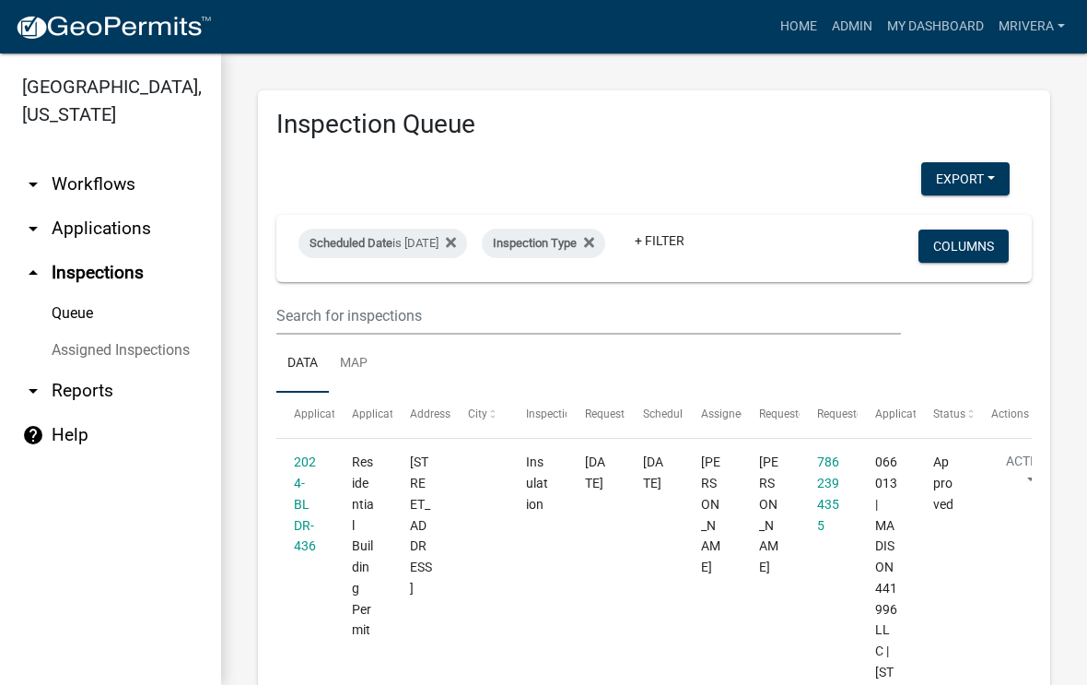
scroll to position [0, 0]
click at [568, 676] on datatable-body-cell "[DATE]" at bounding box center [596, 630] width 58 height 383
